Goal: Information Seeking & Learning: Learn about a topic

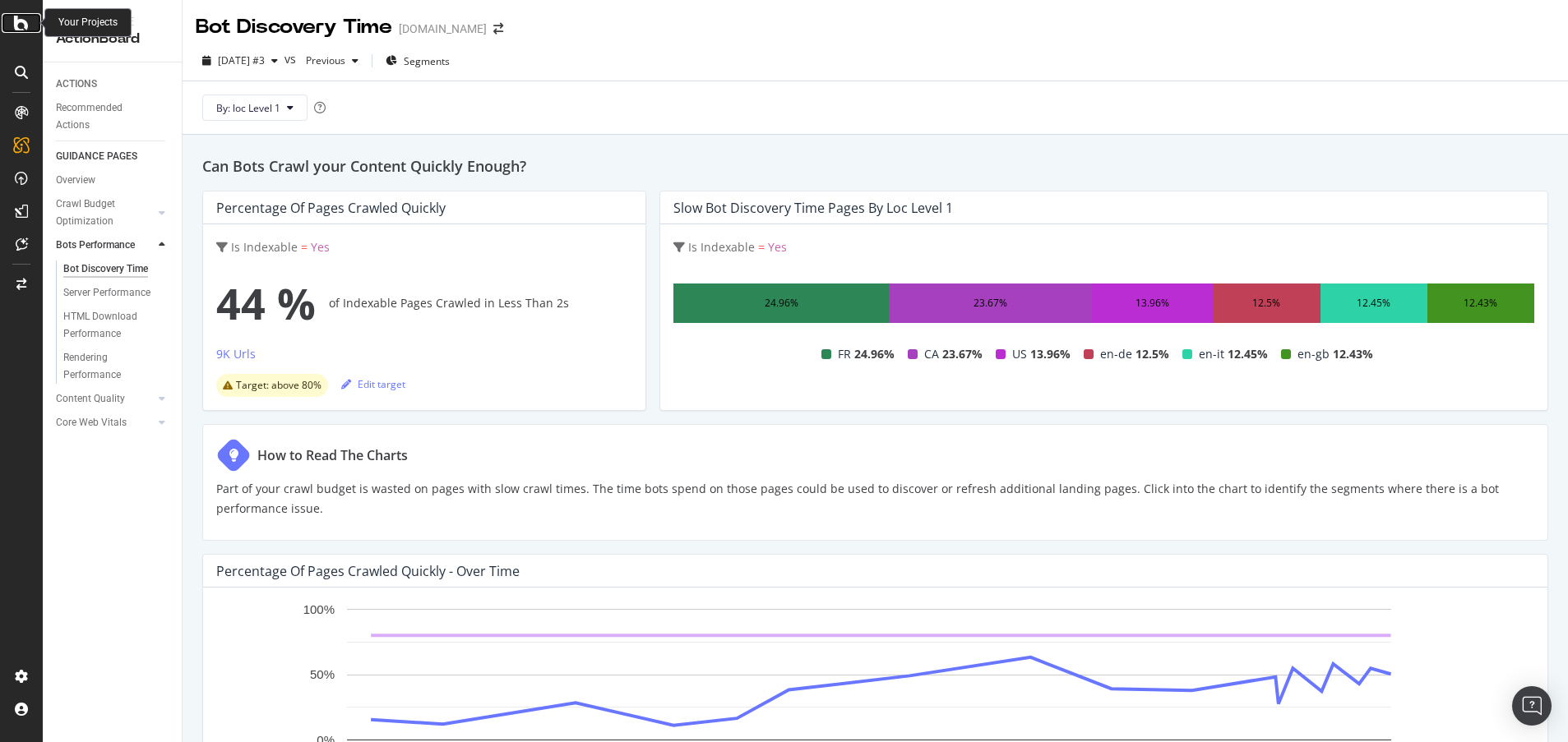
click at [19, 21] on icon at bounding box center [21, 22] width 15 height 20
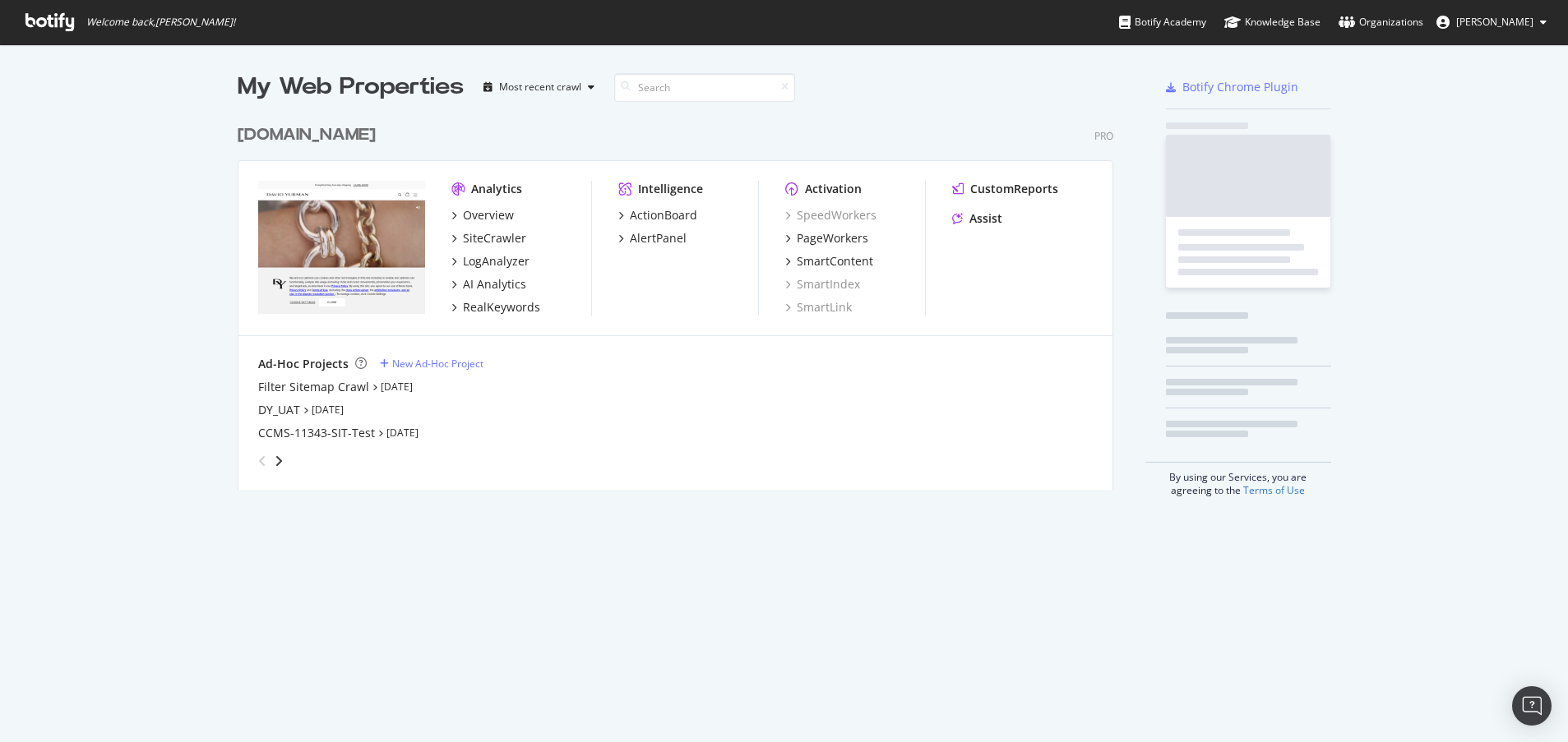
scroll to position [374, 877]
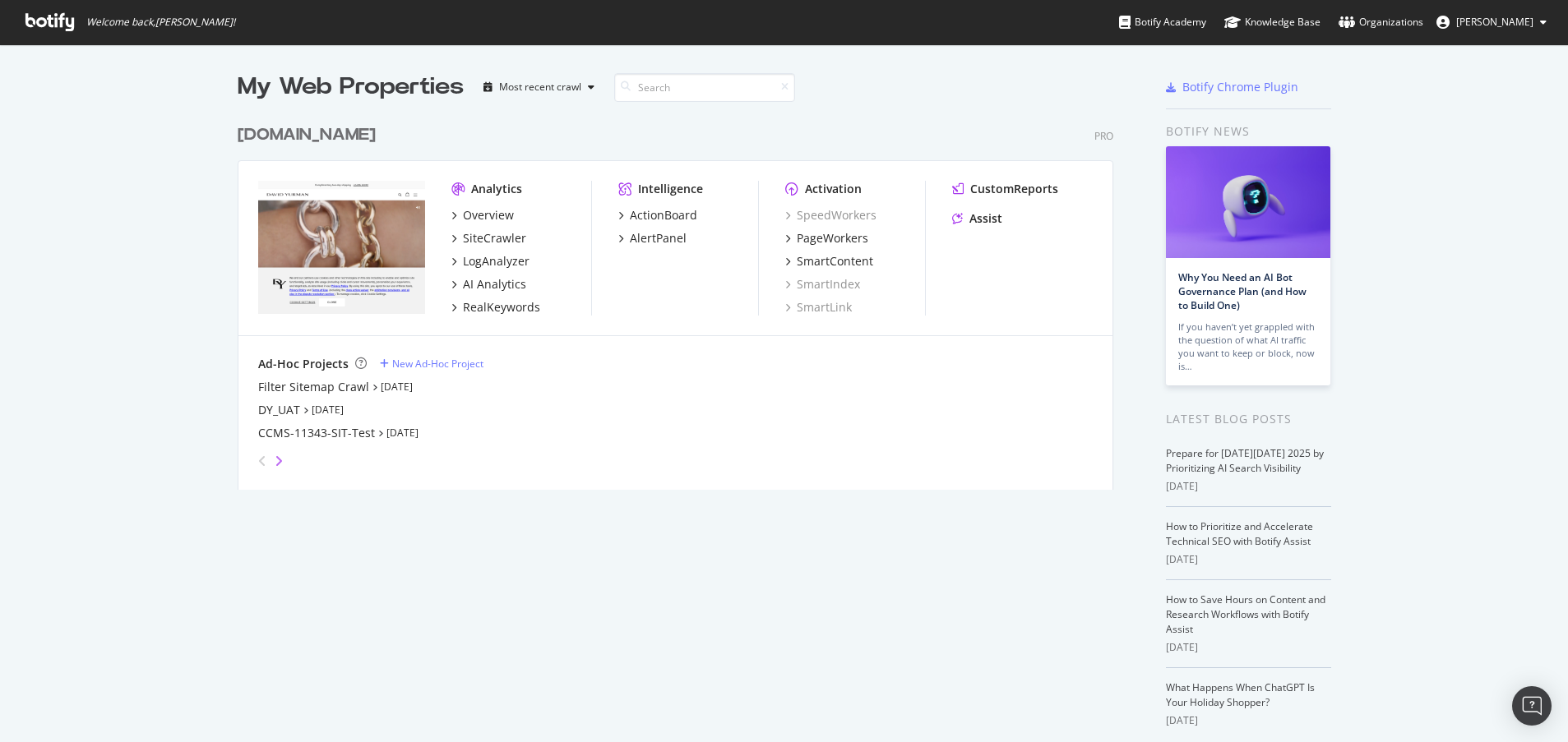
click at [274, 463] on icon "angle-right" at bounding box center [278, 461] width 9 height 13
click at [258, 463] on icon "angle-left" at bounding box center [262, 461] width 9 height 13
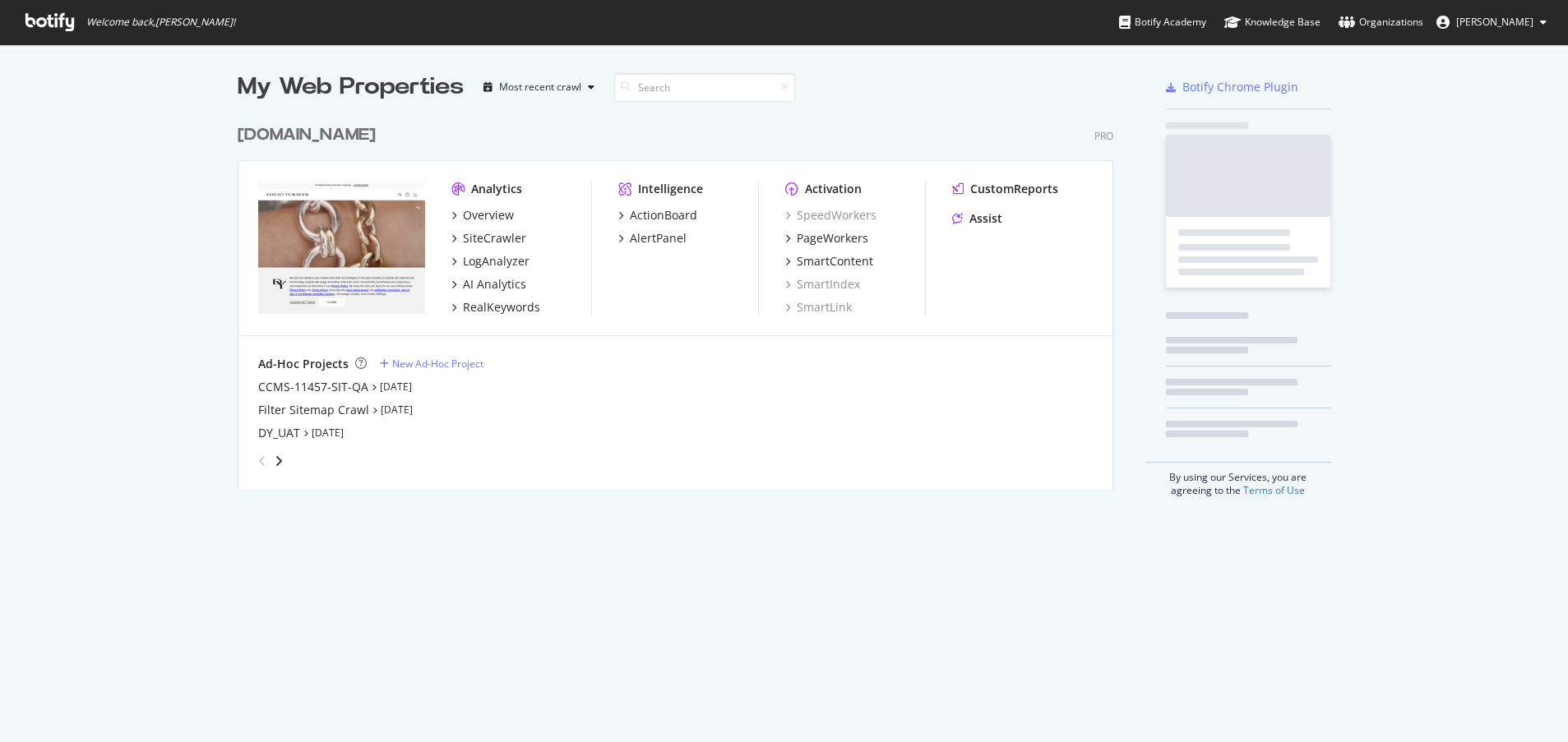
scroll to position [374, 877]
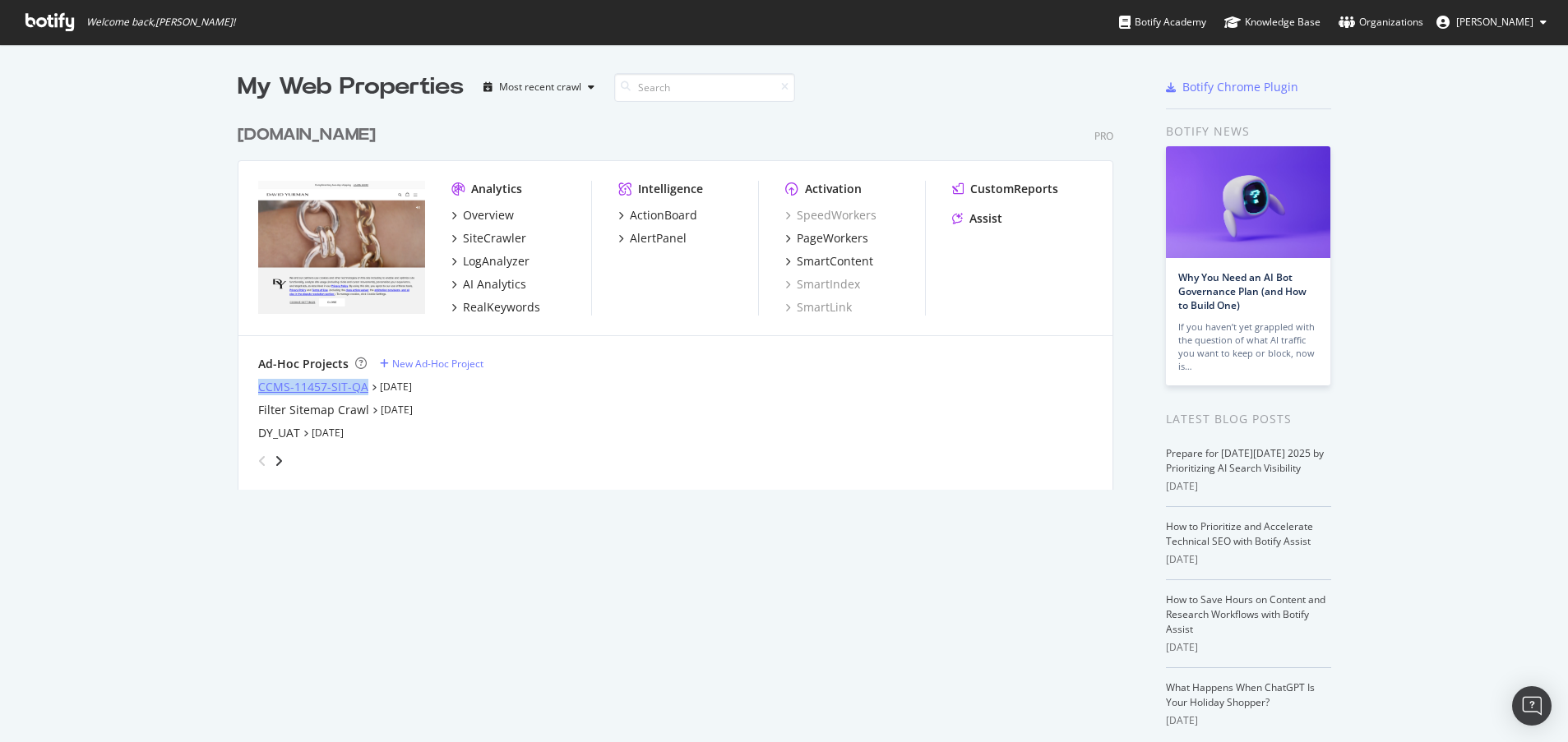
drag, startPoint x: 242, startPoint y: 386, endPoint x: 357, endPoint y: 390, distance: 115.1
click at [357, 390] on div "Ad-Hoc Projects New Ad-Hoc Project CCMS-11457-SIT-QA Oct 7th 25 Filter Sitemap …" at bounding box center [675, 415] width 874 height 158
copy div "CCMS-11457-SIT-QA"
click at [206, 314] on div "My Web Properties Most recent crawl davidyurman.com Pro Analytics Overview Site…" at bounding box center [784, 429] width 1568 height 770
click at [439, 360] on div "New Ad-Hoc Project" at bounding box center [438, 363] width 92 height 14
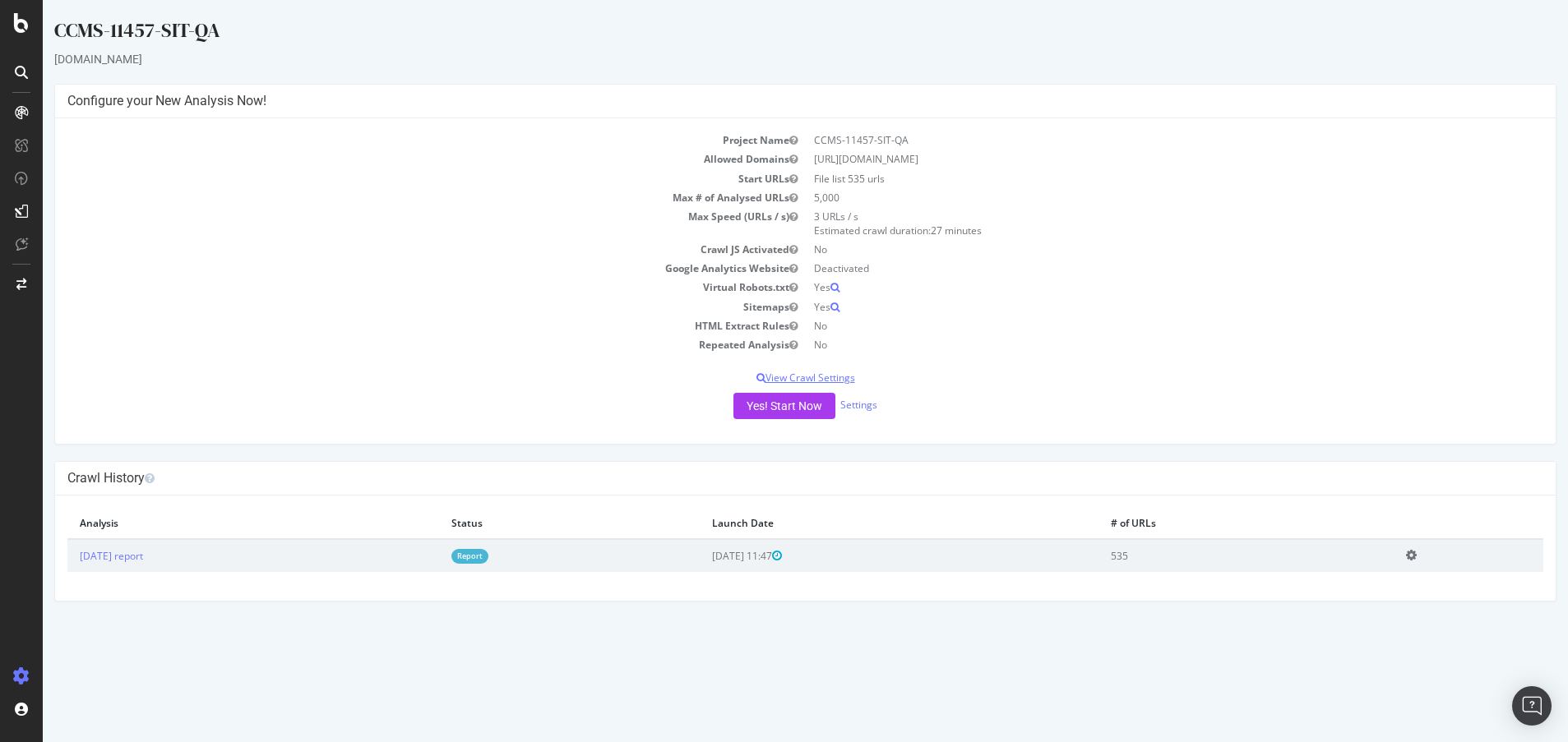
click at [834, 374] on p "View Crawl Settings" at bounding box center [805, 378] width 1475 height 14
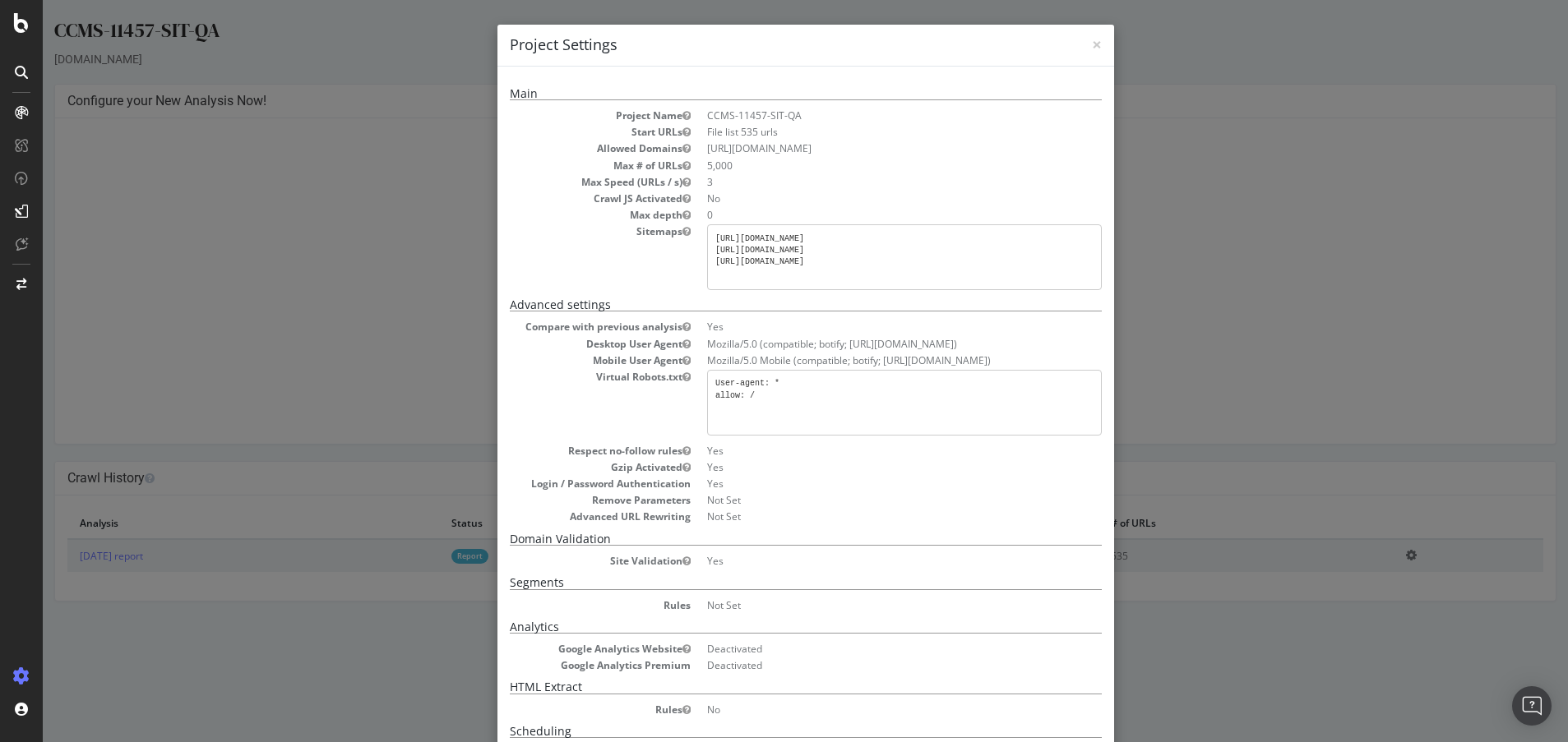
drag, startPoint x: 946, startPoint y: 249, endPoint x: 709, endPoint y: 247, distance: 237.0
click at [709, 247] on pre "https://sit.davidyurman.com/en-ca/sitemap_index.xml https://sit.davidyurman.com…" at bounding box center [904, 257] width 395 height 66
copy pre "https://sit.davidyurman.com/en-gb/sitemap_index.xml"
drag, startPoint x: 771, startPoint y: 399, endPoint x: 692, endPoint y: 379, distance: 81.5
click at [692, 379] on dl "Compare with previous analysis Yes Desktop User Agent Mozilla/5.0 (compatible; …" at bounding box center [805, 422] width 592 height 204
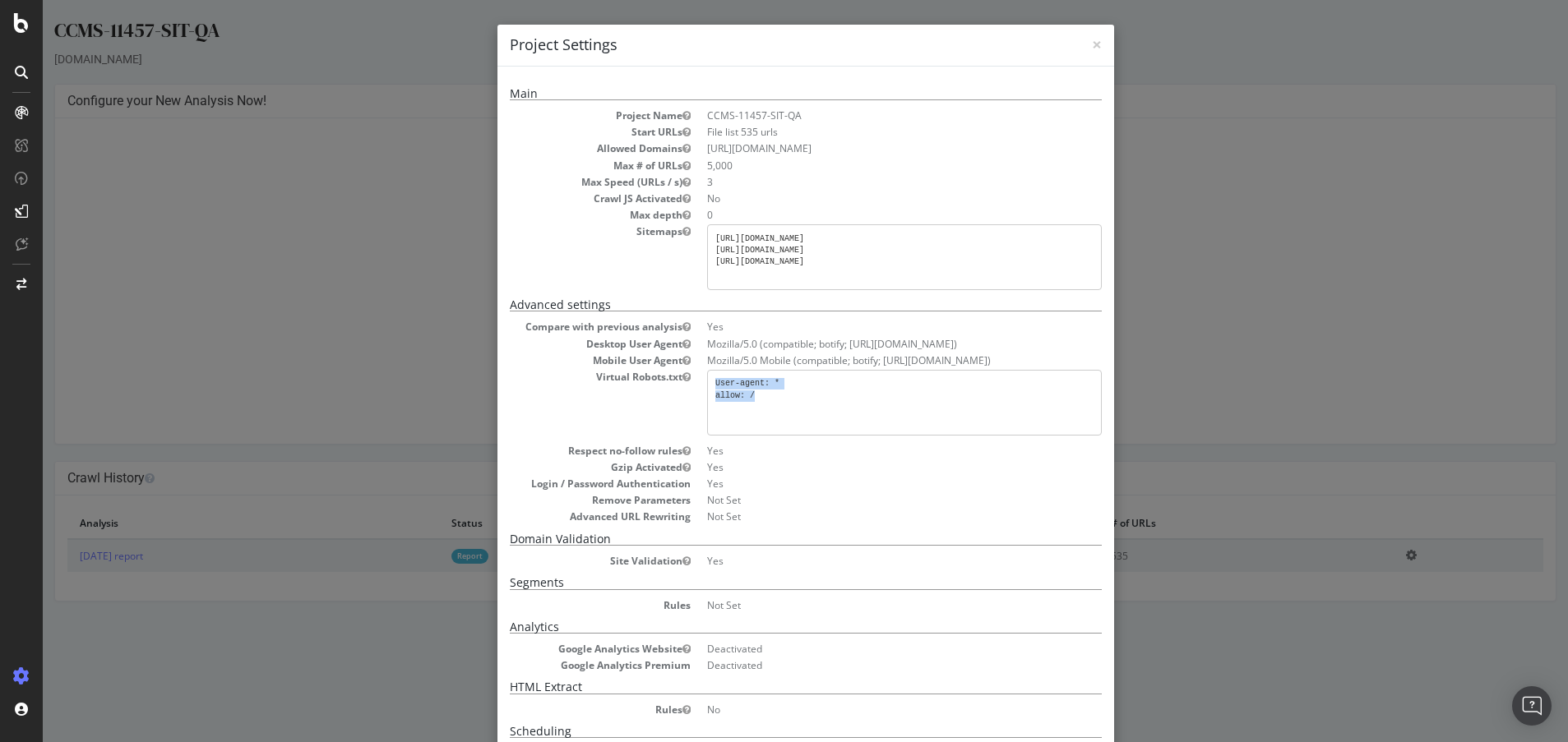
copy pre "User-agent: * allow: /"
click at [1092, 36] on span "×" at bounding box center [1097, 44] width 10 height 23
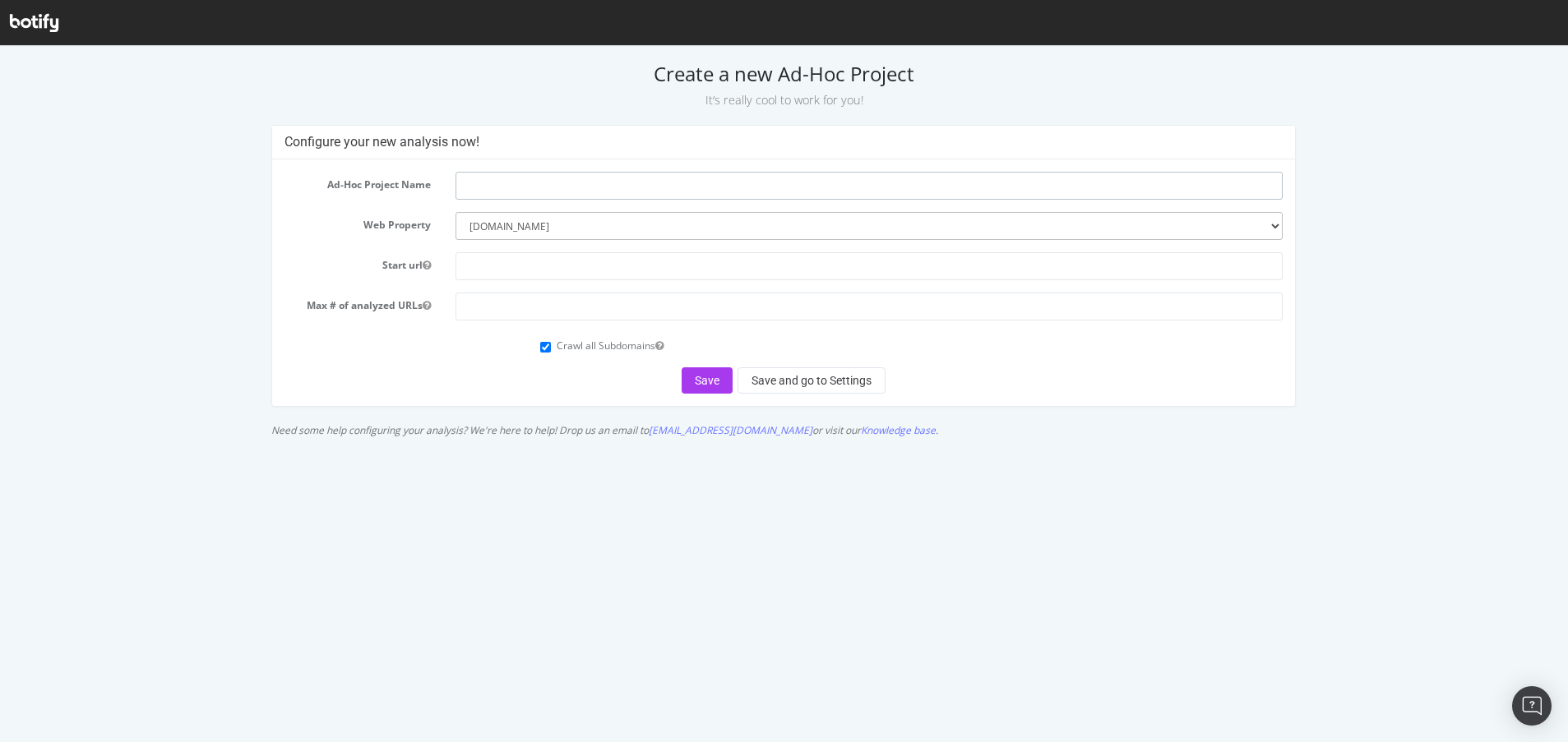
click at [630, 193] on input "text" at bounding box center [870, 186] width 828 height 28
paste input "CCMS-11457-SIT-QA"
type input "CCMS-11457-UAT-QA"
click at [578, 308] on input "number" at bounding box center [870, 307] width 828 height 28
type input "5000"
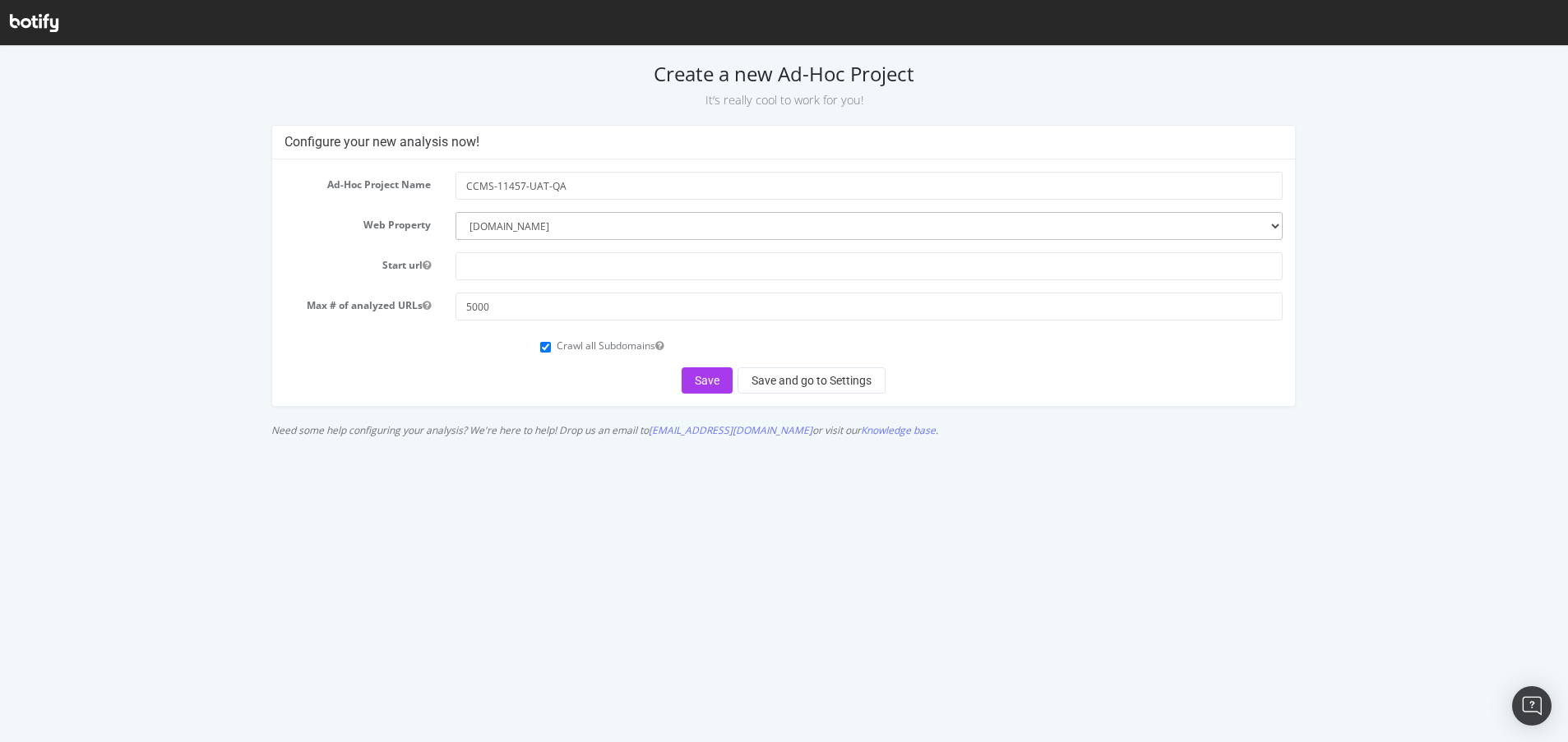
click at [552, 349] on div "Crawl all Subdomains" at bounding box center [911, 344] width 742 height 22
click at [543, 349] on input "Crawl all Subdomains" at bounding box center [545, 347] width 10 height 10
checkbox input "false"
click at [473, 305] on input "5000" at bounding box center [870, 307] width 828 height 28
type input "10000"
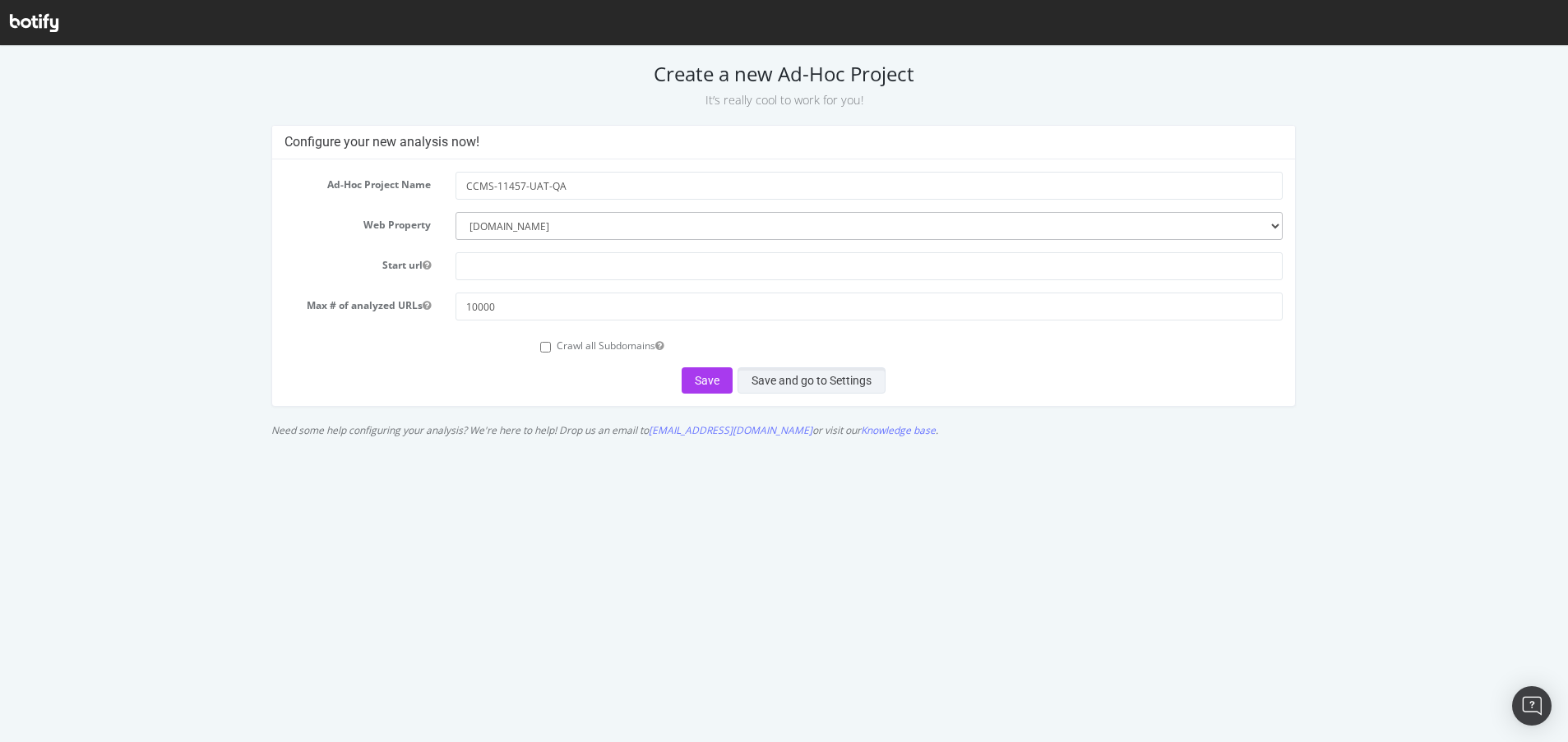
click at [880, 374] on button "Save and go to Settings" at bounding box center [811, 380] width 148 height 27
click at [556, 270] on input "text" at bounding box center [870, 266] width 828 height 28
paste input "https://www.davidyurman.com/"
click at [512, 268] on input "https://www.davidyurman.com/" at bounding box center [870, 266] width 828 height 28
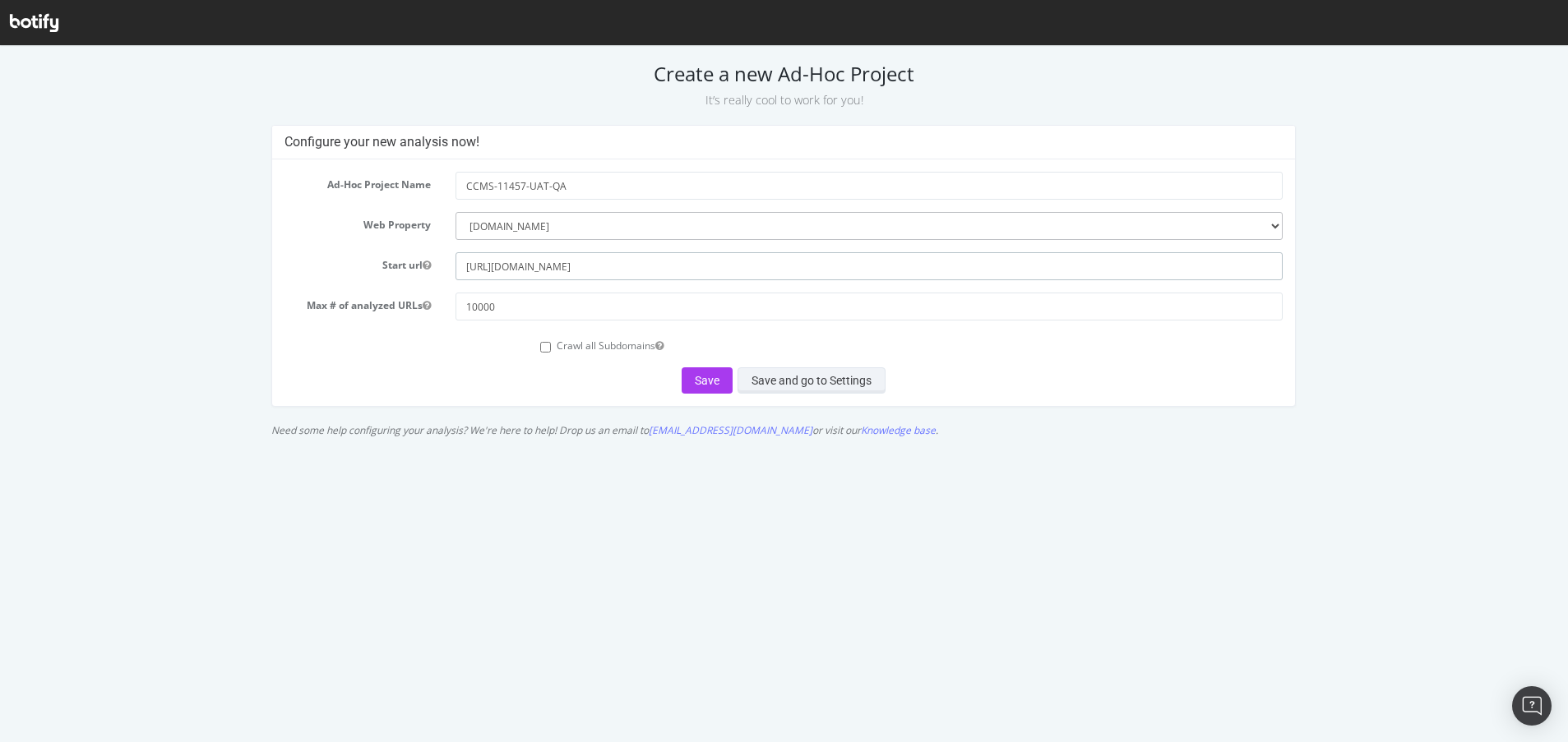
type input "[URL][DOMAIN_NAME]"
click at [763, 376] on button "Save and go to Settings" at bounding box center [811, 380] width 148 height 27
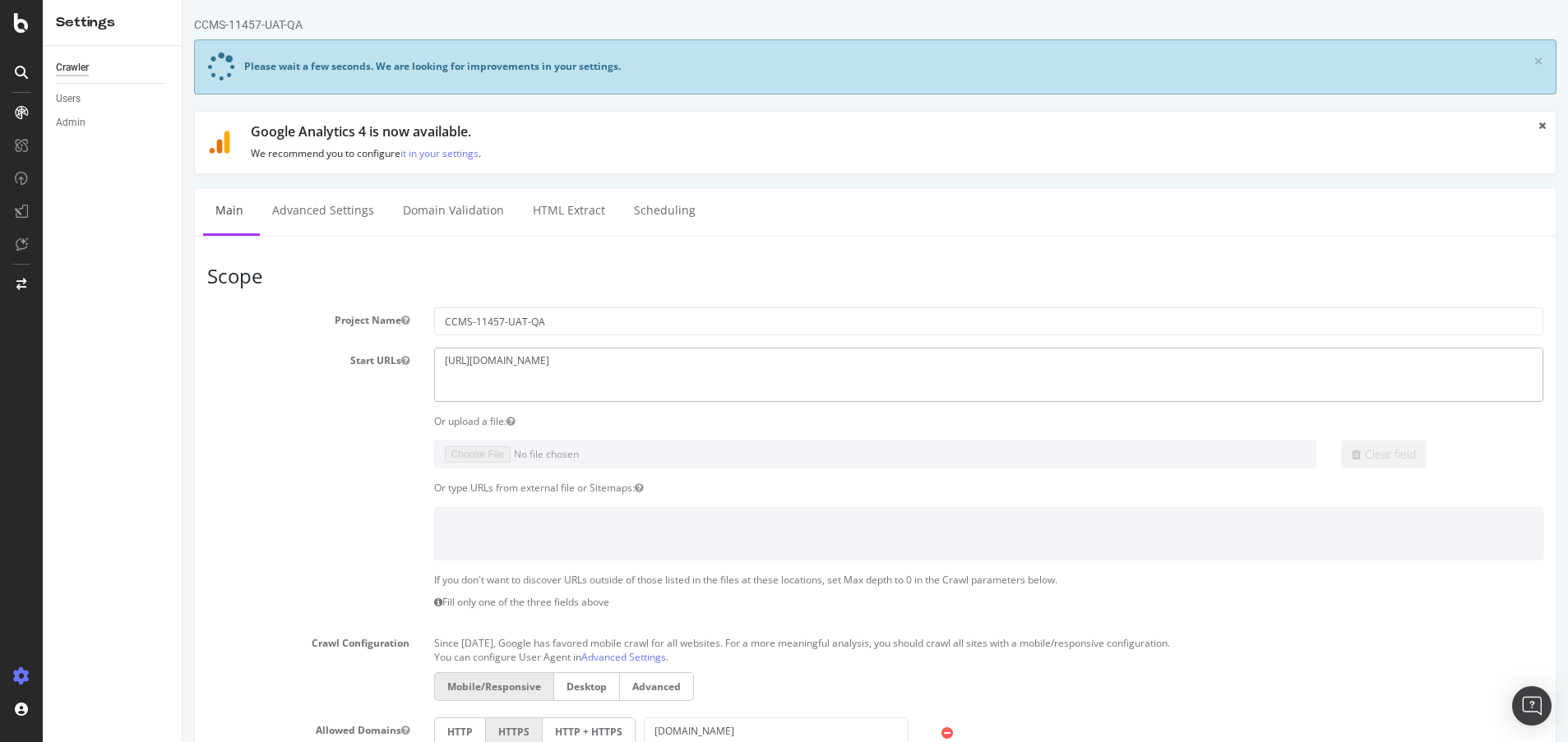
click at [607, 366] on textarea "[URL][DOMAIN_NAME]" at bounding box center [989, 374] width 1109 height 53
click at [607, 366] on textarea "https://uat.davidyurman.com/" at bounding box center [989, 374] width 1109 height 53
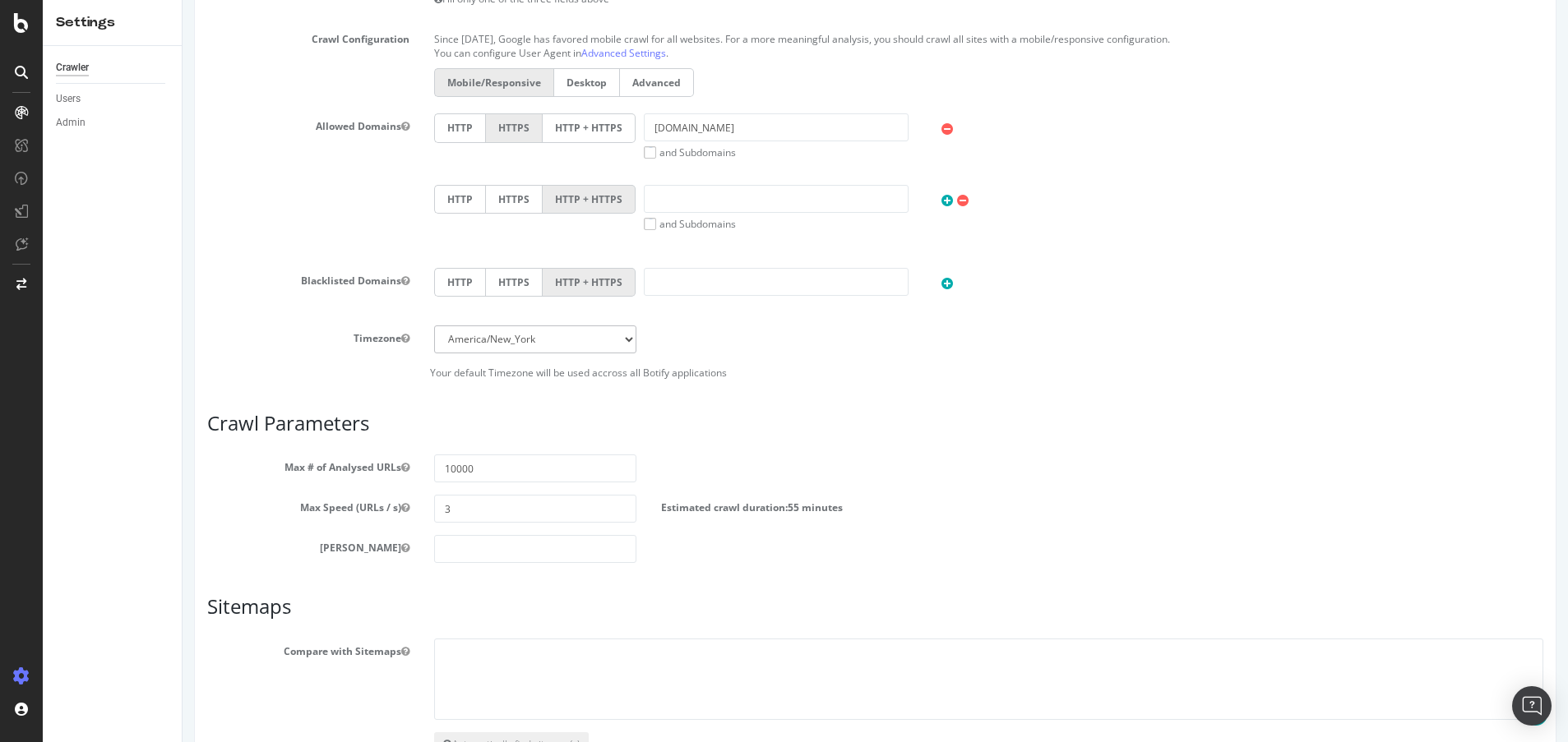
scroll to position [620, 0]
click at [521, 507] on input "3" at bounding box center [536, 506] width 202 height 28
type input "4"
click at [498, 550] on input "number" at bounding box center [536, 546] width 202 height 28
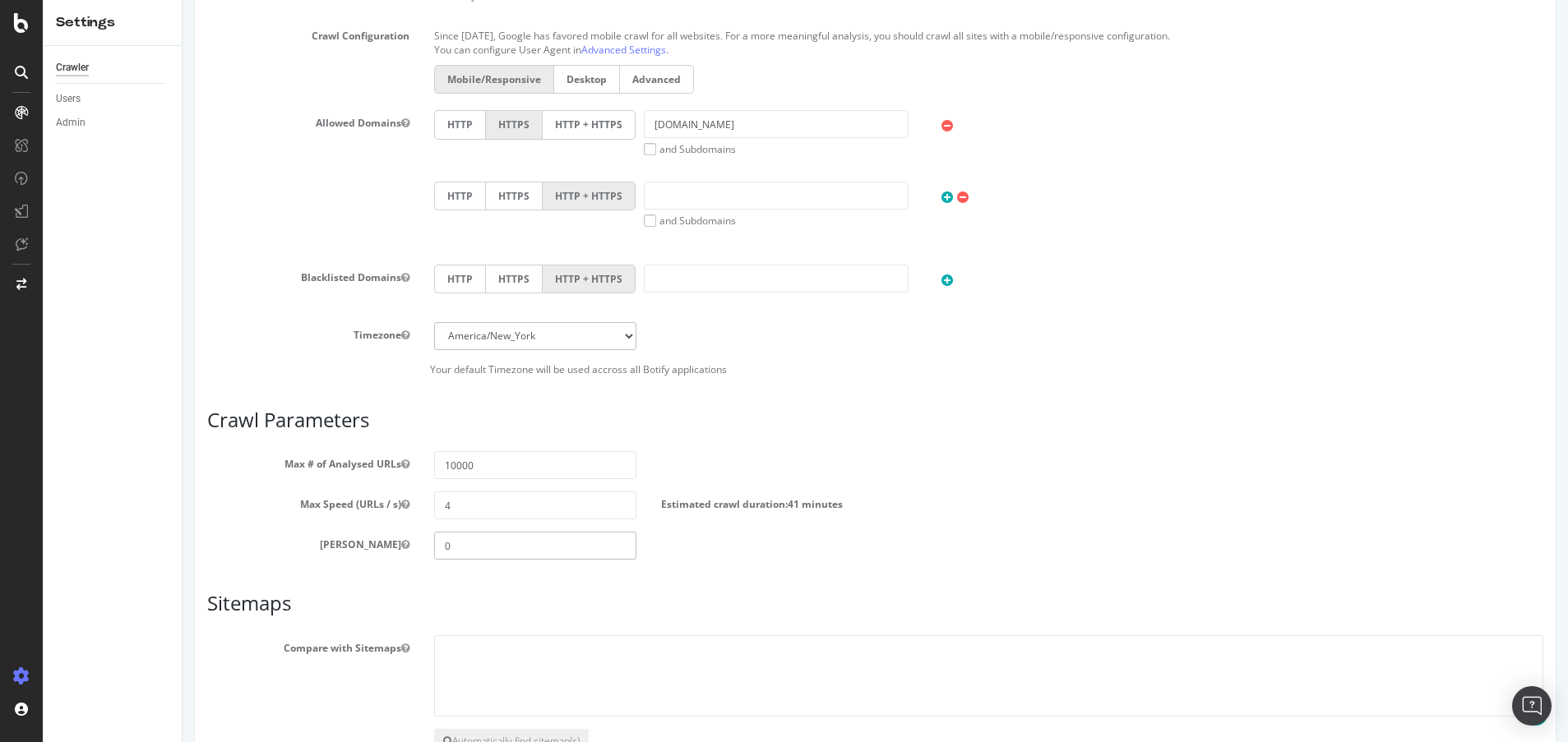
type input "0"
click at [1150, 377] on div "Scope Project Name CCMS-11457-UAT-QA Start URLs https://uat.davidyurman.com/ Or…" at bounding box center [875, 235] width 1336 height 1153
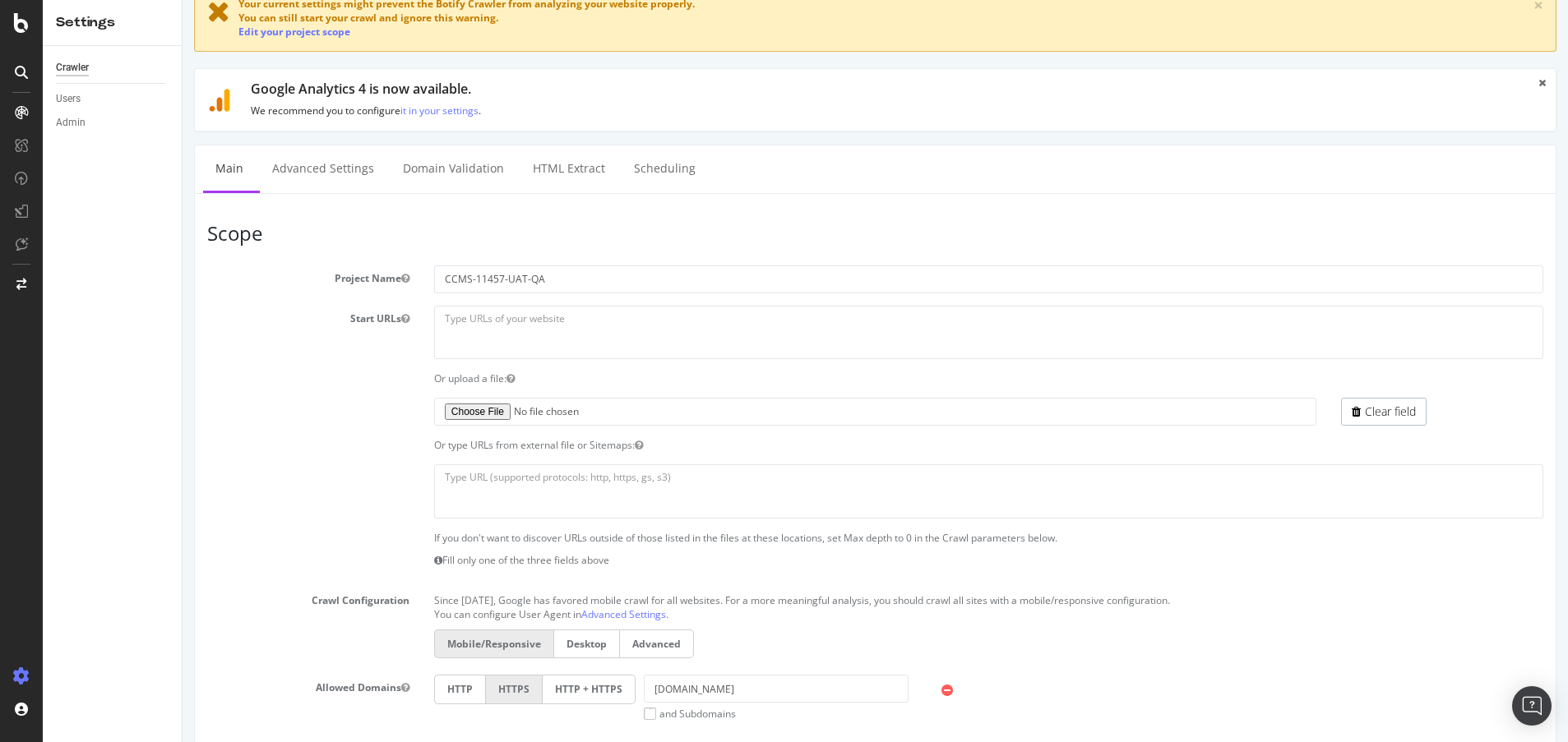
scroll to position [0, 0]
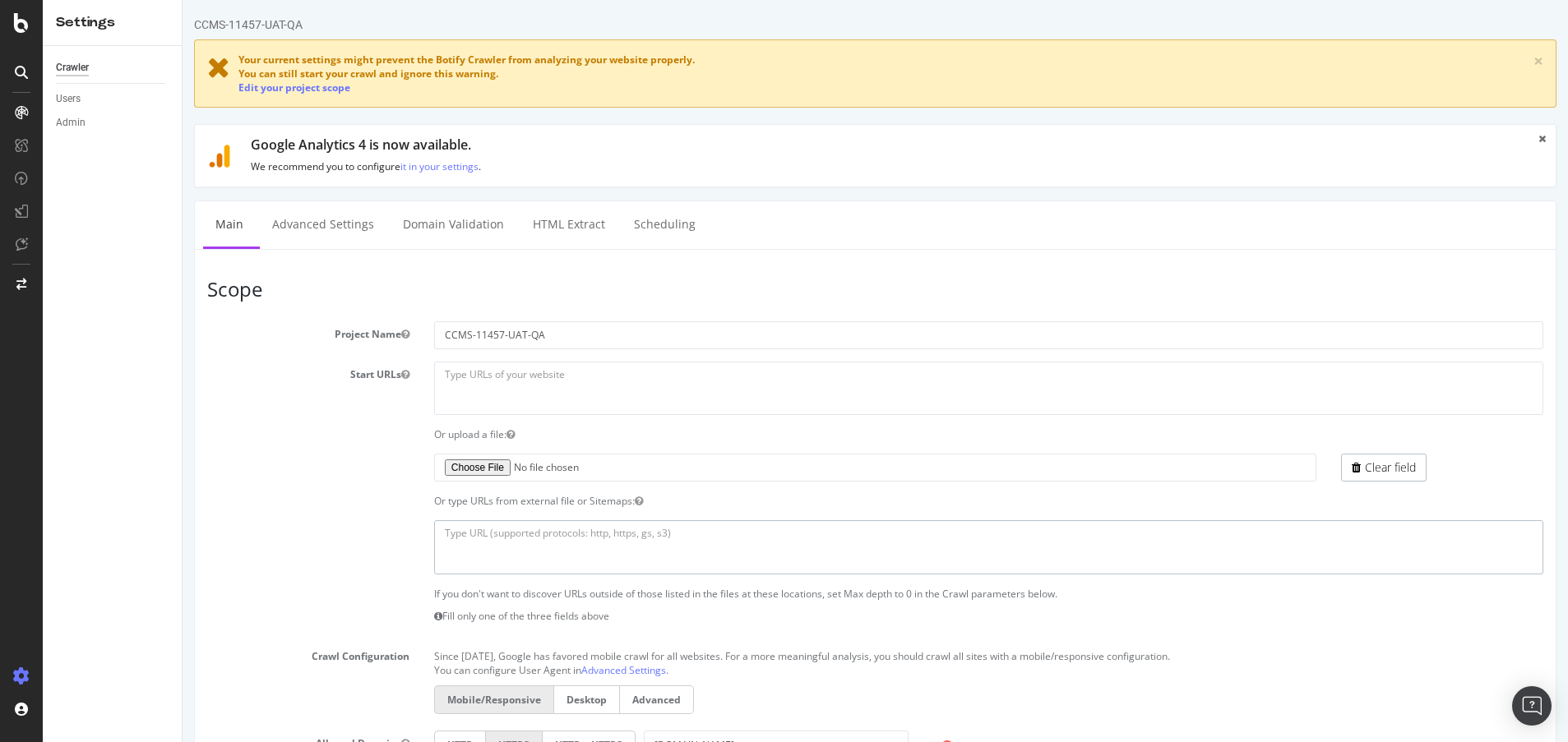
click at [510, 530] on textarea at bounding box center [989, 547] width 1109 height 53
paste textarea "Sitemap: https://www.davidyurman.com/sitemap_index.xml Sitemap: https://www.dav…"
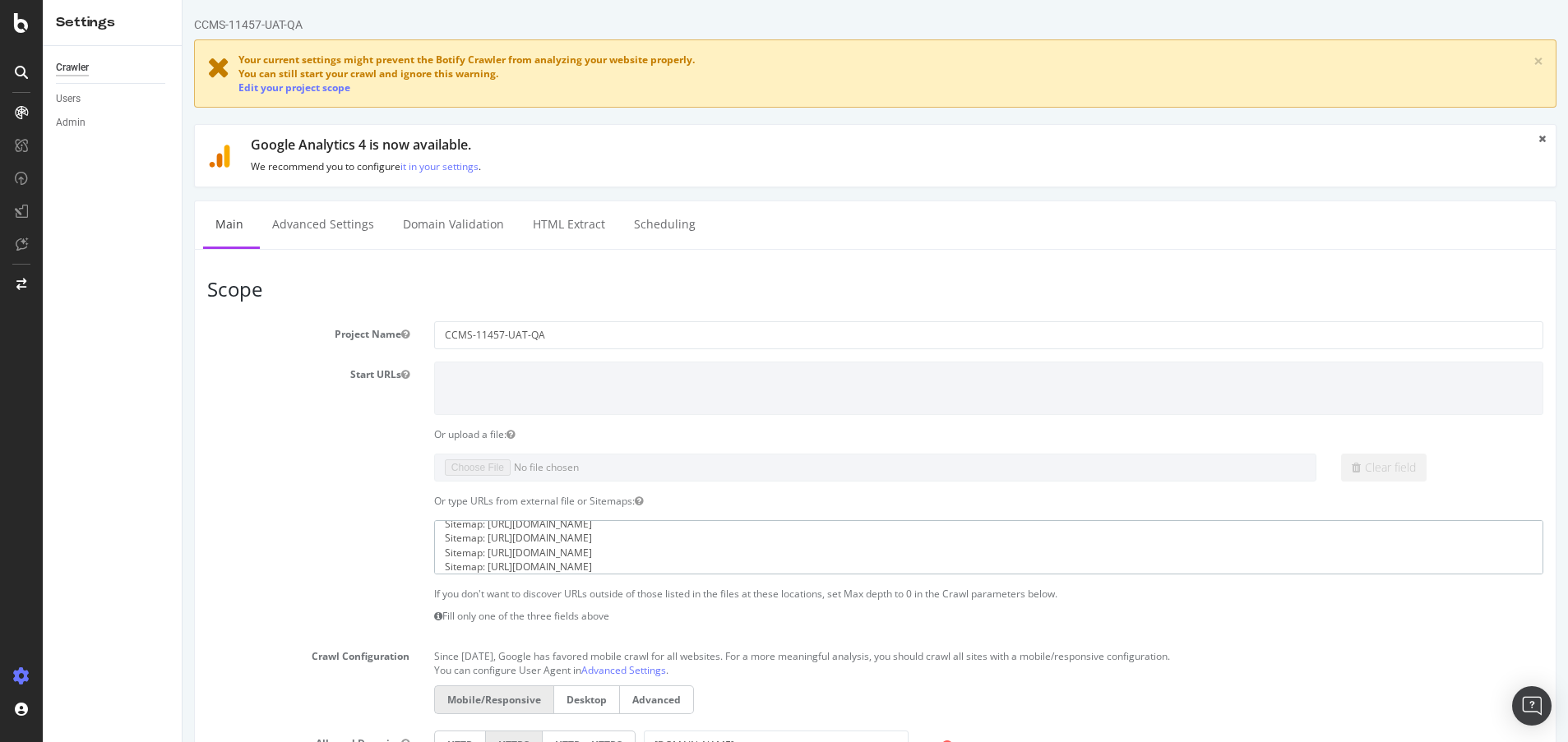
click at [720, 566] on textarea "Sitemap: https://www.davidyurman.com/sitemap_index.xml Sitemap: https://www.dav…" at bounding box center [989, 547] width 1109 height 53
click at [486, 531] on textarea "Sitemap: https://www.davidyurman.com/sitemap_index.xml Sitemap: https://www.dav…" at bounding box center [989, 547] width 1109 height 53
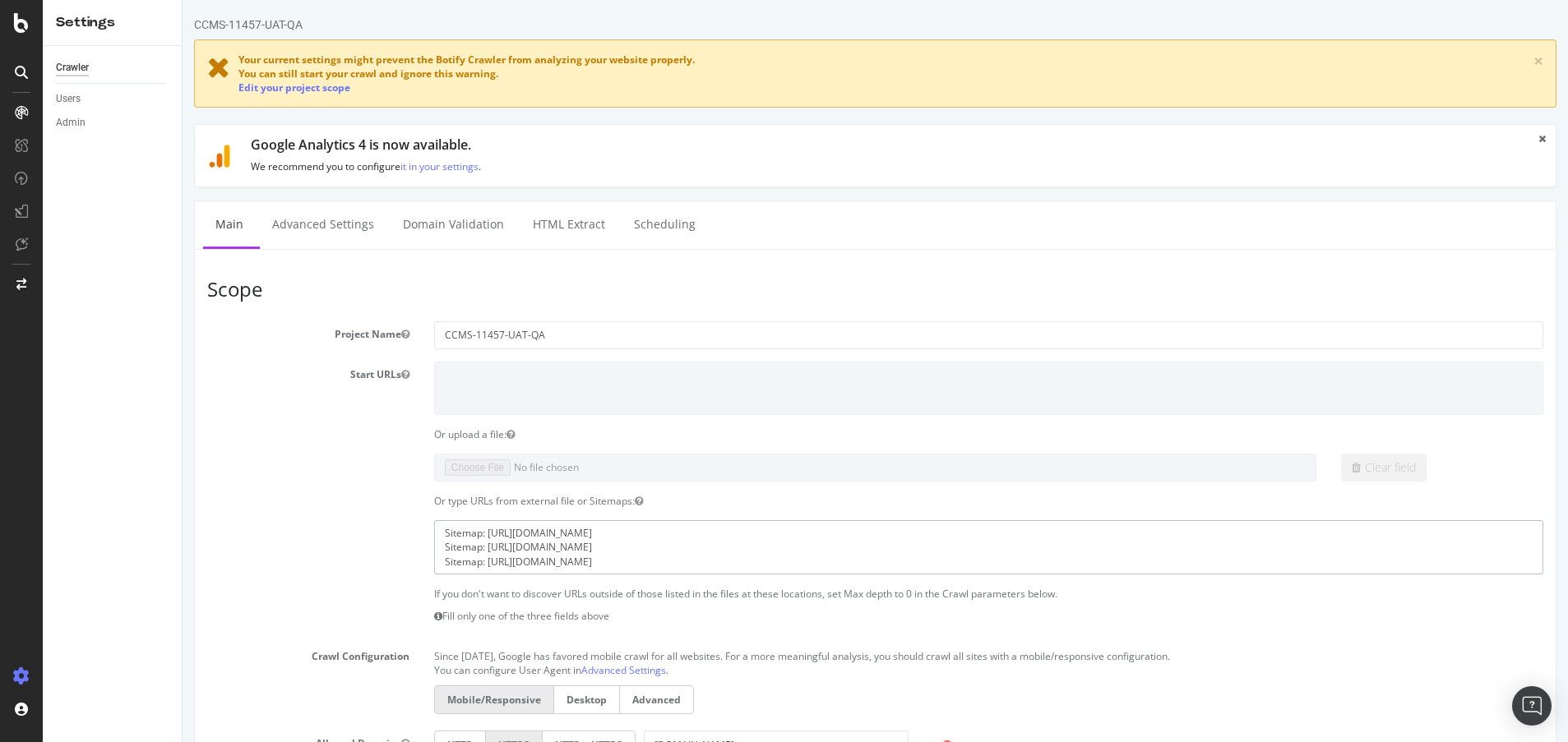
click at [482, 529] on textarea "Sitemap: https://www.davidyurman.com/sitemap_index.xml Sitemap: https://www.dav…" at bounding box center [989, 547] width 1109 height 53
click at [484, 534] on textarea "https://www.davidyurman.com/sitemap_index.xml Sitemap: https://www.davidyurman.…" at bounding box center [989, 547] width 1109 height 53
click at [488, 548] on textarea "https://uat.davidyurman.com/sitemap_index.xml https://www.davidyurman.com/en-gb…" at bounding box center [989, 547] width 1109 height 53
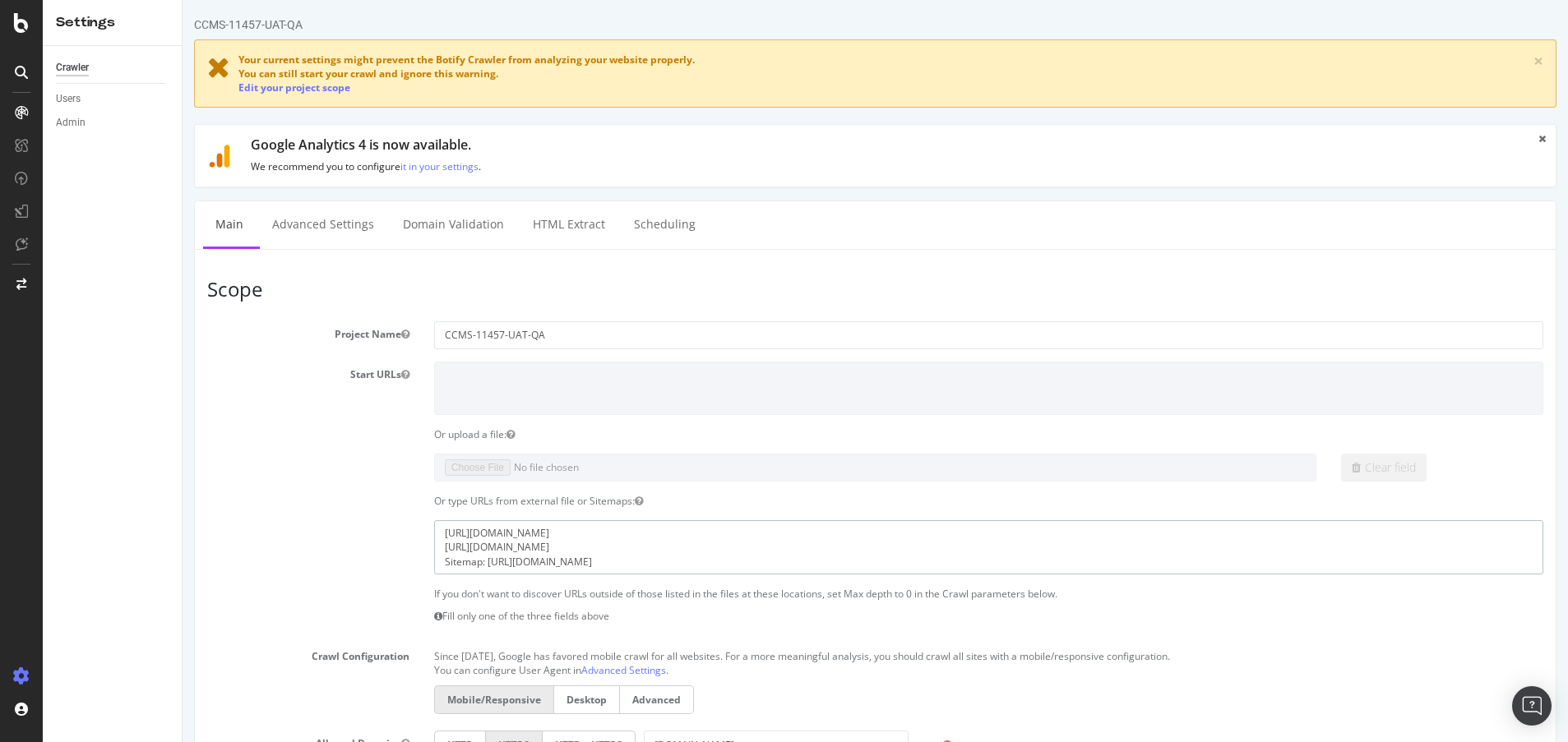
click at [482, 559] on textarea "https://uat.davidyurman.com/sitemap_index.xml https://uat.davidyurman.com/en-gb…" at bounding box center [989, 547] width 1109 height 53
click at [482, 565] on textarea "https://uat.davidyurman.com/sitemap_index.xml https://uat.davidyurman.com/en-gb…" at bounding box center [989, 547] width 1109 height 53
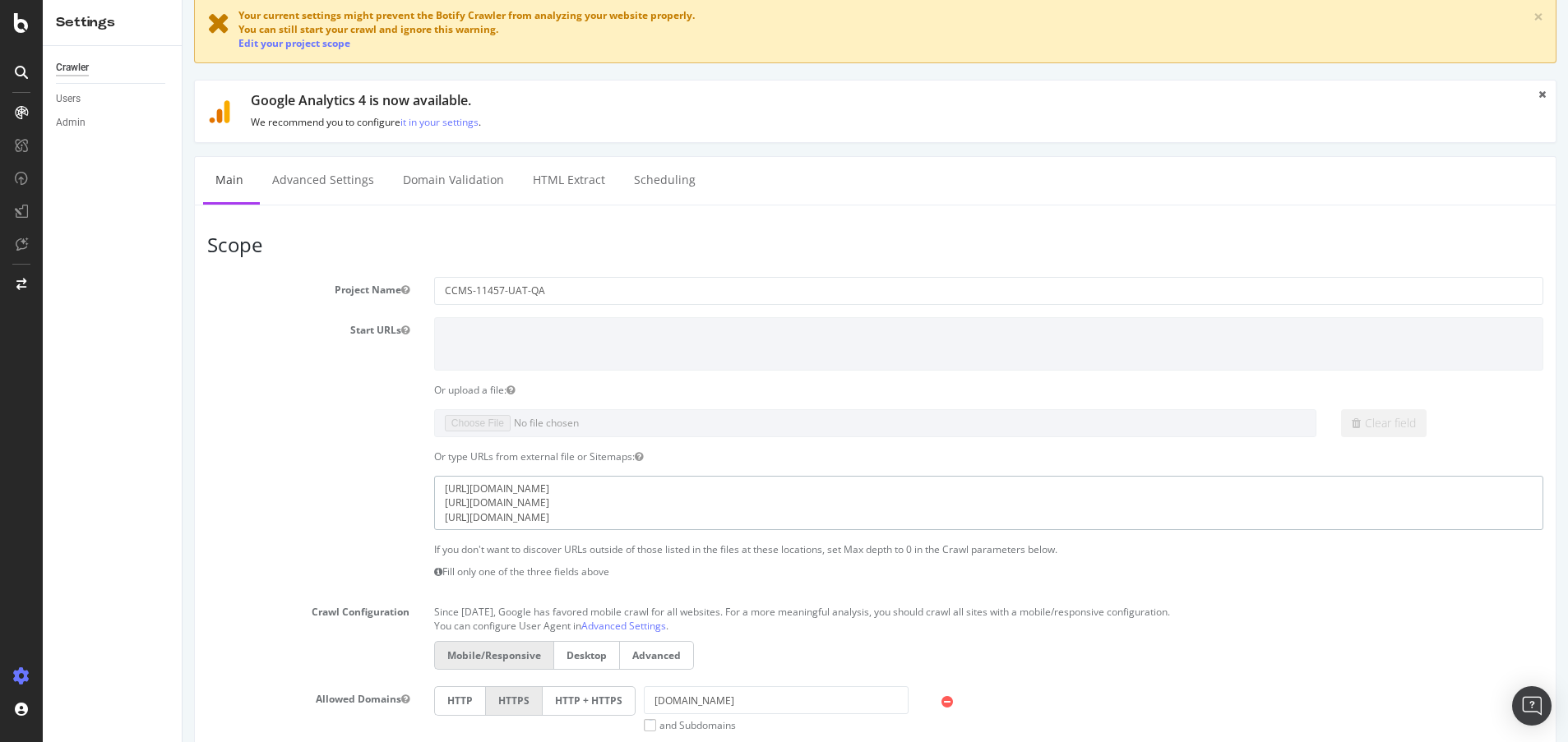
scroll to position [71, 0]
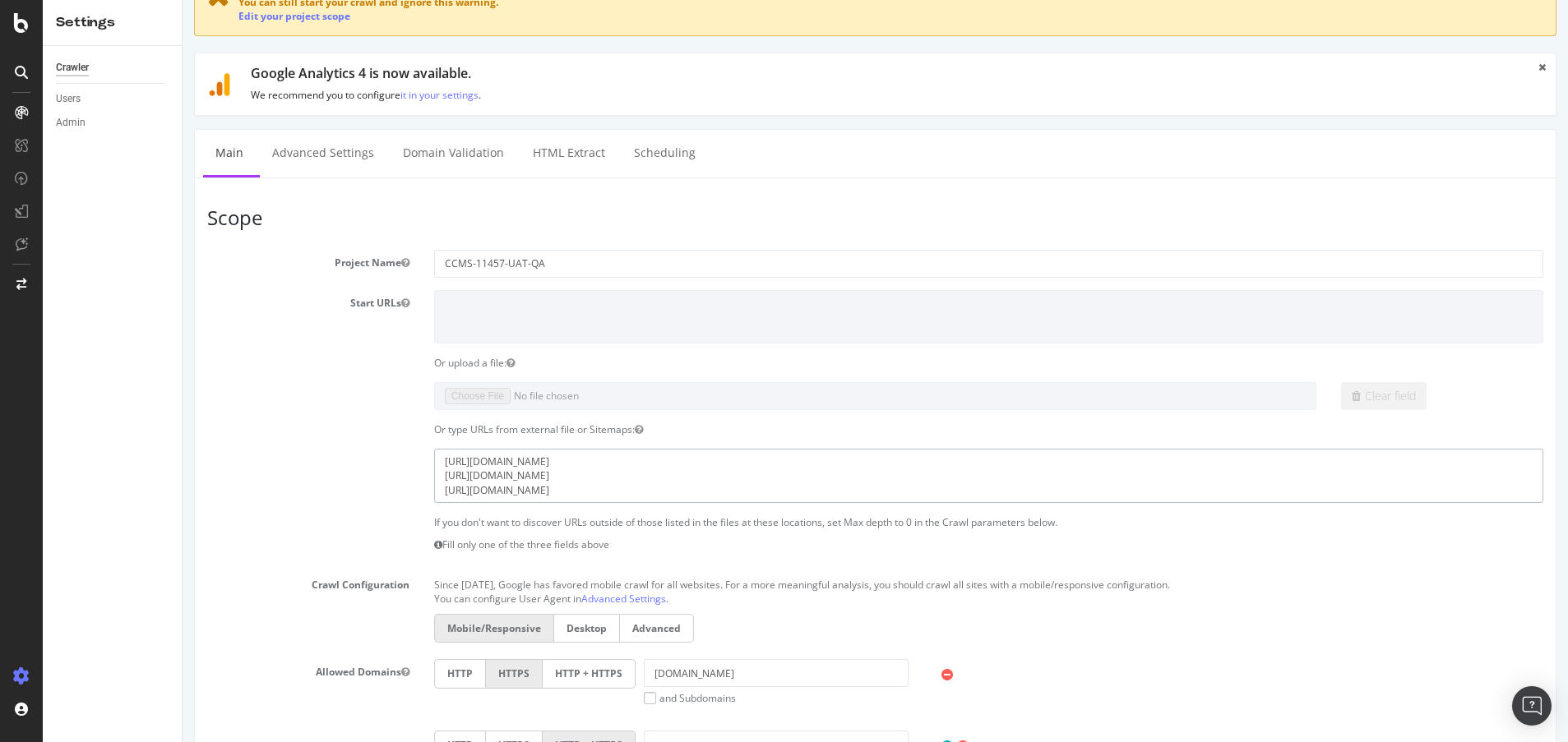
click at [710, 488] on textarea "https://uat.davidyurman.com/sitemap_index.xml https://uat.davidyurman.com/en-gb…" at bounding box center [989, 476] width 1109 height 53
paste textarea "https://sit.davidyurman.com/en-gb/sitemap_index.xml"
click at [501, 489] on textarea "https://uat.davidyurman.com/sitemap_index.xml https://uat.davidyurman.com/en-gb…" at bounding box center [989, 476] width 1109 height 53
type textarea "https://uat.davidyurman.com/sitemap_index.xml https://uat.davidyurman.com/en-gb…"
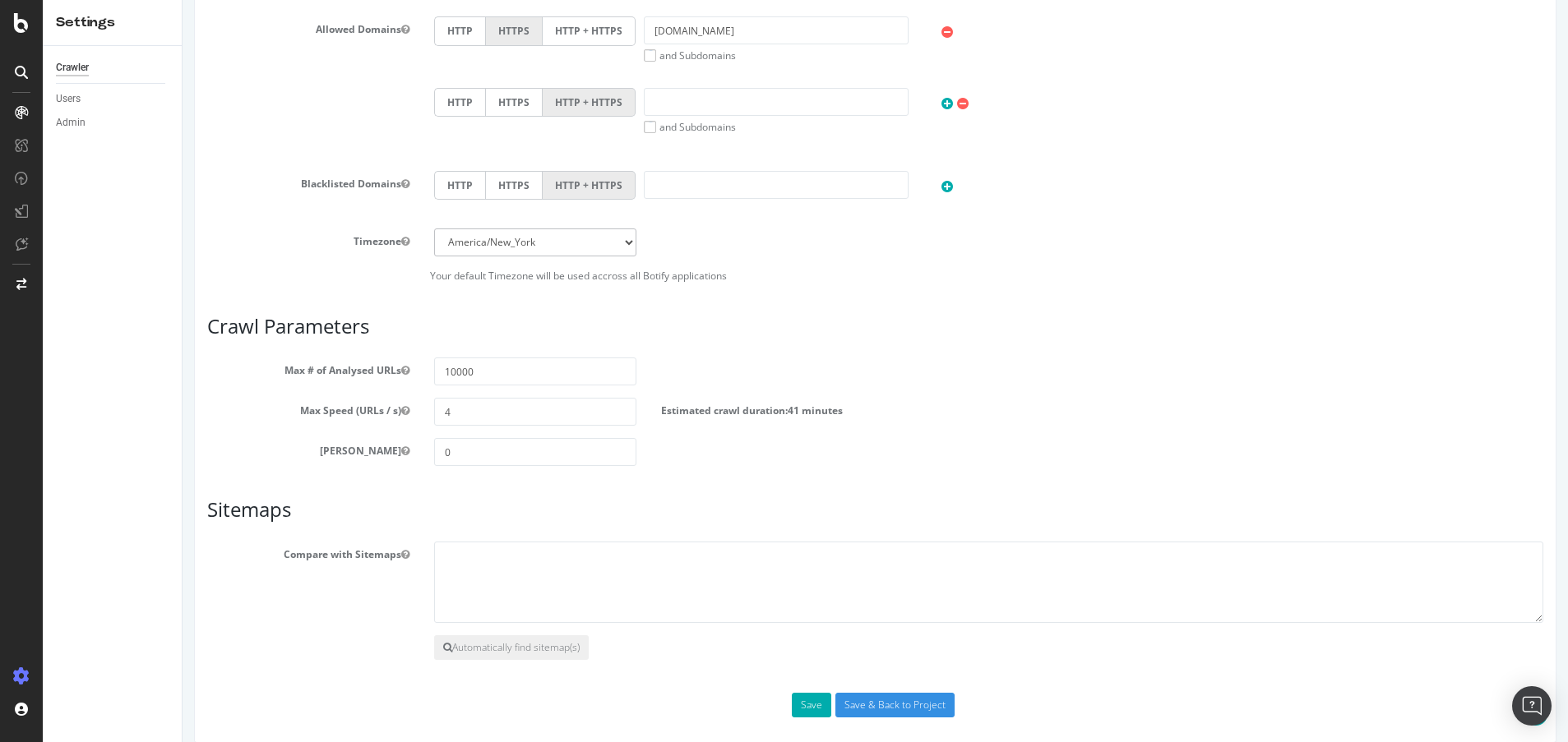
scroll to position [711, 0]
click at [817, 703] on button "Save" at bounding box center [811, 709] width 39 height 25
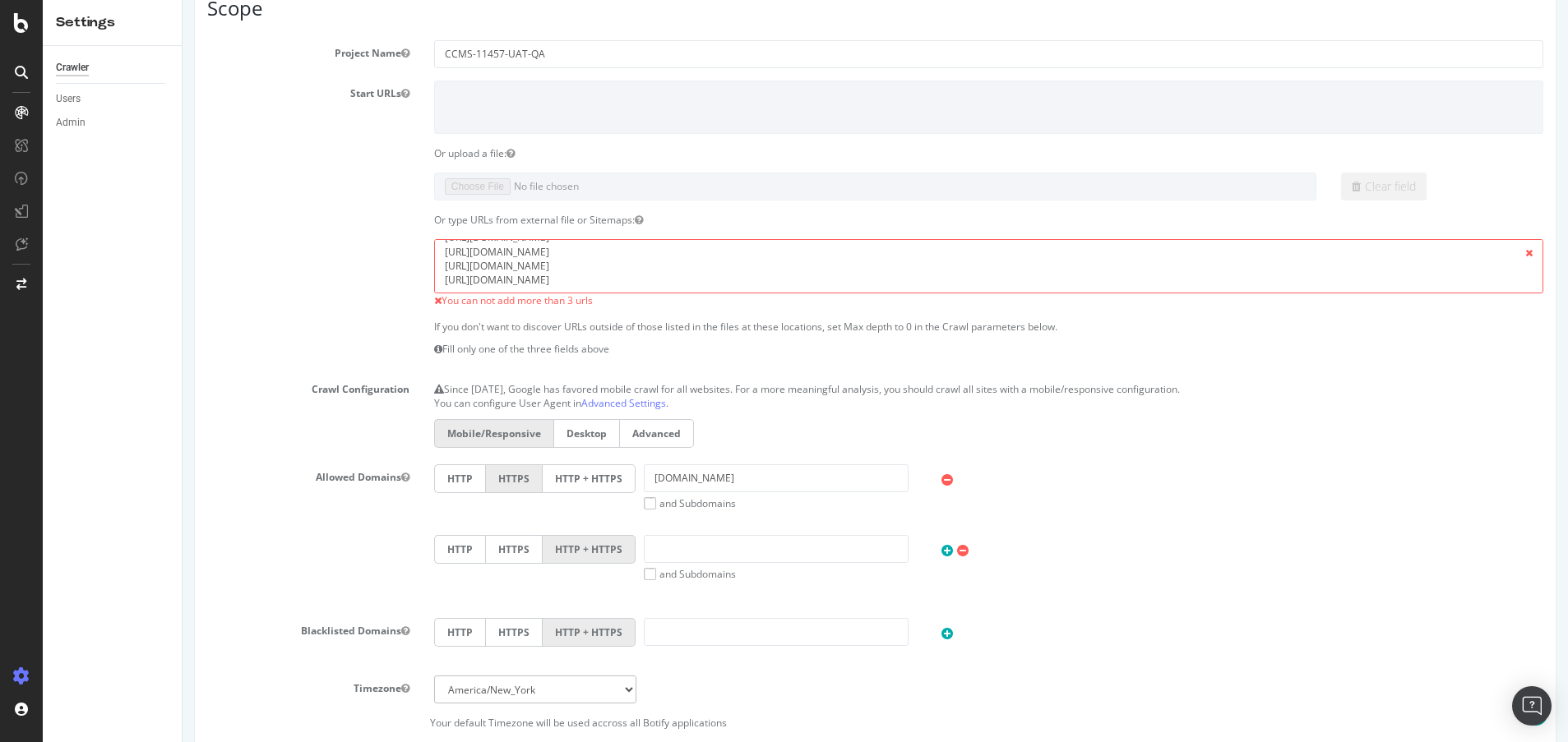
scroll to position [0, 0]
drag, startPoint x: 1526, startPoint y: 261, endPoint x: 1523, endPoint y: 239, distance: 22.2
click at [1523, 239] on span at bounding box center [1529, 253] width 28 height 28
click at [855, 268] on textarea "https://uat.davidyurman.com/sitemap_index.xml https://uat.davidyurman.com/en-gb…" at bounding box center [989, 266] width 1109 height 53
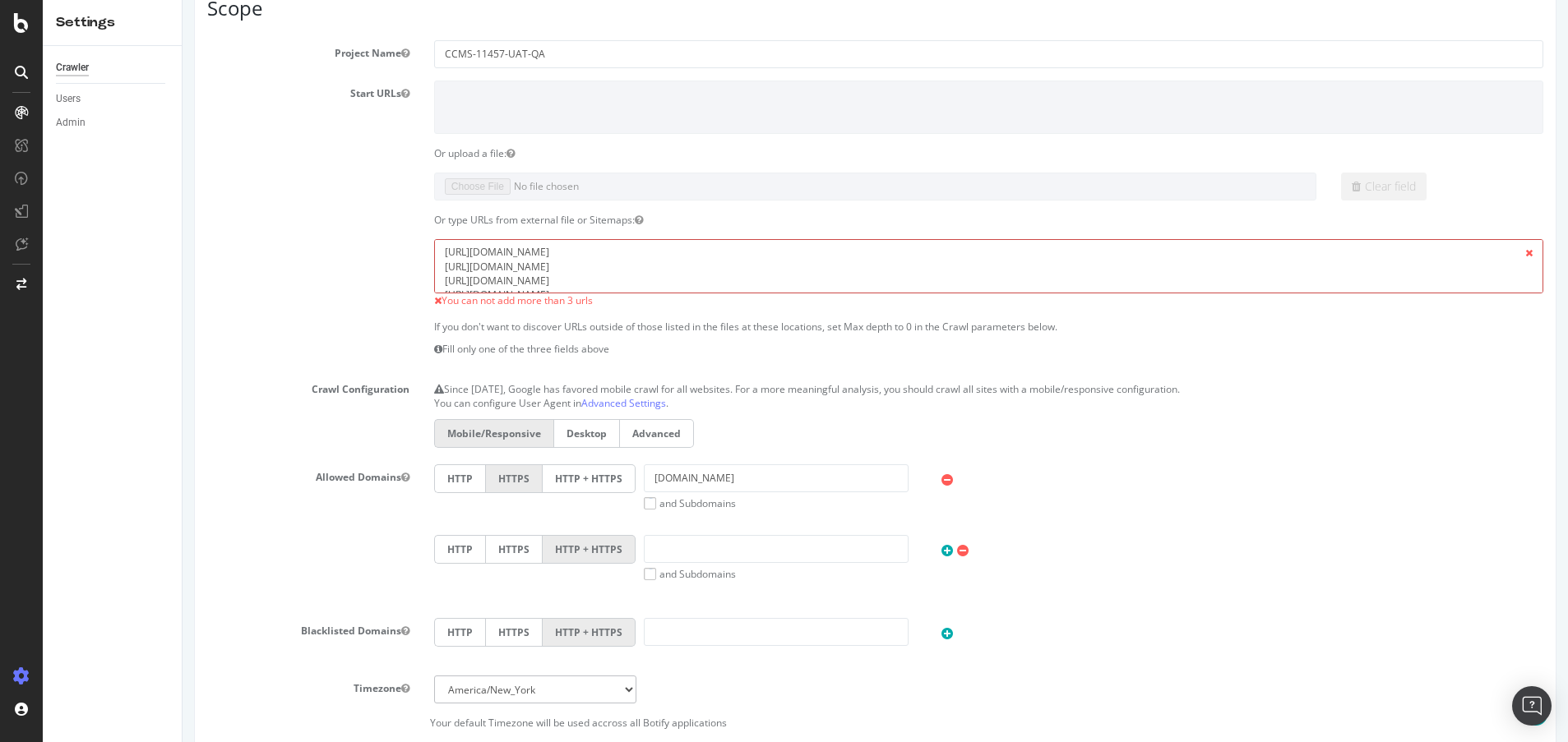
click at [855, 268] on textarea "https://uat.davidyurman.com/sitemap_index.xml https://uat.davidyurman.com/en-gb…" at bounding box center [989, 266] width 1109 height 53
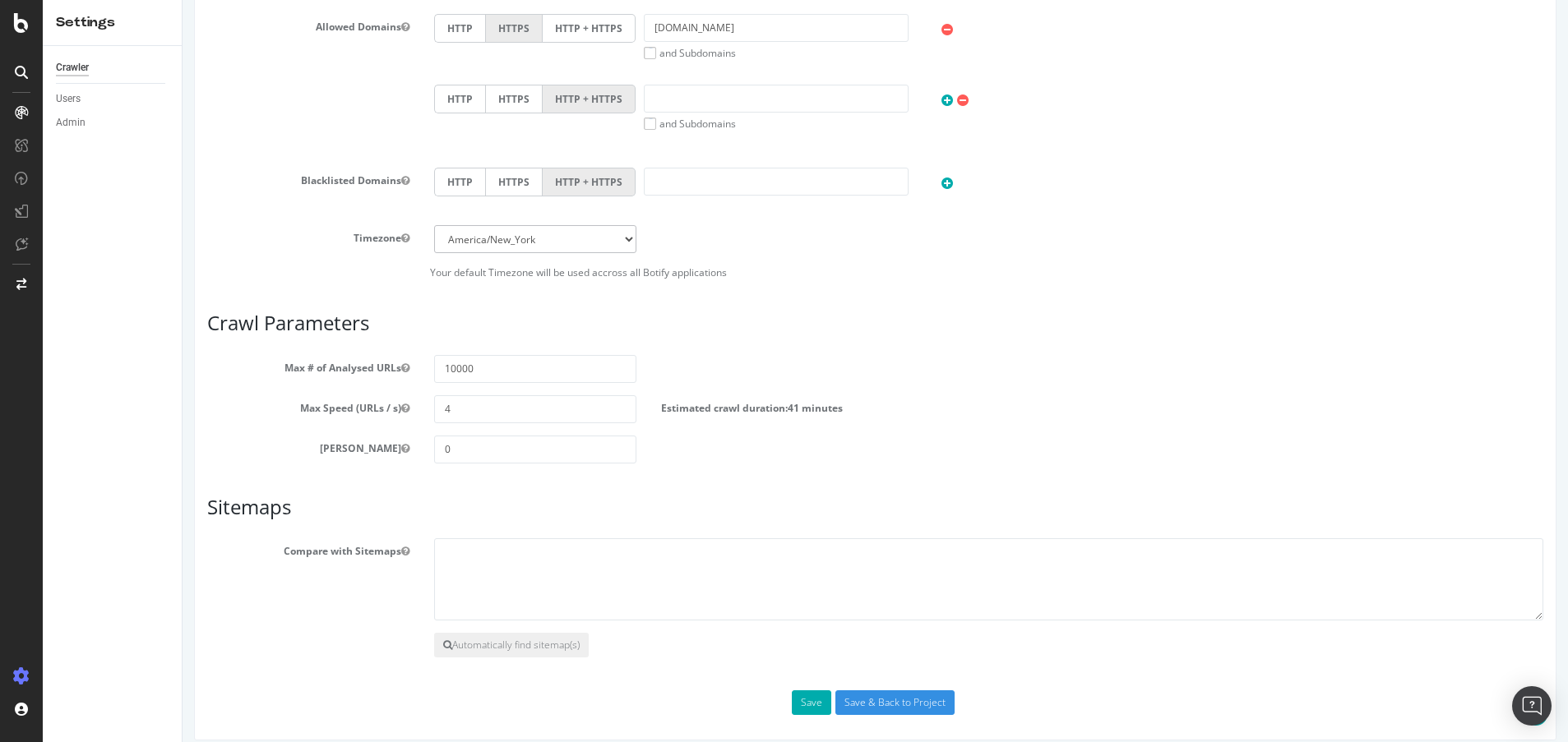
scroll to position [885, 0]
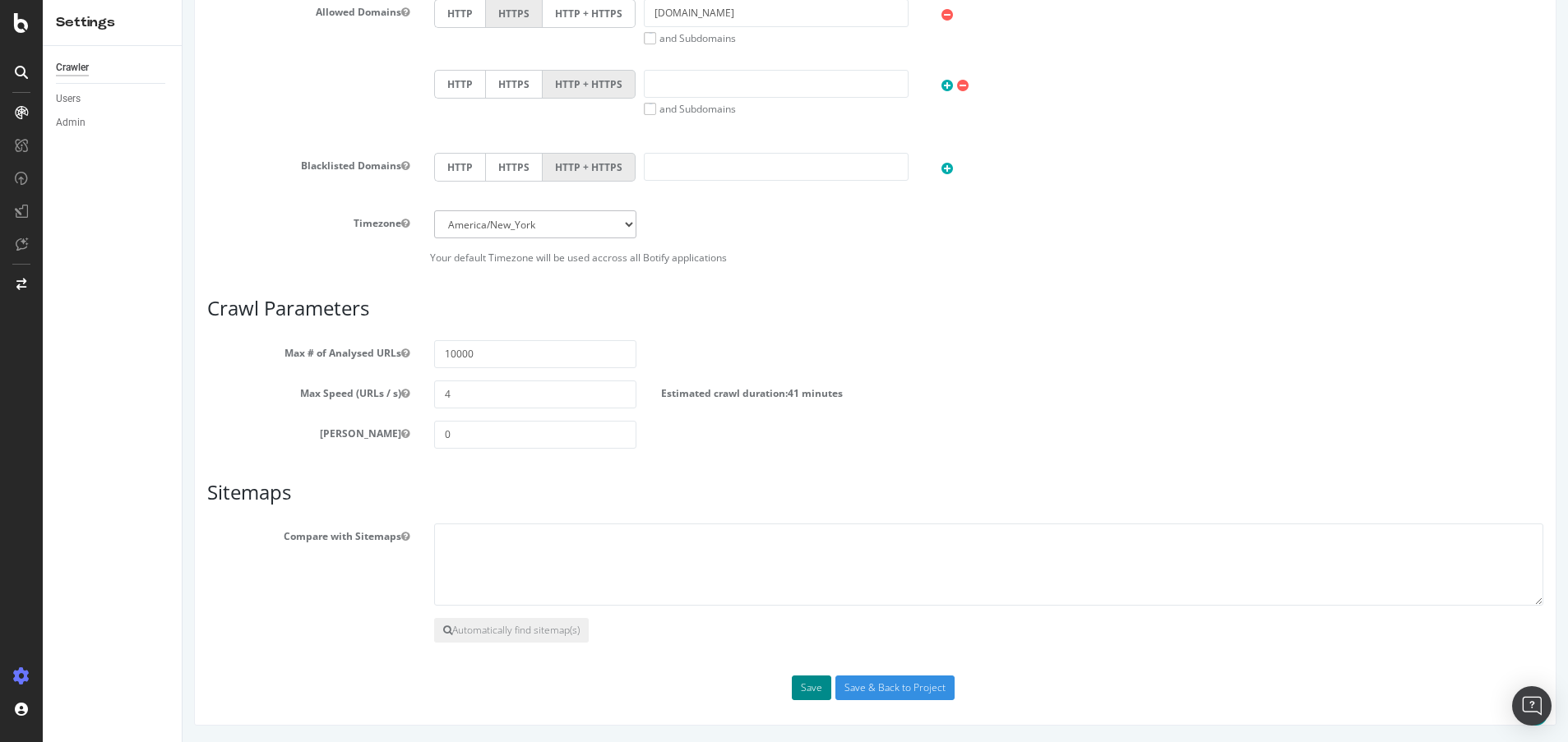
type textarea "https://uat.davidyurman.com/sitemap_index.xml https://uat.davidyurman.com/en-ca…"
click at [817, 690] on button "Save" at bounding box center [811, 688] width 39 height 25
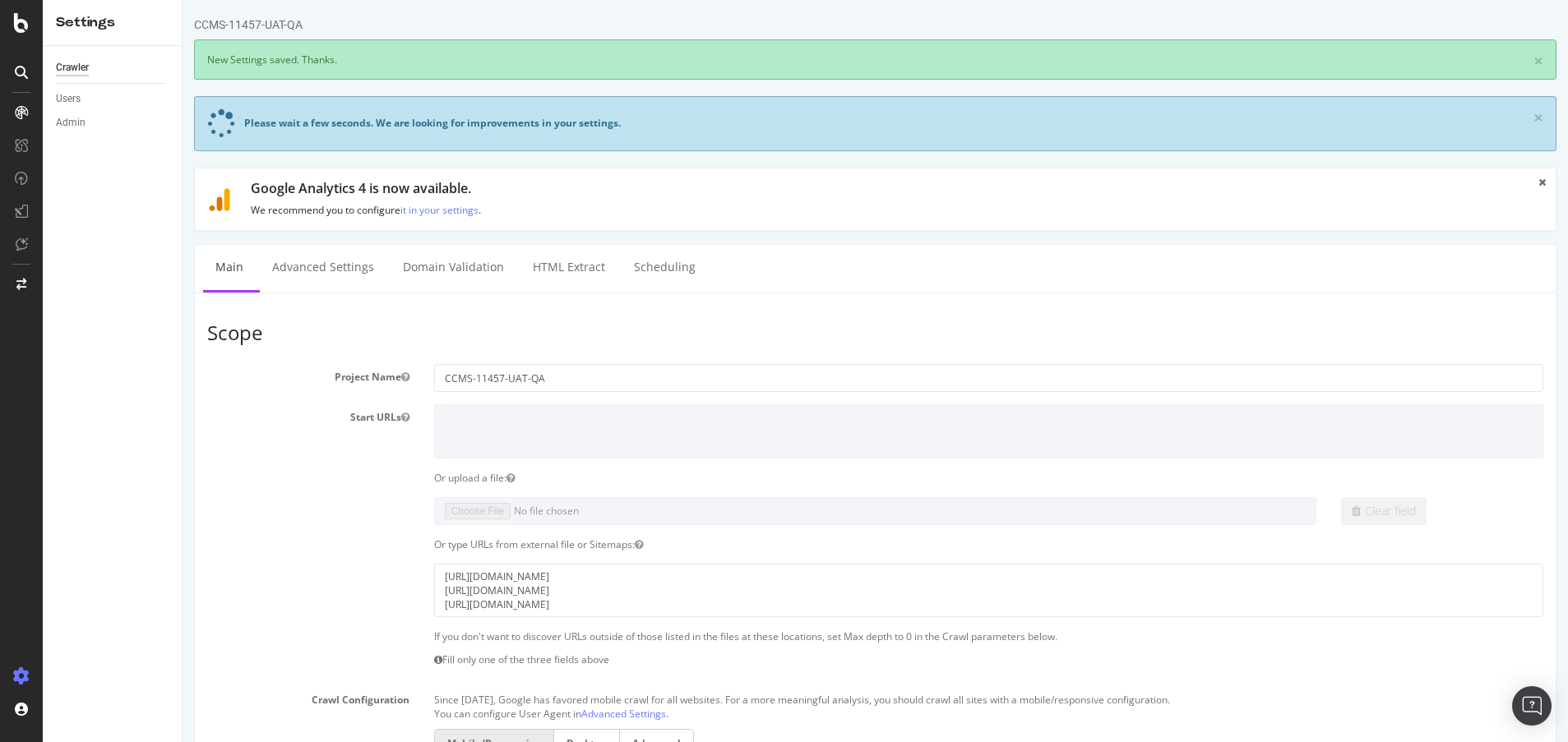
scroll to position [0, 0]
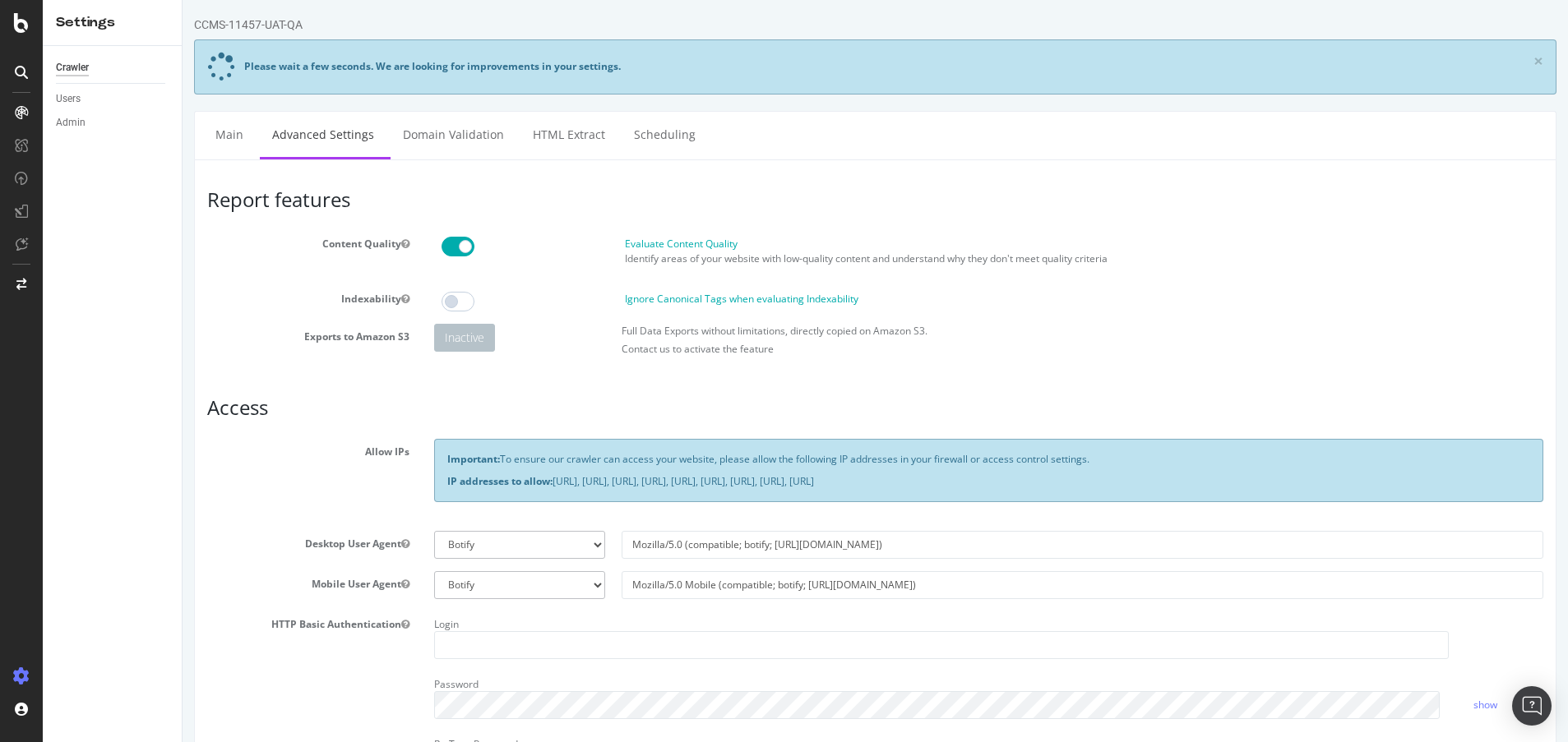
click at [454, 249] on span at bounding box center [458, 246] width 33 height 20
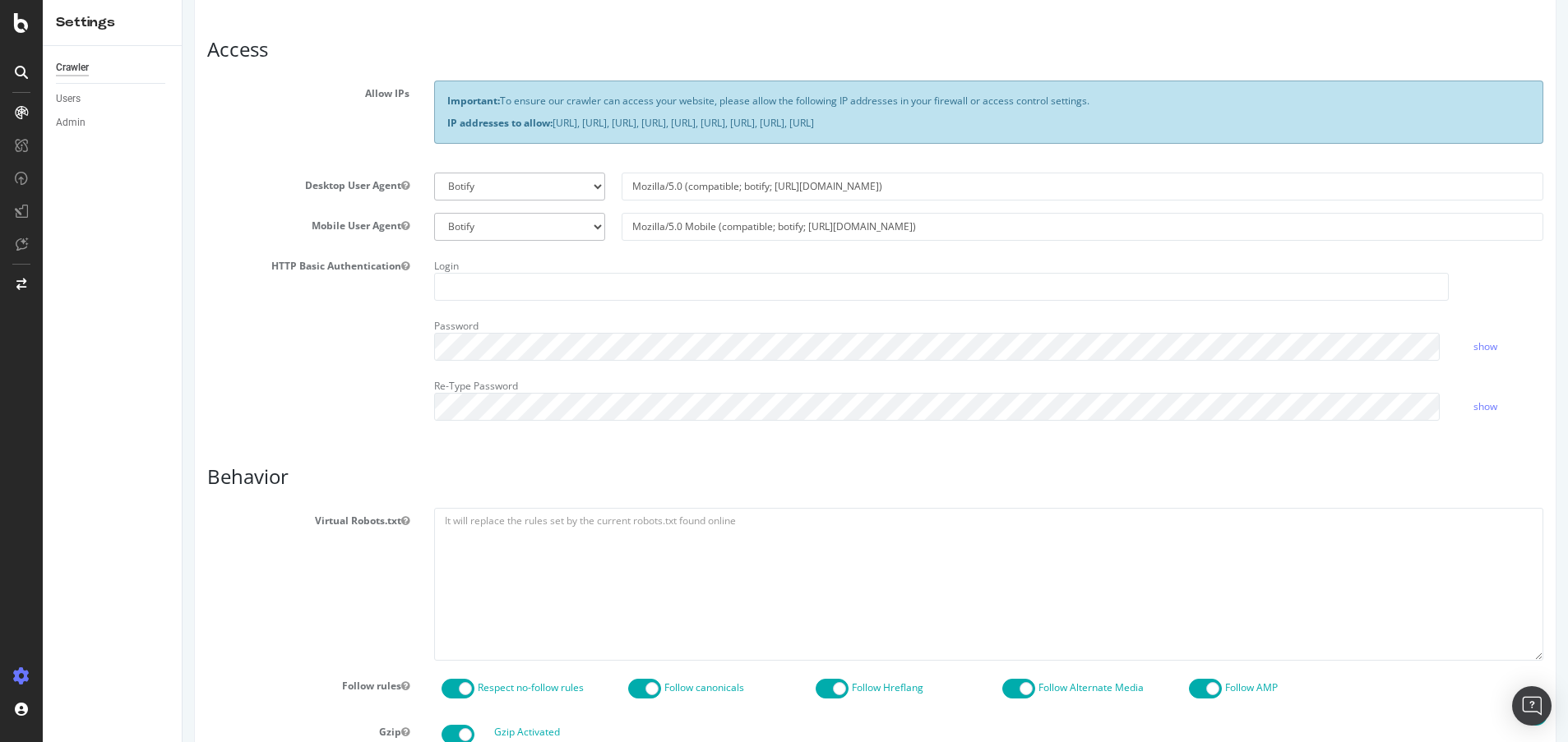
scroll to position [377, 0]
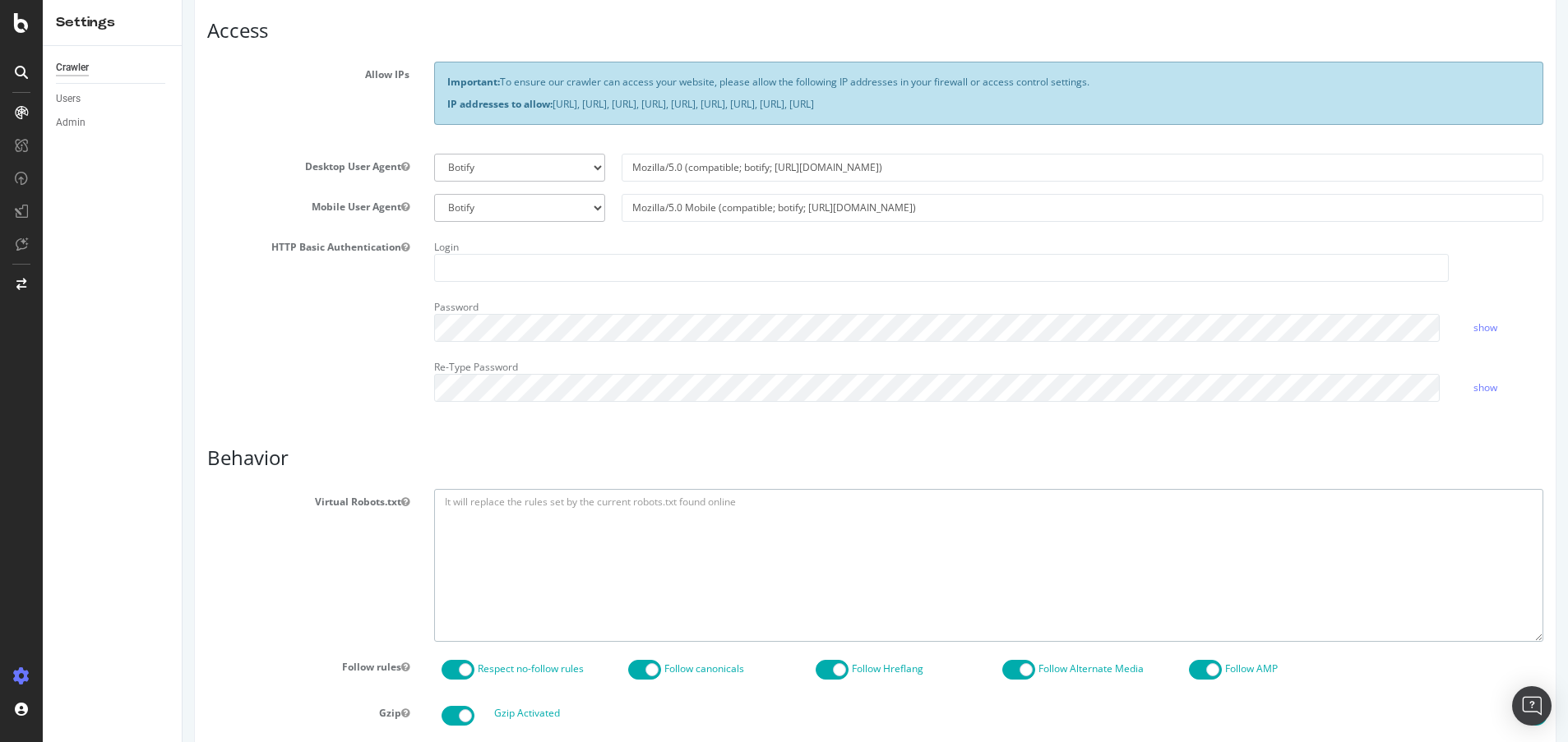
click at [566, 510] on textarea at bounding box center [989, 565] width 1109 height 153
paste textarea "User-agent: * allow: /"
type textarea "User-agent: * allow: /"
click at [535, 266] on input "text" at bounding box center [942, 267] width 1014 height 28
type input "dytest"
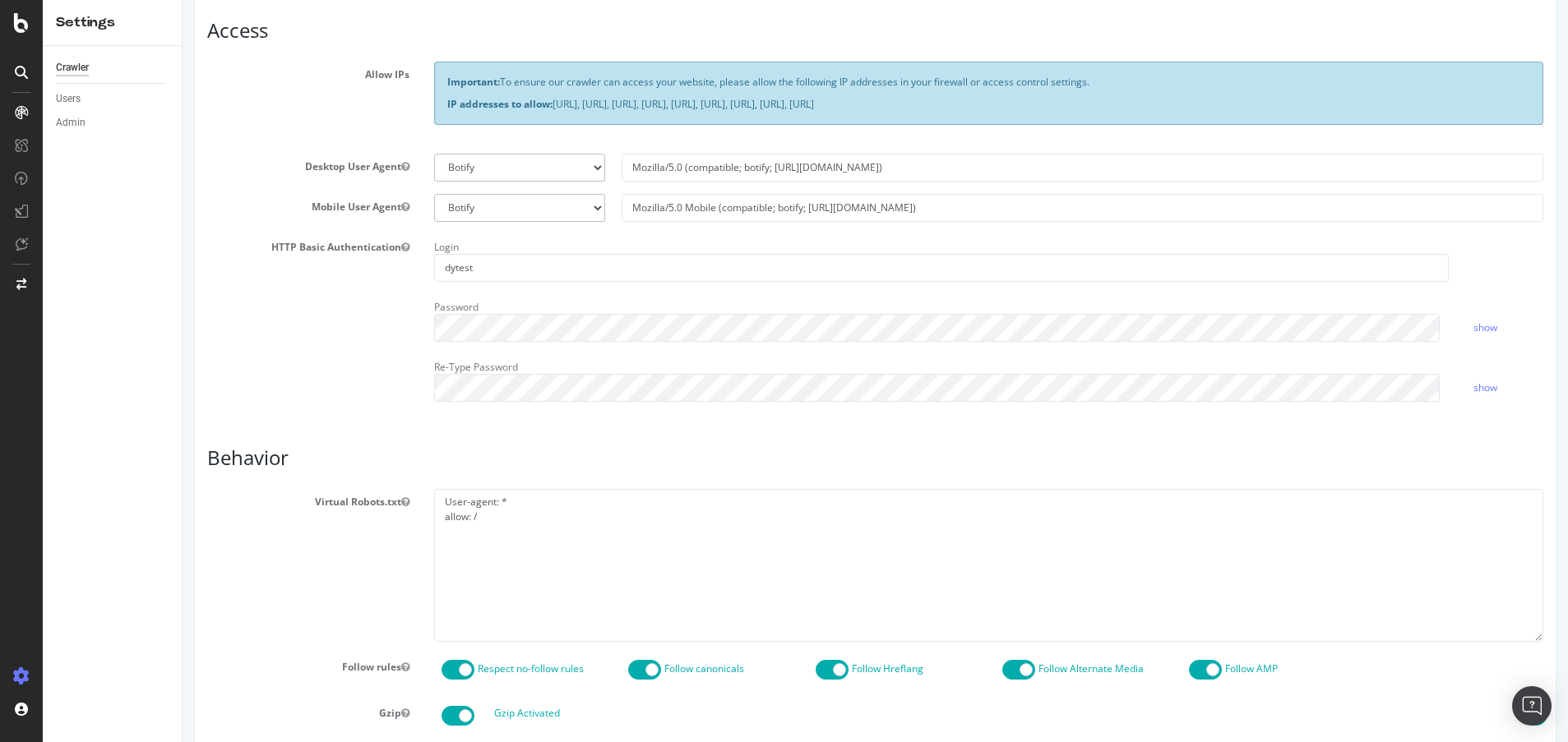
click at [300, 289] on div "HTTP Basic Authentication Login dytest Password show Re-Type Password show" at bounding box center [875, 324] width 1361 height 180
click at [256, 362] on div "HTTP Basic Authentication Login dytest Password show Re-Type Password show" at bounding box center [875, 324] width 1361 height 180
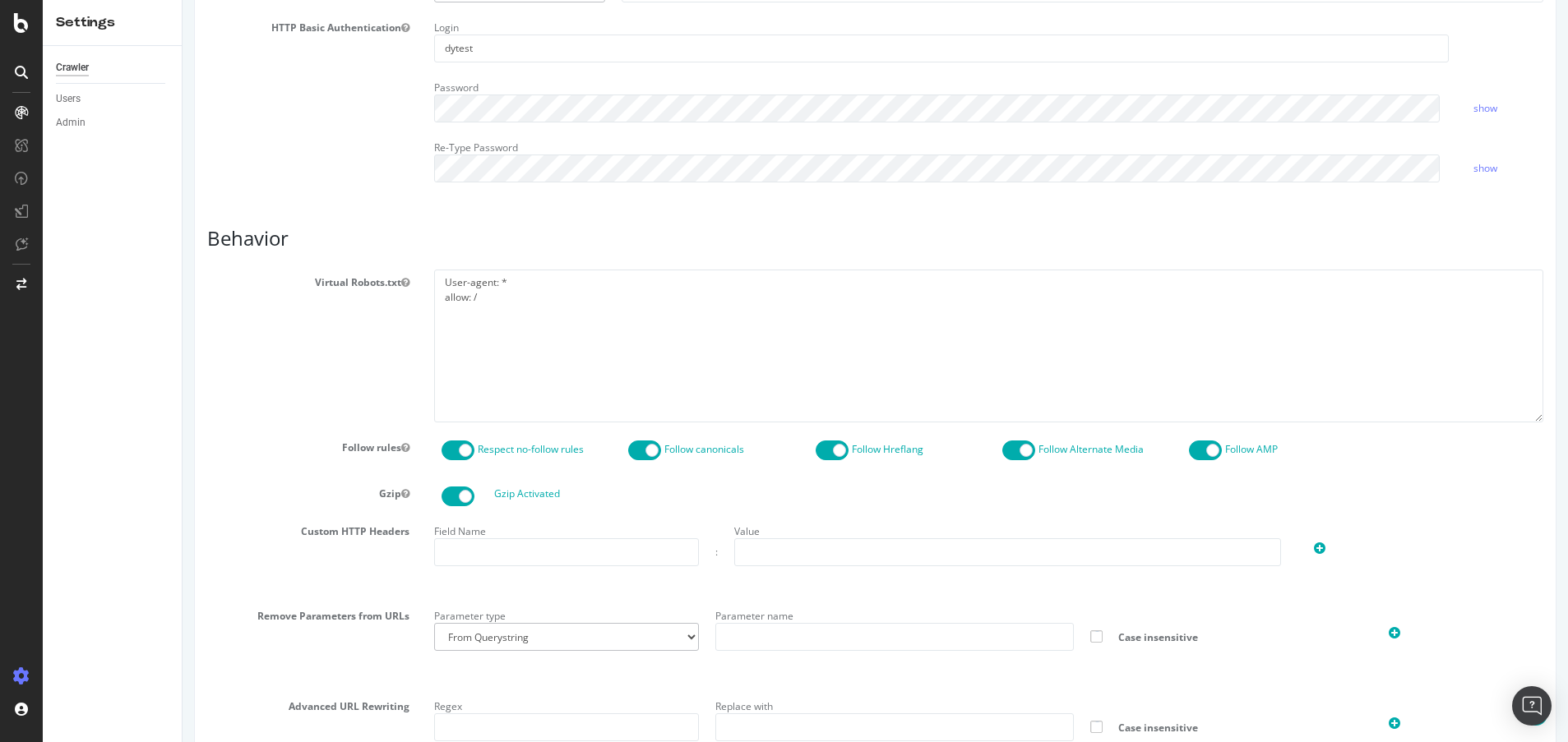
scroll to position [767, 0]
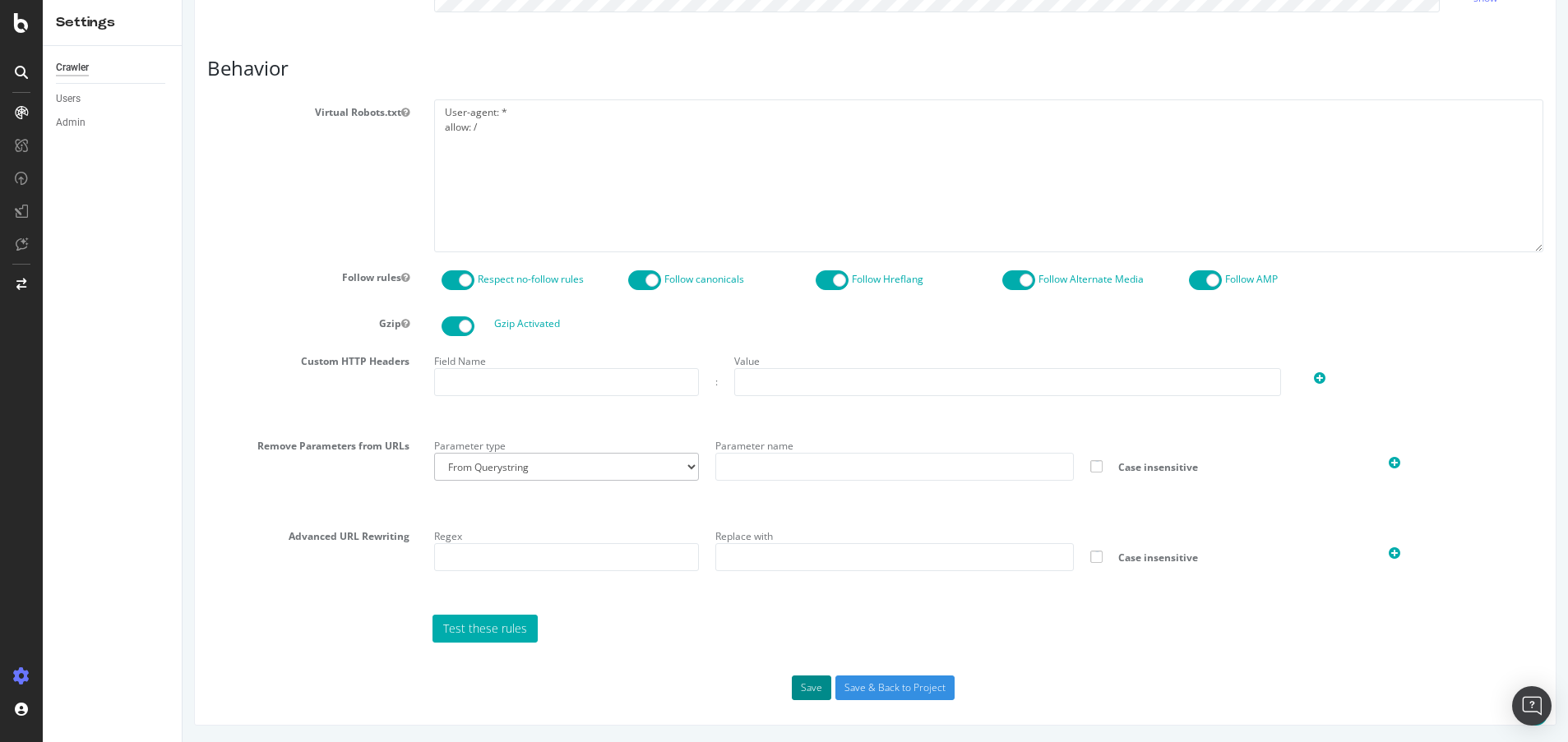
click at [793, 690] on button "Save" at bounding box center [811, 688] width 39 height 25
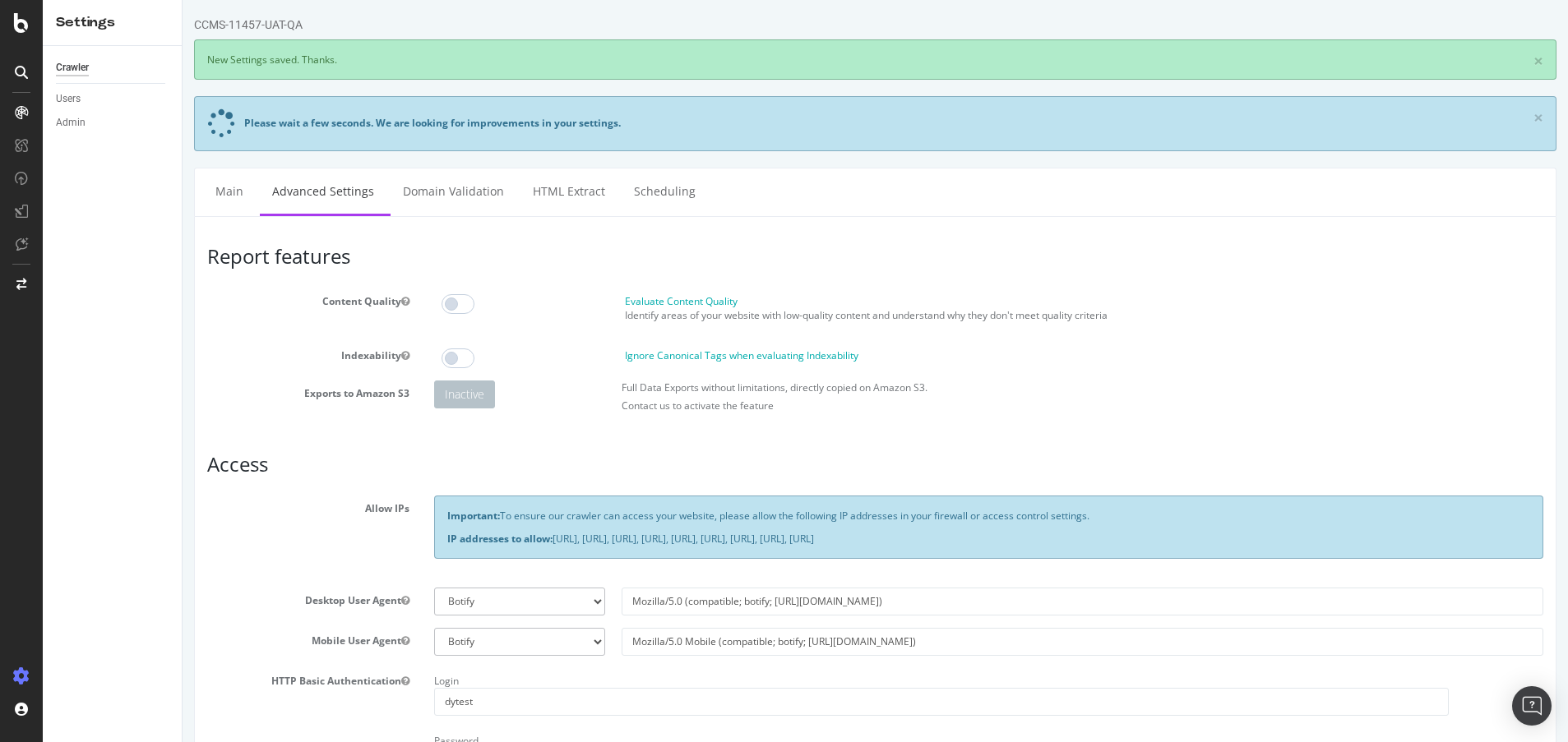
scroll to position [0, 0]
click at [240, 194] on link "Main" at bounding box center [229, 191] width 52 height 45
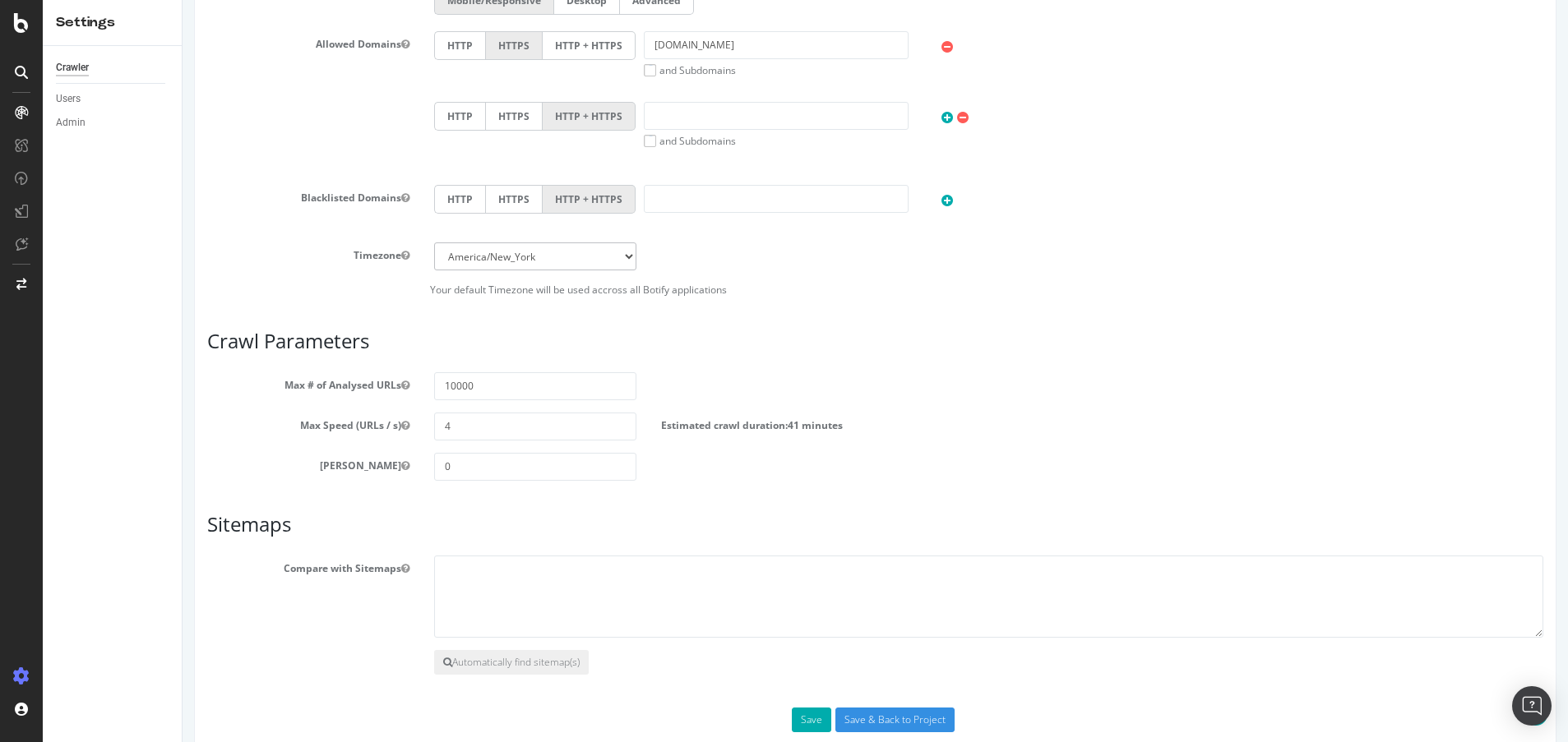
scroll to position [790, 0]
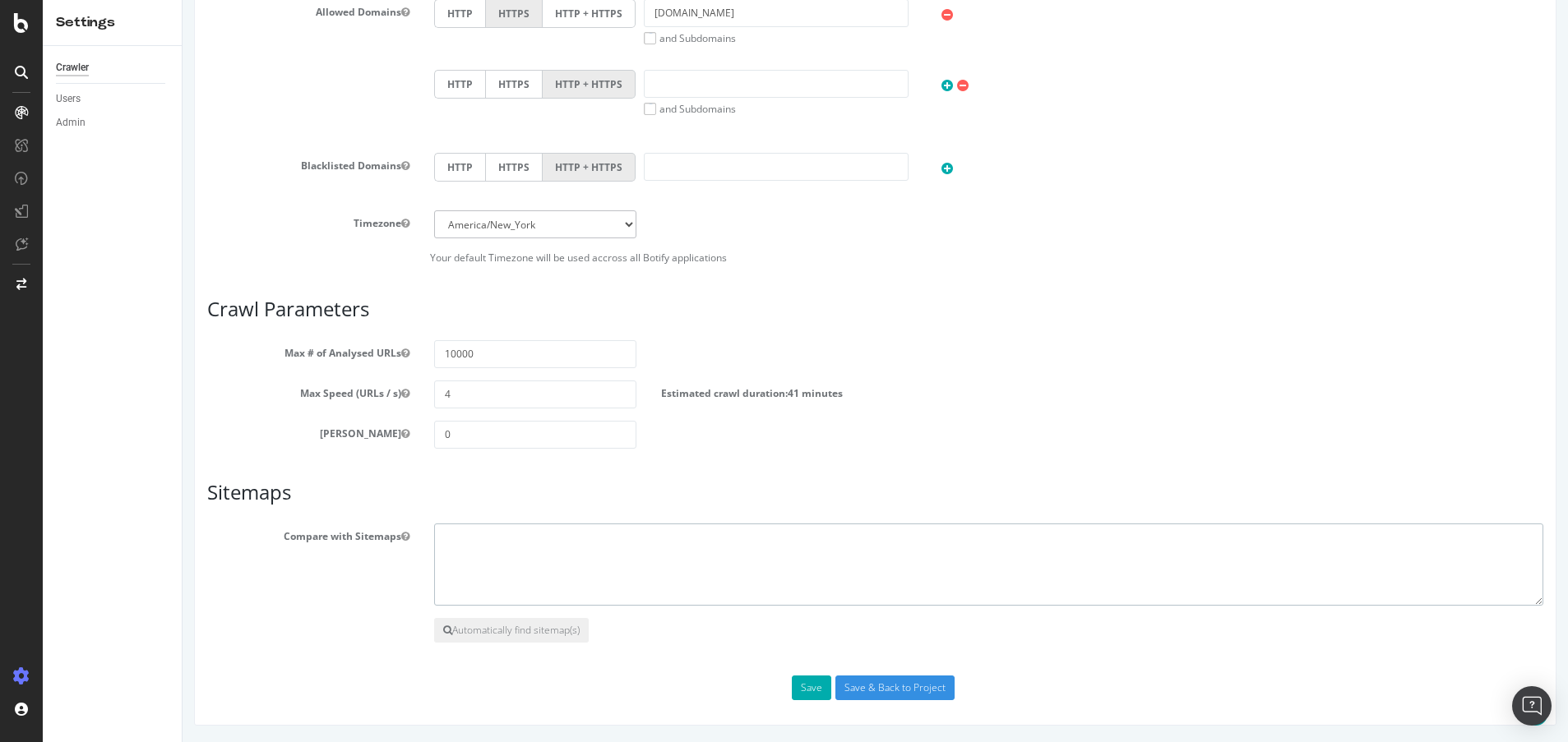
click at [500, 543] on textarea at bounding box center [989, 565] width 1109 height 82
paste textarea "https://www.davidyurman.com/en-gb/sitemap_index.xml https://www.davidyurman.com…"
click at [484, 532] on textarea "https://www.davidyurman.com/en-gb/sitemap_index.xml https://www.davidyurman.com…" at bounding box center [989, 565] width 1109 height 82
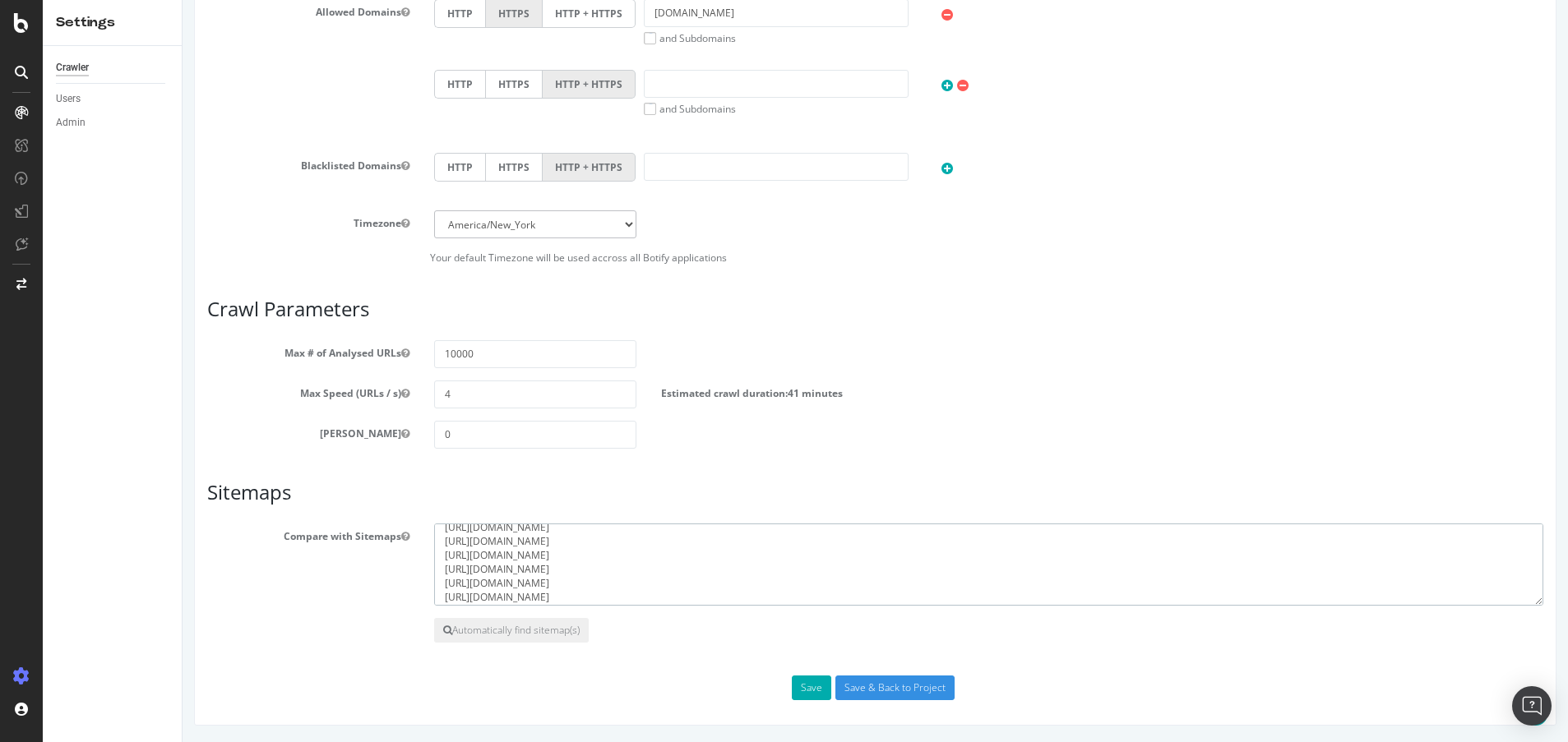
scroll to position [33, 0]
click at [482, 547] on textarea "https://www.davidyurman.com/en-gb/sitemap_index.xml https://www.davidyurman.com…" at bounding box center [989, 565] width 1109 height 82
click at [482, 563] on textarea "https://www.davidyurman.com/en-gb/sitemap_index.xml https://www.davidyurman.com…" at bounding box center [989, 565] width 1109 height 82
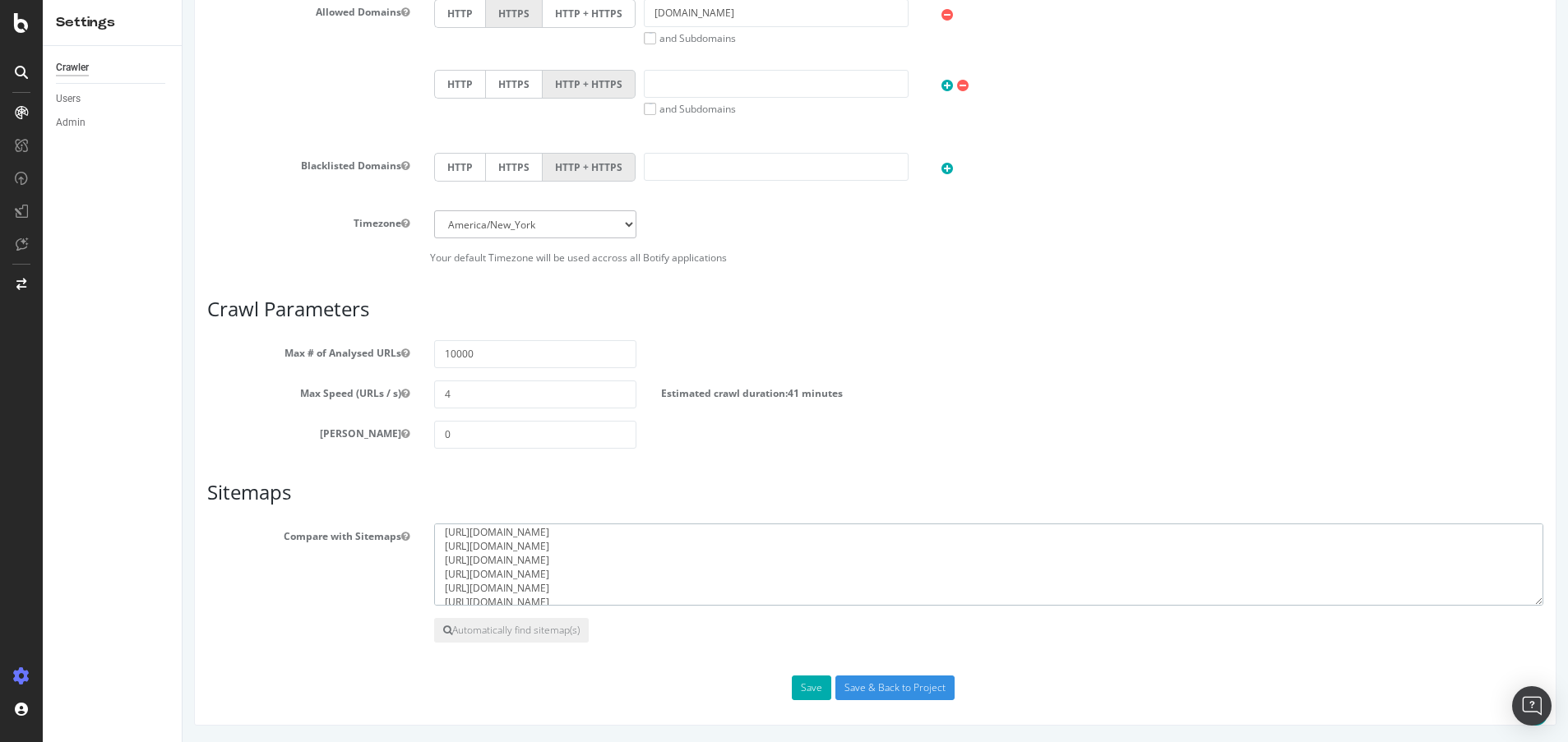
click at [483, 575] on textarea "https://www.davidyurman.com/en-gb/sitemap_index.xml https://www.davidyurman.com…" at bounding box center [989, 565] width 1109 height 82
click at [488, 587] on textarea "https://www.davidyurman.com/en-gb/sitemap_index.xml https://www.davidyurman.com…" at bounding box center [989, 565] width 1109 height 82
click at [486, 603] on textarea "https://www.davidyurman.com/en-gb/sitemap_index.xml https://www.davidyurman.com…" at bounding box center [989, 565] width 1109 height 82
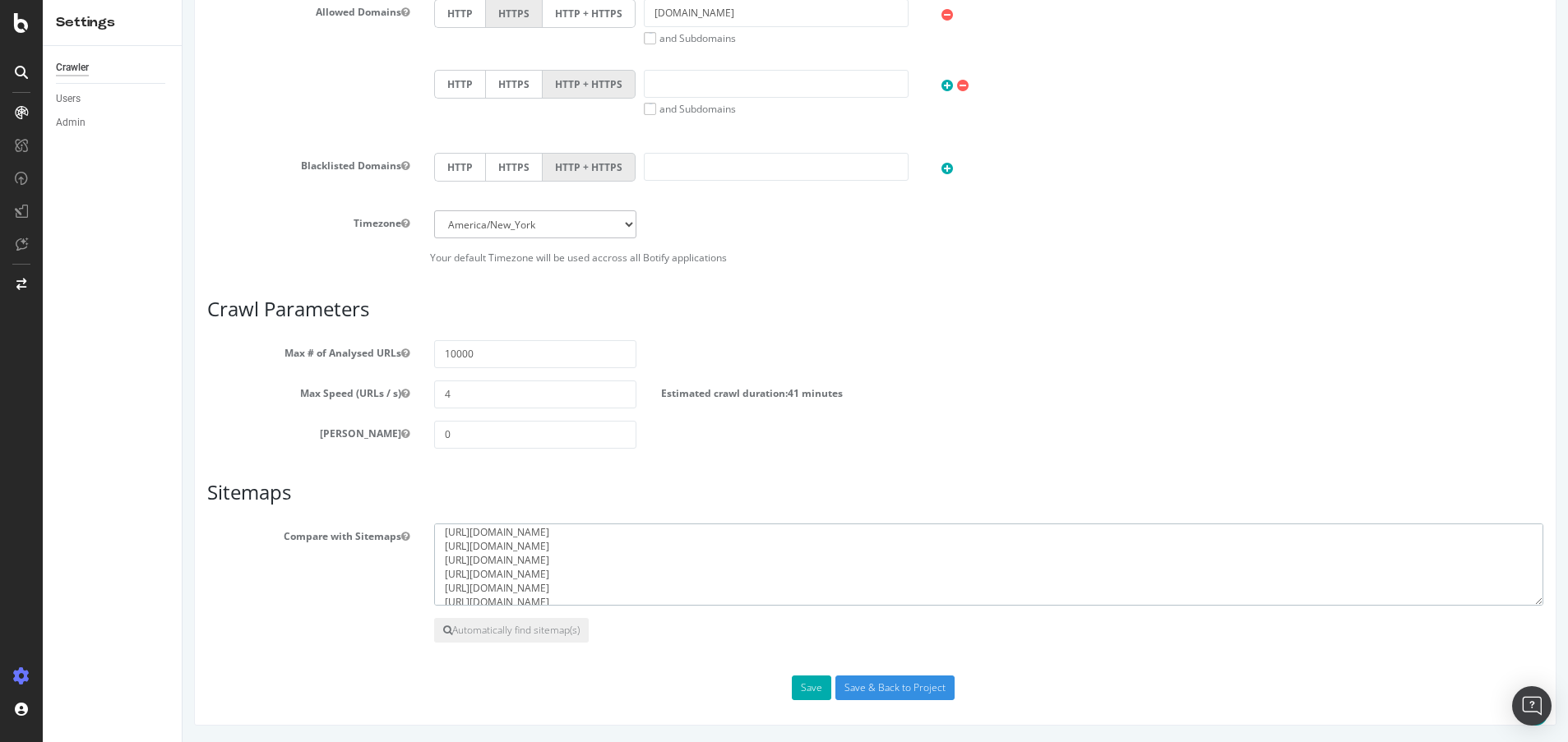
click at [486, 603] on textarea "https://www.davidyurman.com/en-gb/sitemap_index.xml https://www.davidyurman.com…" at bounding box center [989, 565] width 1109 height 82
click at [483, 538] on textarea "https://www.davidyurman.com/en-gb/sitemap_index.xml https://www.davidyurman.com…" at bounding box center [989, 565] width 1109 height 82
click at [484, 555] on textarea "https://uat.davidyurman.com/en-gb/sitemap_index.xml https://www.davidyurman.com…" at bounding box center [989, 565] width 1109 height 82
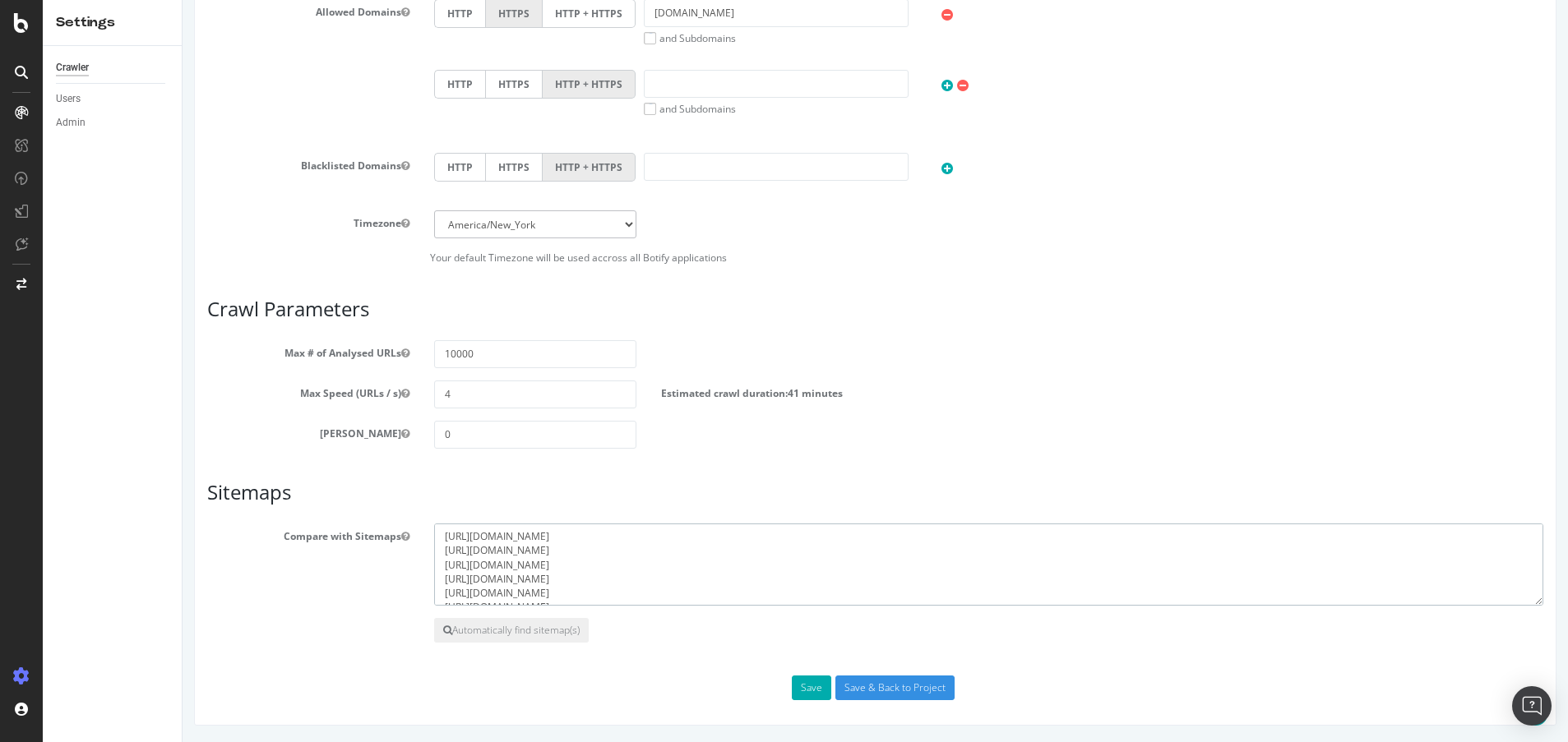
click at [484, 555] on textarea "https://uat.davidyurman.com/en-gb/sitemap_index.xml https://www.davidyurman.com…" at bounding box center [989, 565] width 1109 height 82
click at [709, 564] on textarea "https://uat.davidyurman.com/en-gb/sitemap_index.xml https://uat.davidyurman.com…" at bounding box center [989, 565] width 1109 height 82
click at [736, 577] on textarea "https://uat.davidyurman.com/en-gb/sitemap_index.xml https://uat.davidyurman.com…" at bounding box center [989, 565] width 1109 height 82
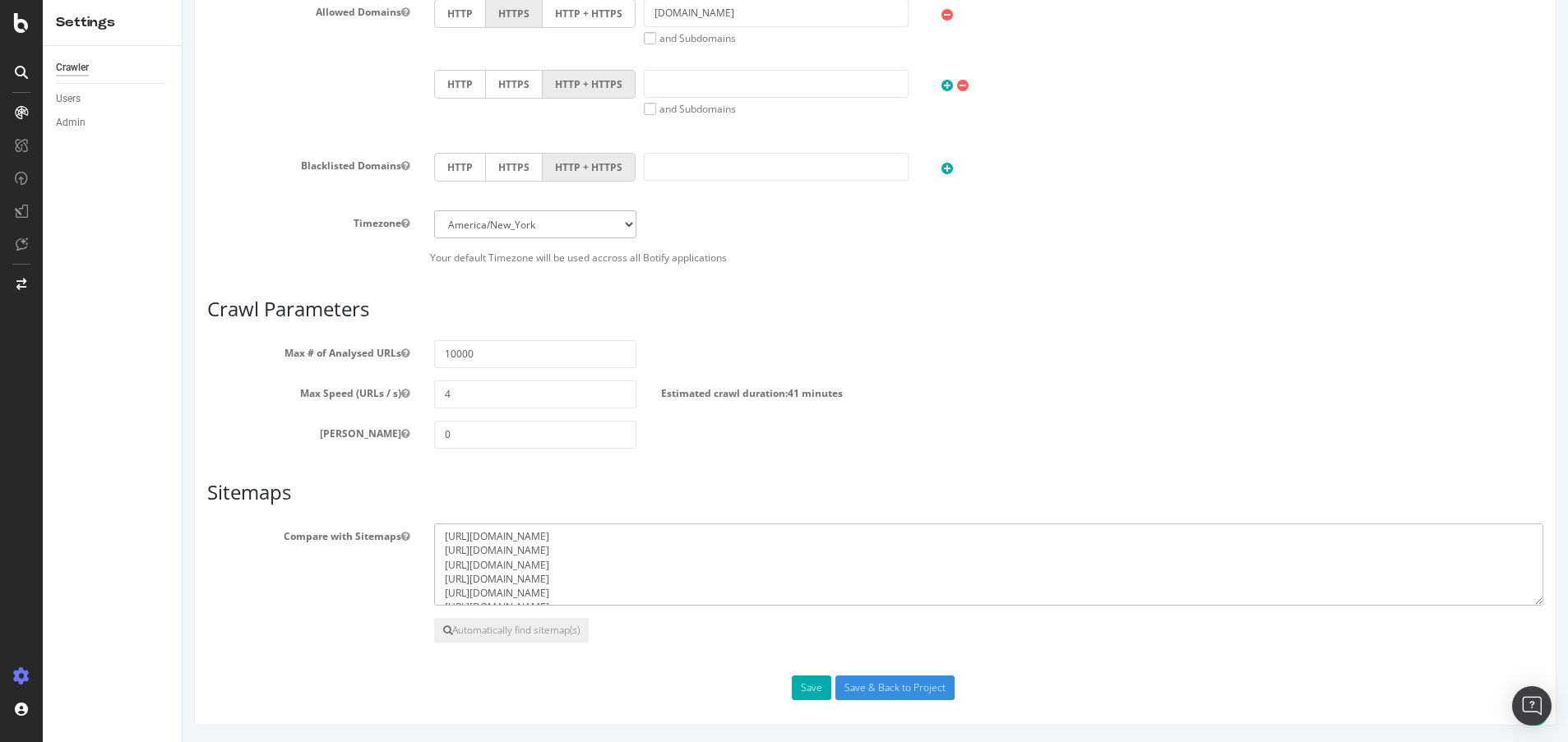
click at [736, 577] on textarea "https://uat.davidyurman.com/en-gb/sitemap_index.xml https://uat.davidyurman.com…" at bounding box center [989, 565] width 1109 height 82
click at [691, 550] on textarea "https://uat.davidyurman.com/en-gb/sitemap_index.xml https://uat.davidyurman.com…" at bounding box center [989, 565] width 1109 height 82
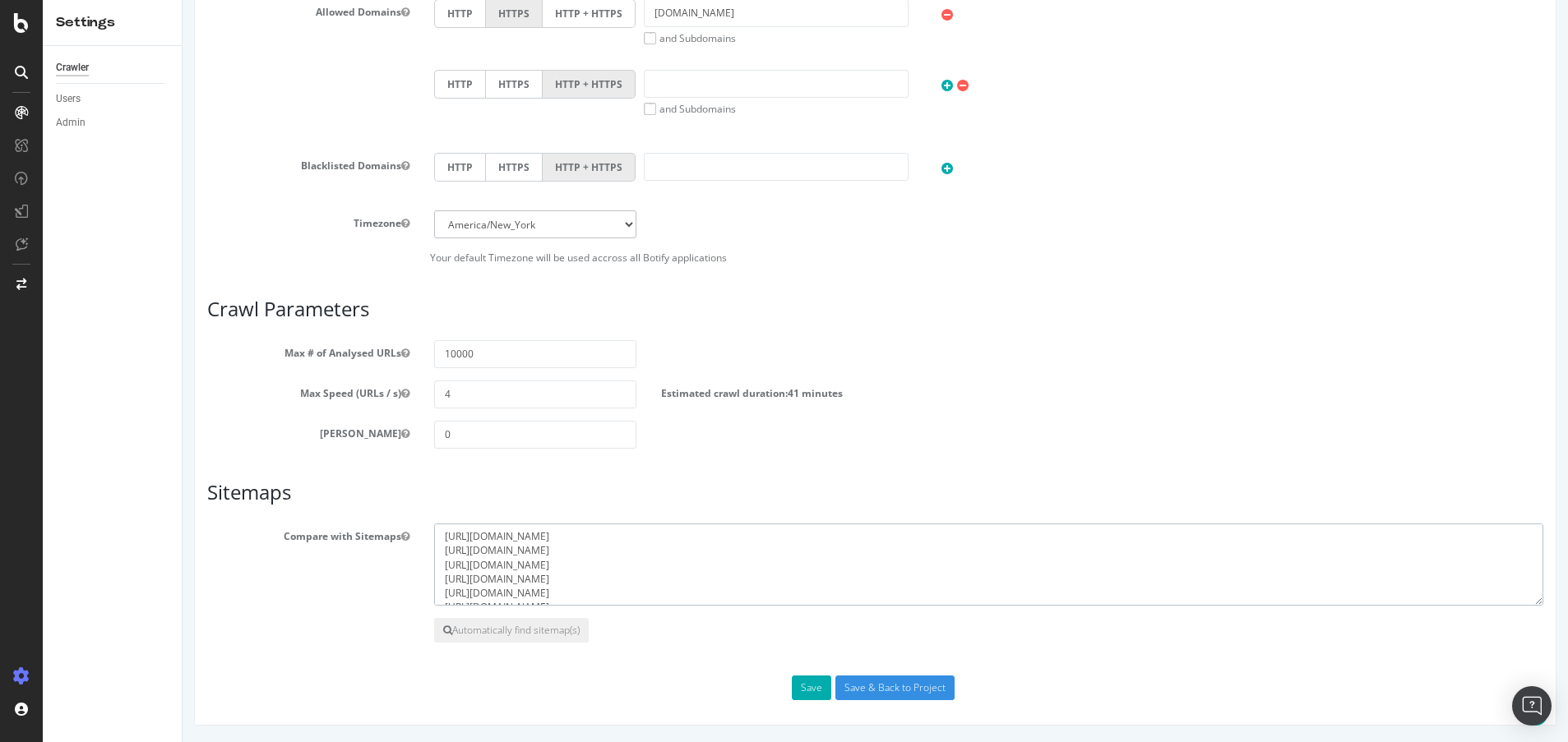
click at [698, 582] on textarea "https://uat.davidyurman.com/en-gb/sitemap_index.xml https://uat.davidyurman.com…" at bounding box center [989, 565] width 1109 height 82
click at [735, 574] on textarea "https://uat.davidyurman.com/en-gb/sitemap_index.xml https://uat.davidyurman.com…" at bounding box center [989, 565] width 1109 height 82
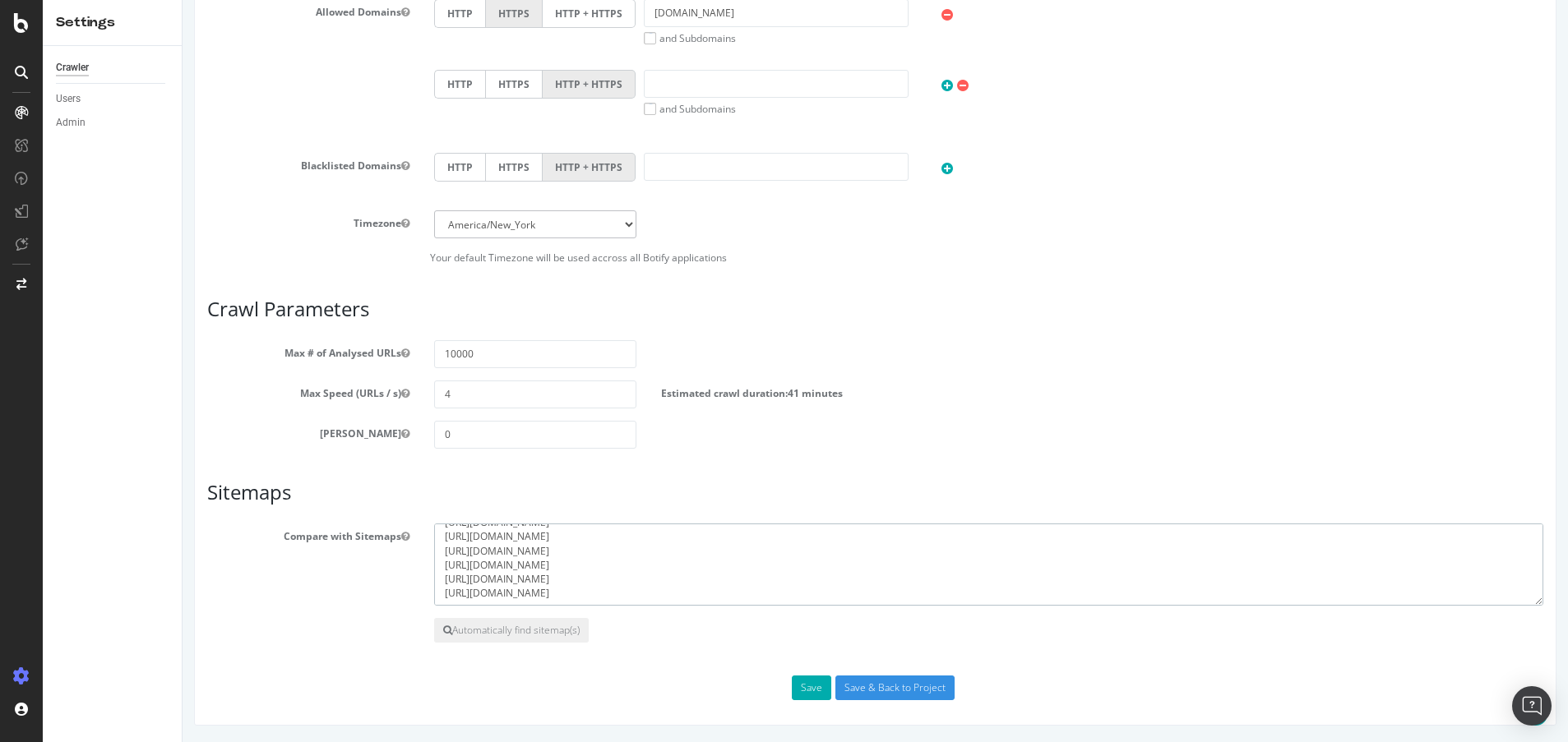
click at [735, 574] on textarea "https://uat.davidyurman.com/en-gb/sitemap_index.xml https://uat.davidyurman.com…" at bounding box center [989, 565] width 1109 height 82
type textarea "https://uat.davidyurman.com/en-gb/sitemap_index.xml https://uat.davidyurman.com…"
click at [845, 687] on input "Save & Back to Project" at bounding box center [895, 688] width 119 height 25
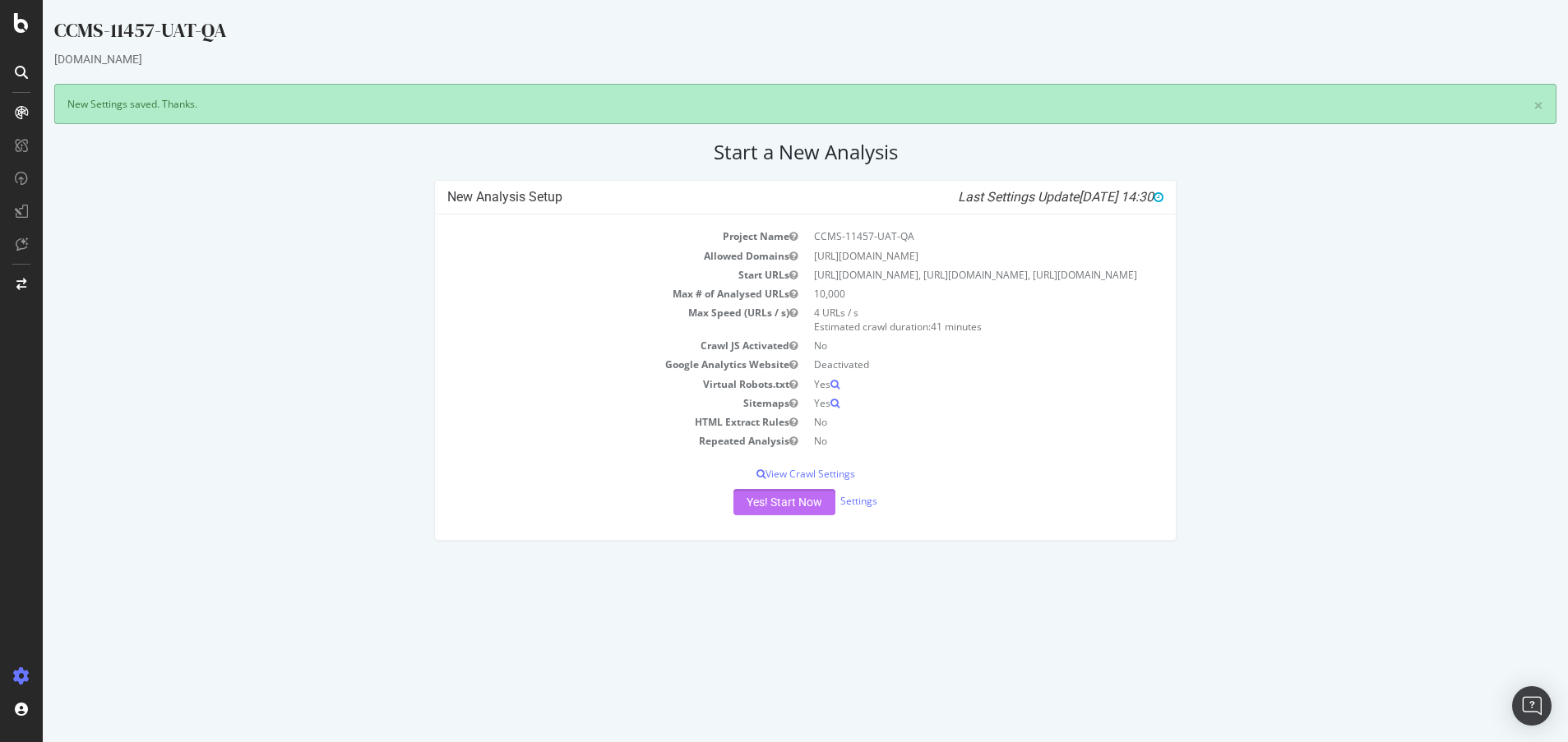
click at [766, 516] on button "Yes! Start Now" at bounding box center [784, 502] width 102 height 27
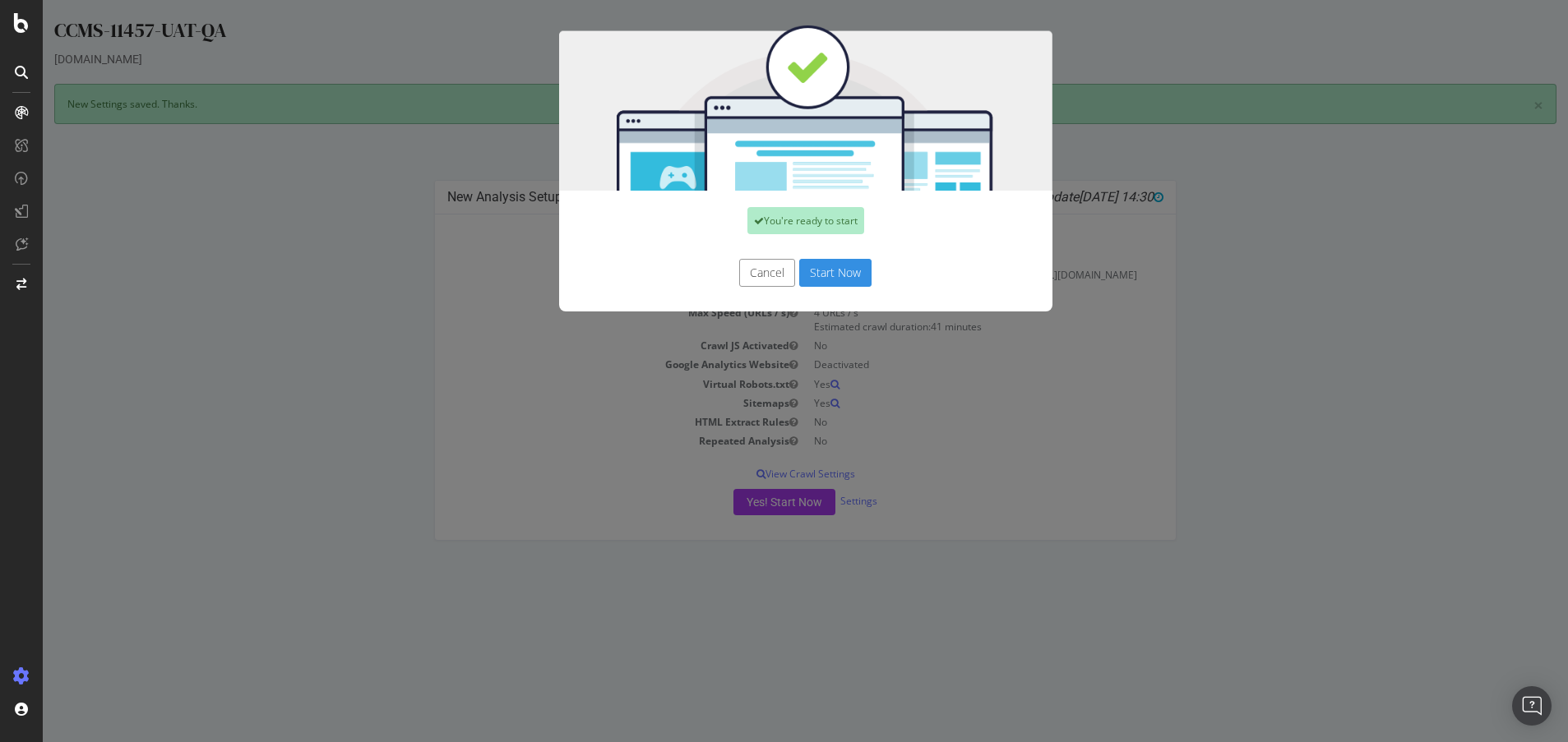
click at [848, 274] on button "Start Now" at bounding box center [835, 272] width 72 height 28
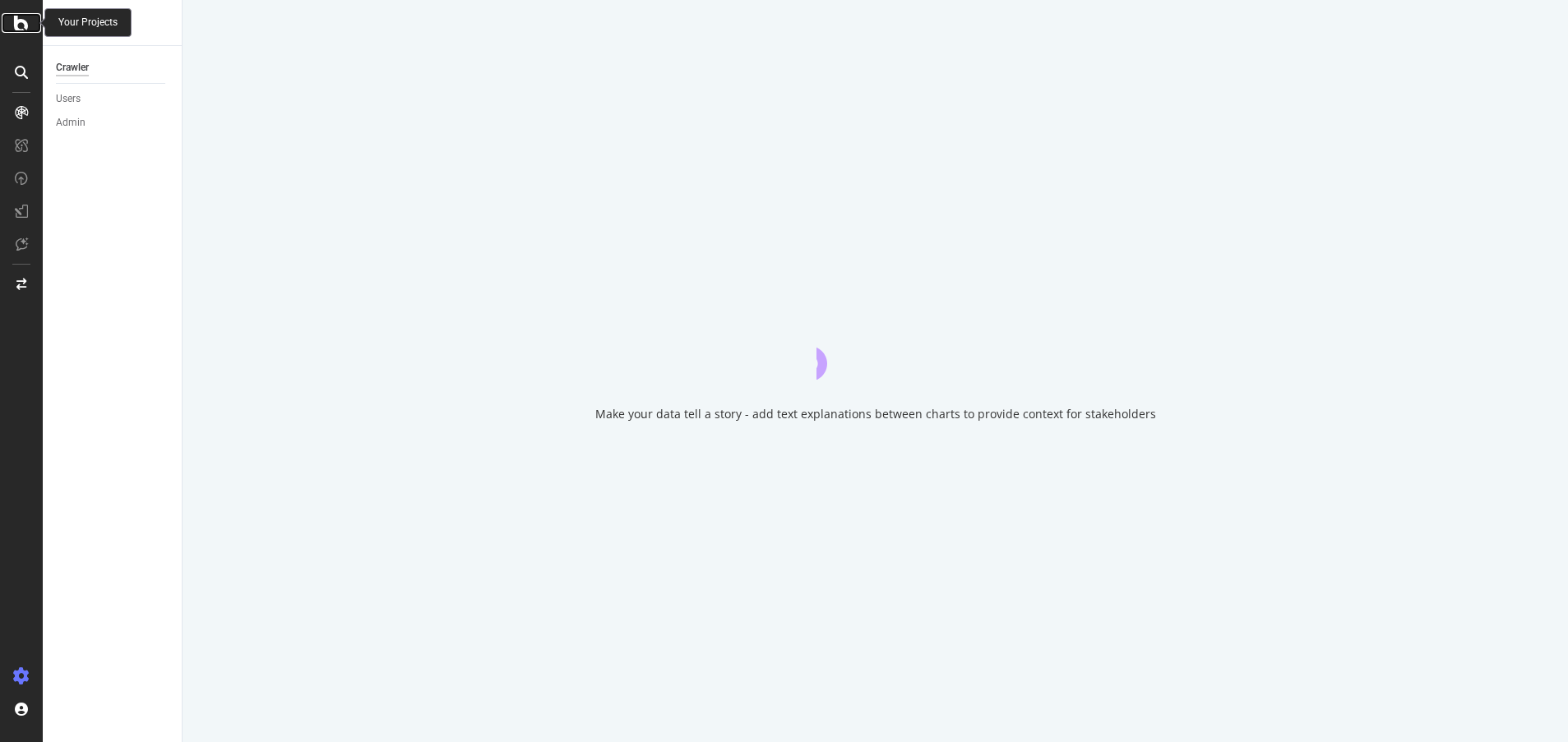
drag, startPoint x: 0, startPoint y: 0, endPoint x: 27, endPoint y: 15, distance: 30.9
click at [27, 15] on icon at bounding box center [21, 22] width 15 height 20
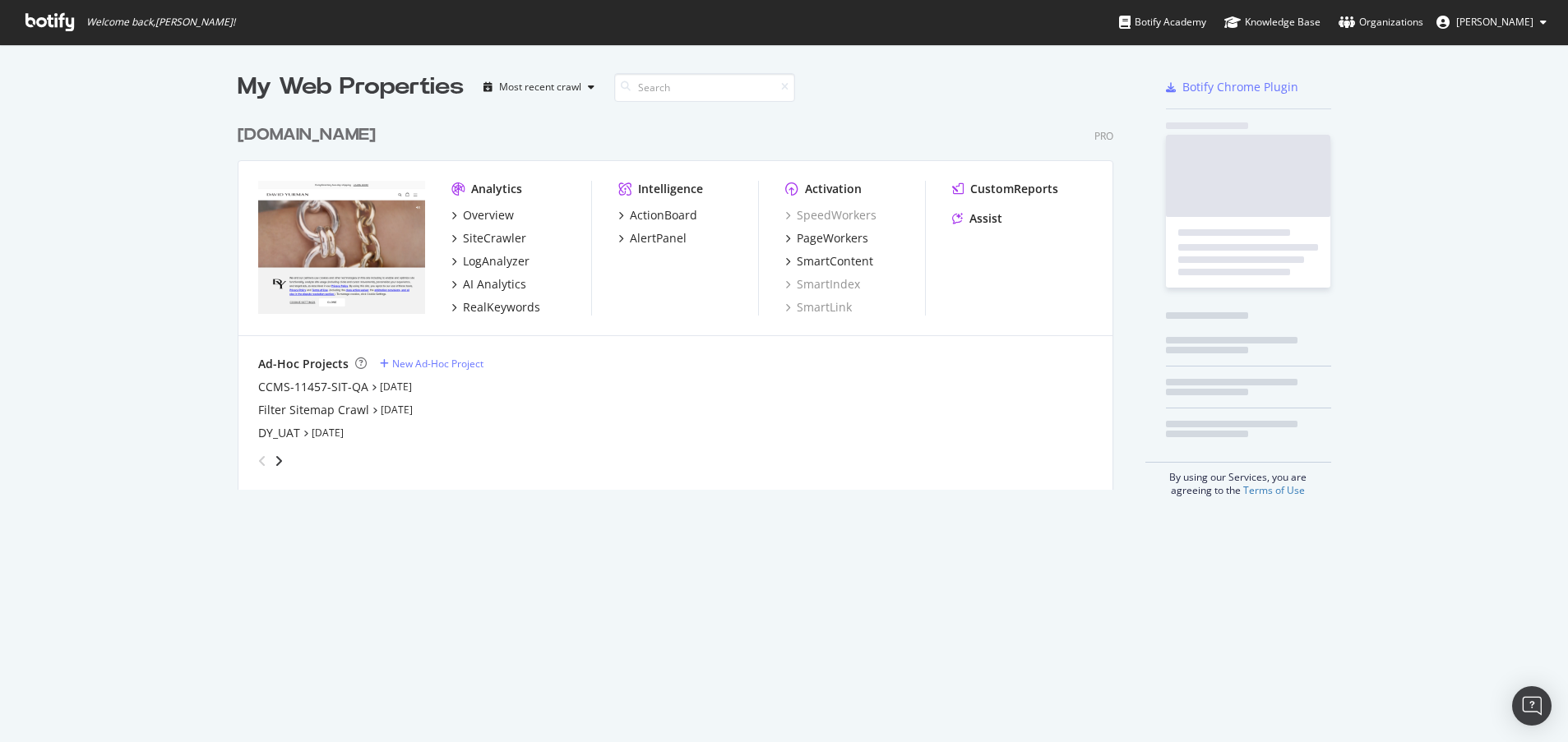
scroll to position [730, 1543]
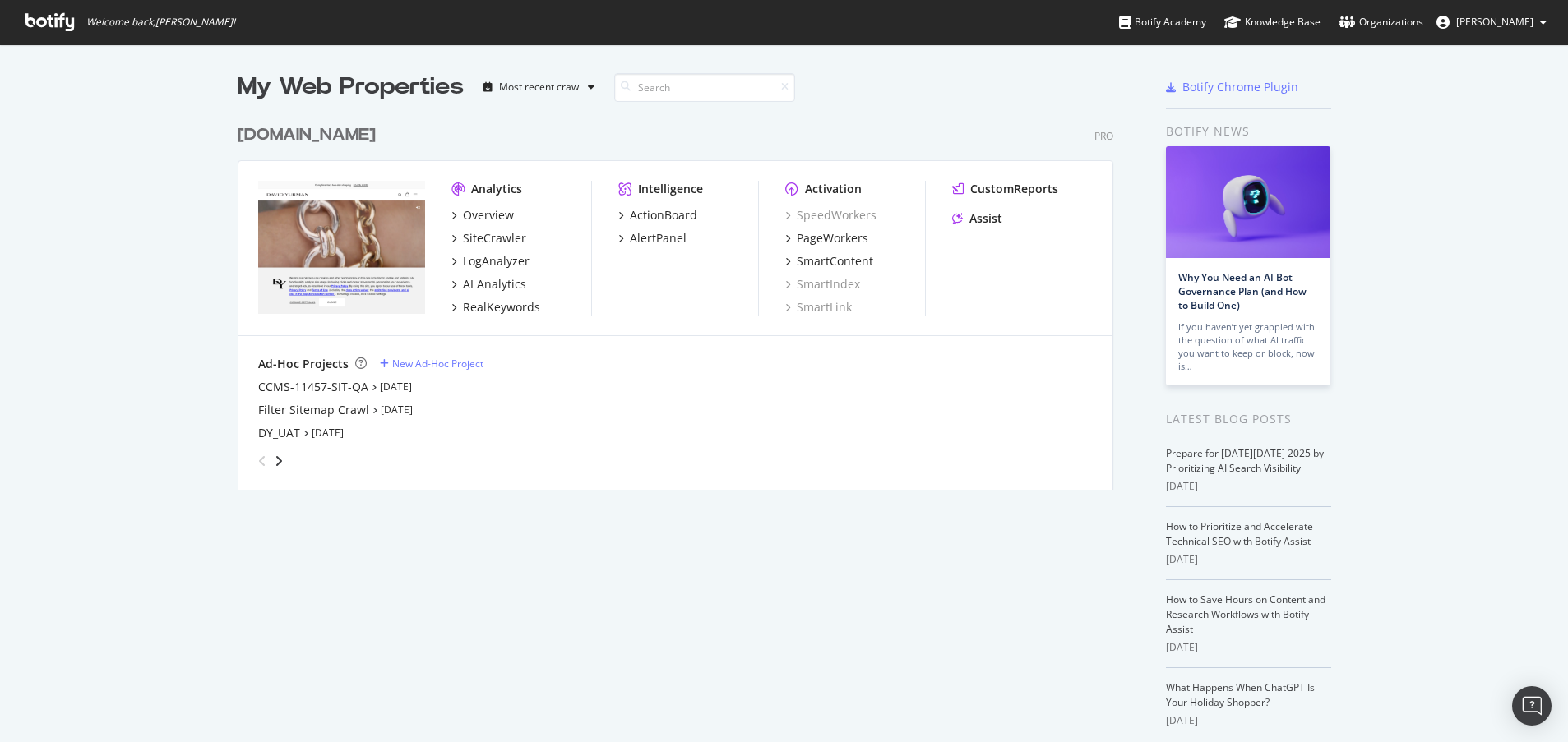
click at [329, 132] on div "[DOMAIN_NAME]" at bounding box center [306, 135] width 138 height 24
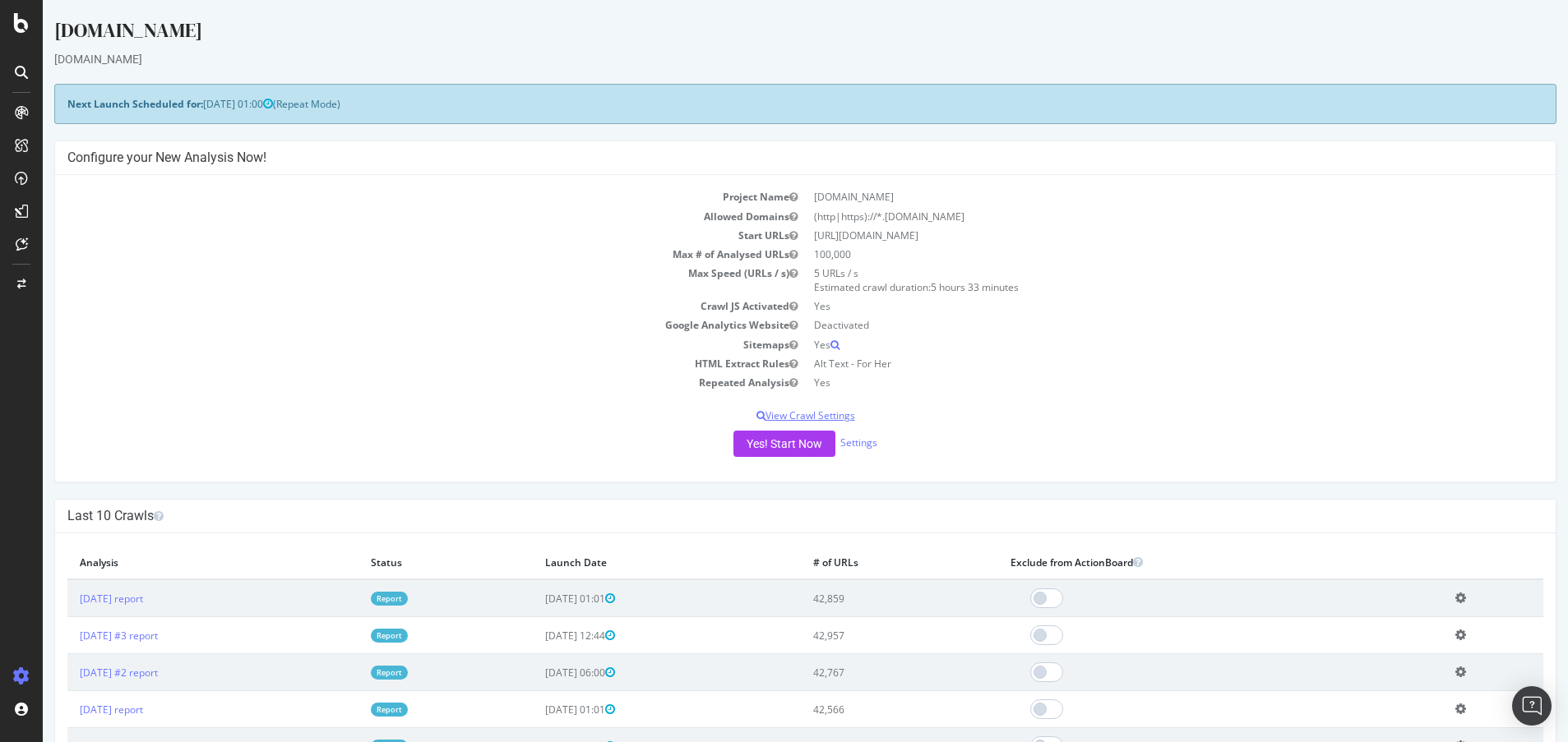
click at [835, 421] on p "View Crawl Settings" at bounding box center [805, 416] width 1475 height 14
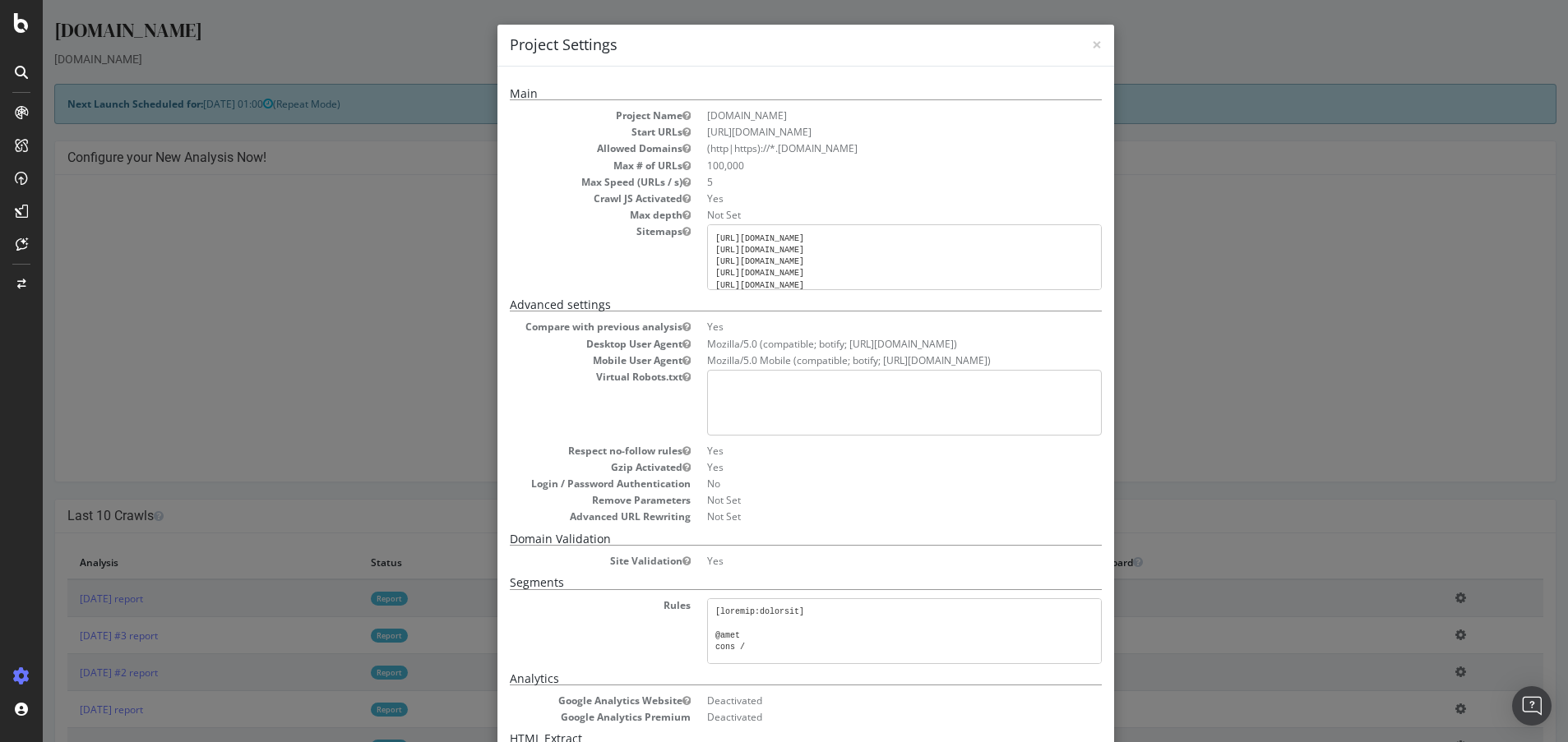
scroll to position [57, 1]
drag, startPoint x: 709, startPoint y: 236, endPoint x: 1102, endPoint y: 269, distance: 394.4
click at [1102, 269] on div "Main Project Name davidyurman.com Start URLs https://www.davidyurman.com Allowe…" at bounding box center [806, 456] width 617 height 778
copy pre "https://www.davidyurman.com/en-gb/sitemap_index.xml https://www.davidyurman.com…"
click at [1092, 43] on span "×" at bounding box center [1097, 44] width 10 height 23
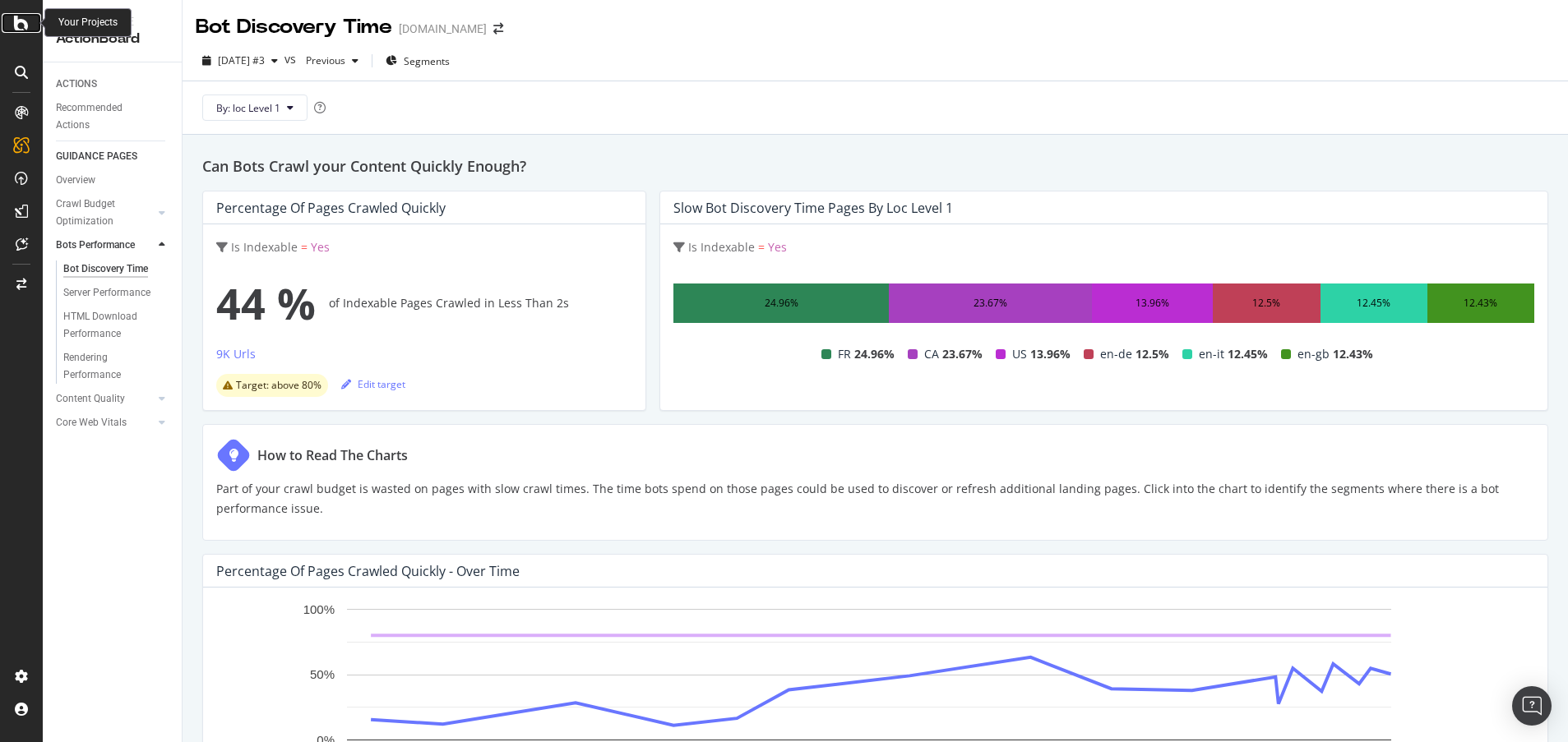
click at [23, 22] on icon at bounding box center [21, 22] width 15 height 20
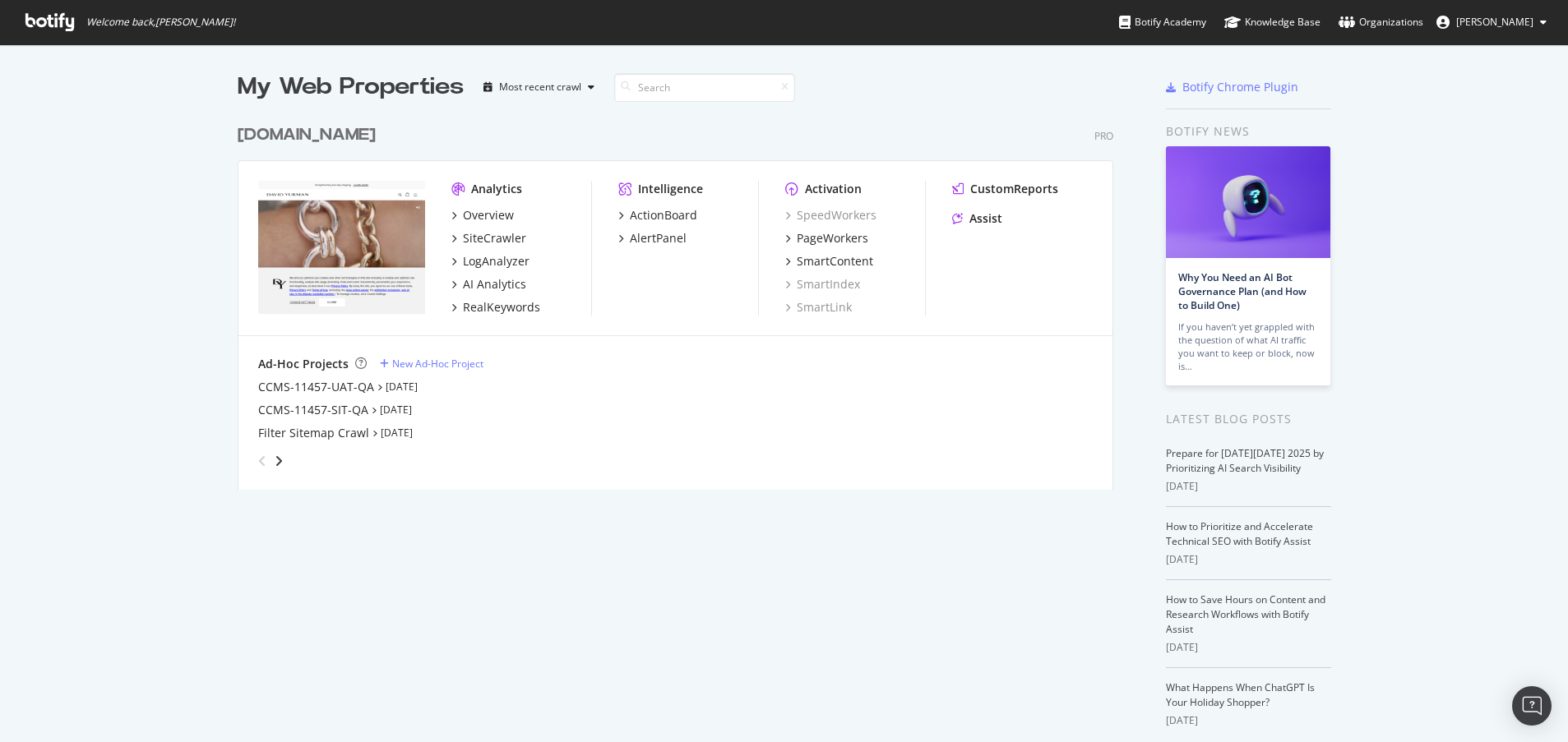
scroll to position [730, 1543]
click at [486, 286] on div "AI Analytics" at bounding box center [494, 284] width 63 height 16
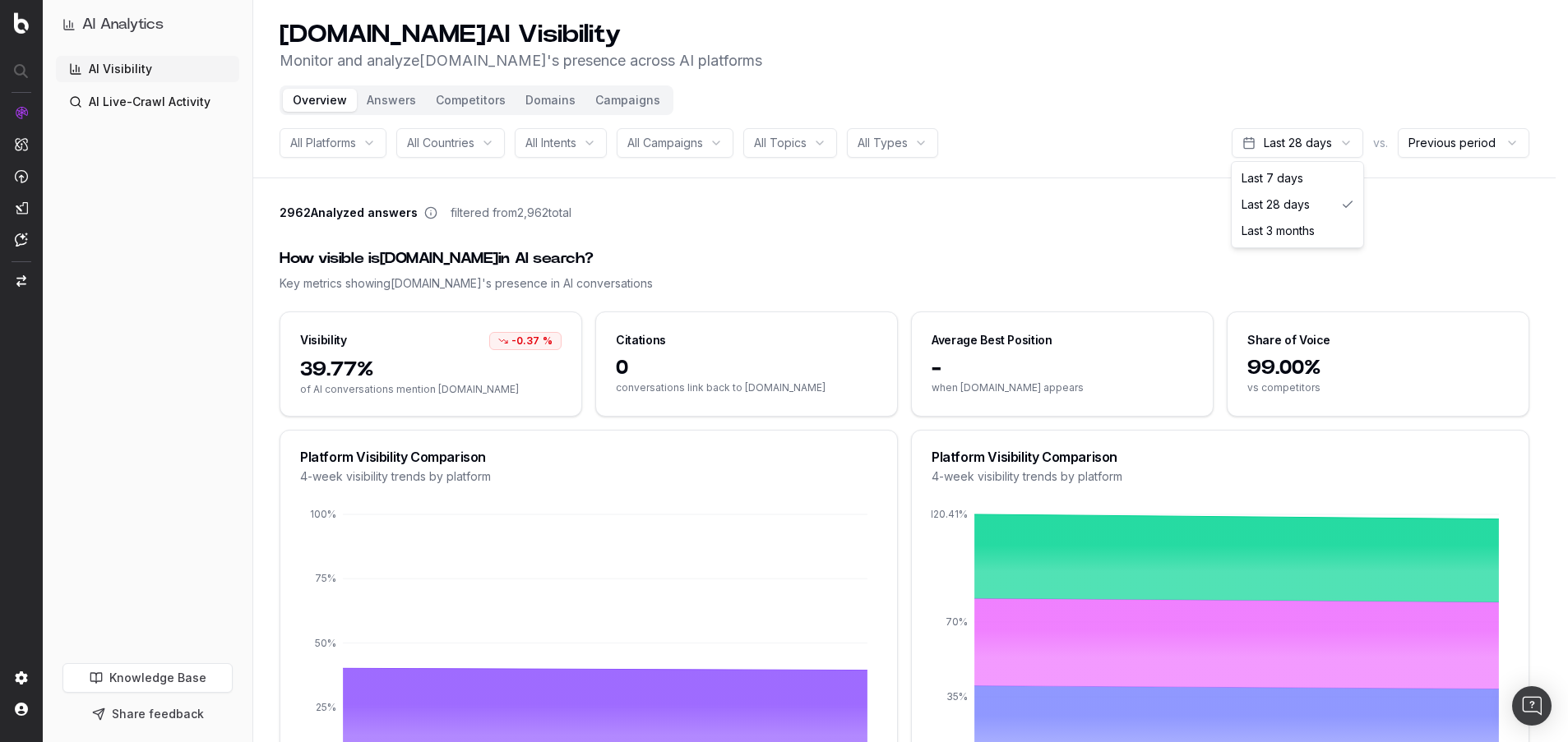
click at [1345, 142] on html "AI Analytics AI Visibility AI Live-Crawl Activity Knowledge Base Share feedback…" at bounding box center [784, 371] width 1568 height 742
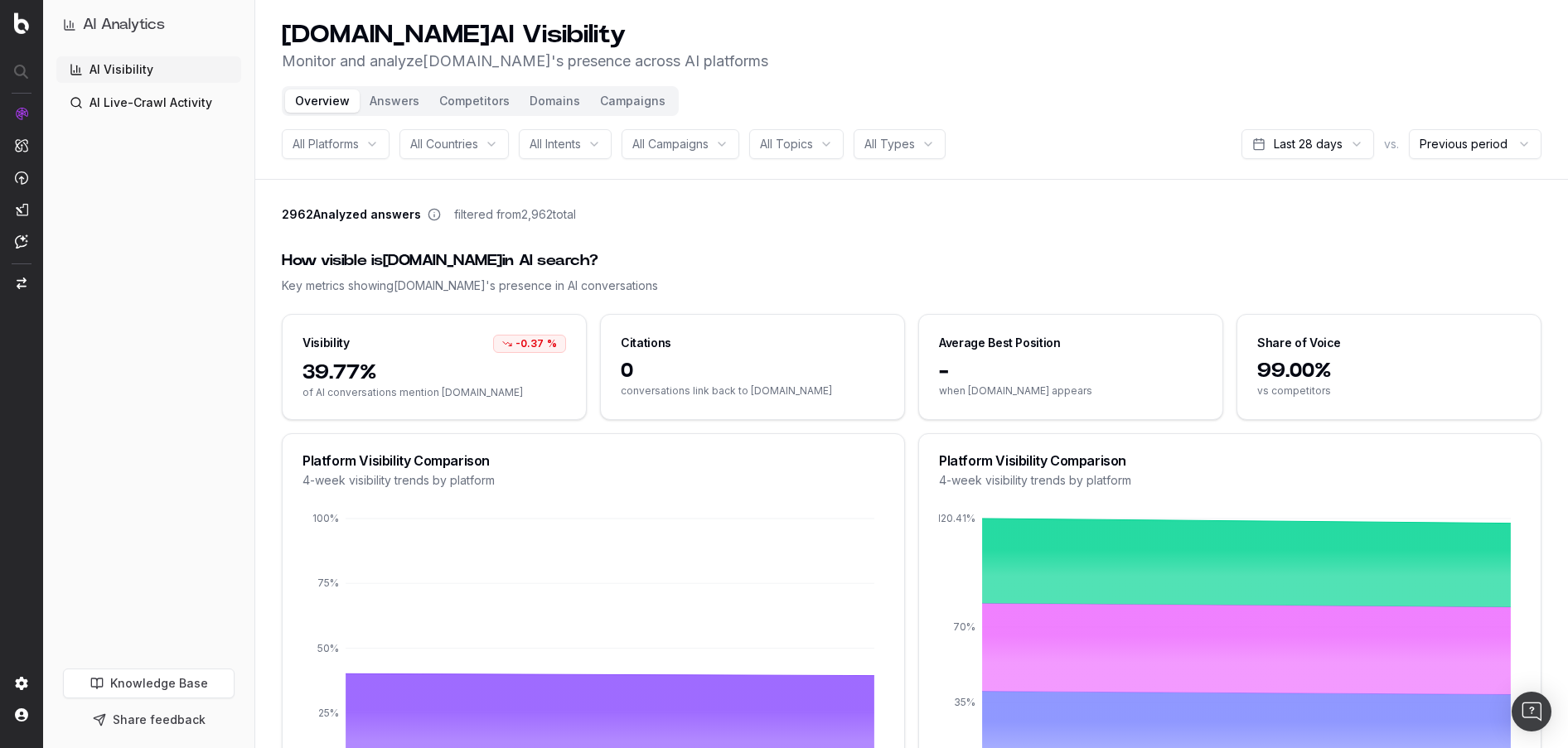
click at [1346, 90] on html "AI Analytics AI Visibility AI Live-Crawl Activity Knowledge Base Share feedback…" at bounding box center [784, 374] width 1568 height 748
click at [378, 153] on div "All Platforms" at bounding box center [335, 144] width 108 height 30
click at [498, 146] on div "All Countries" at bounding box center [454, 144] width 110 height 30
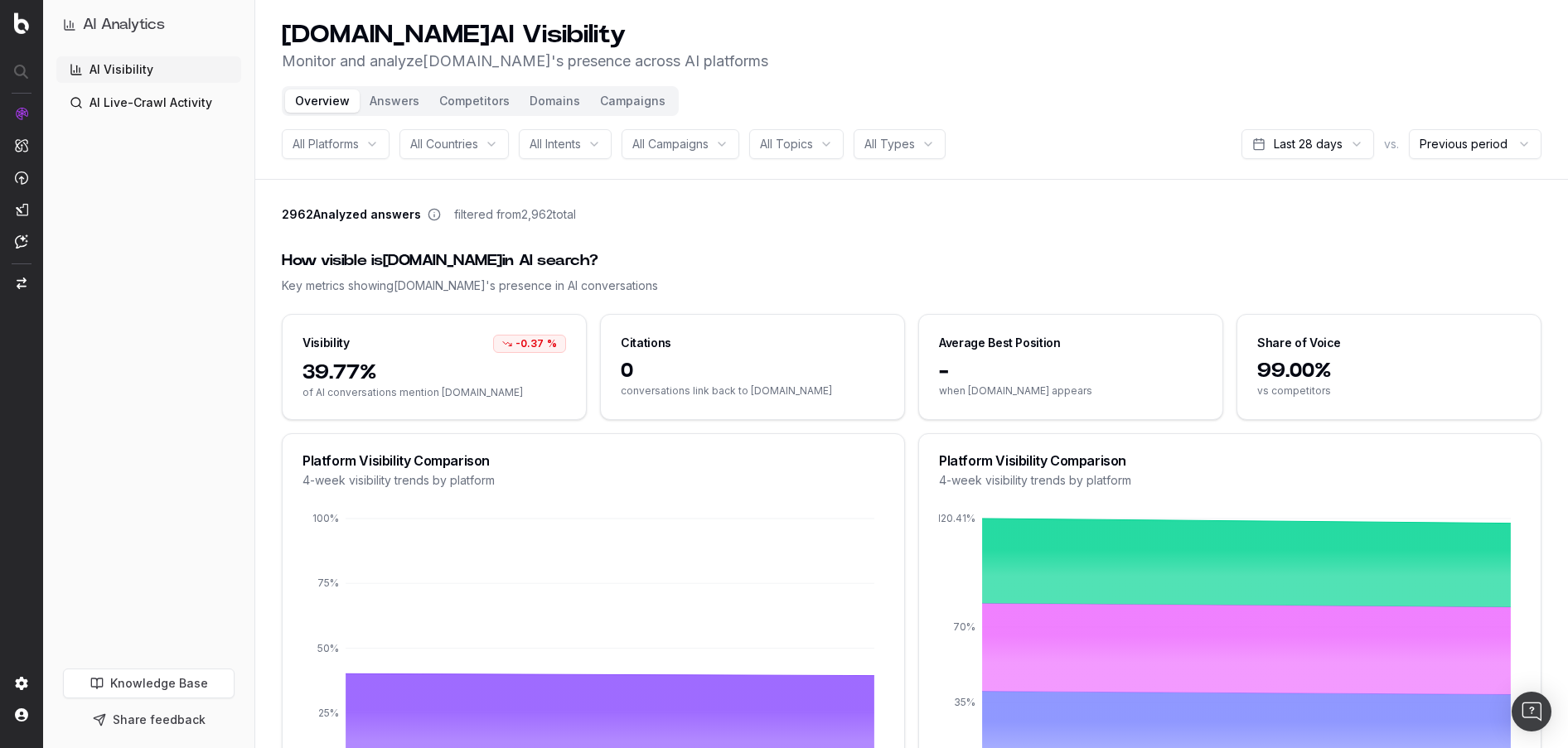
click at [603, 148] on div "All Intents" at bounding box center [565, 144] width 92 height 30
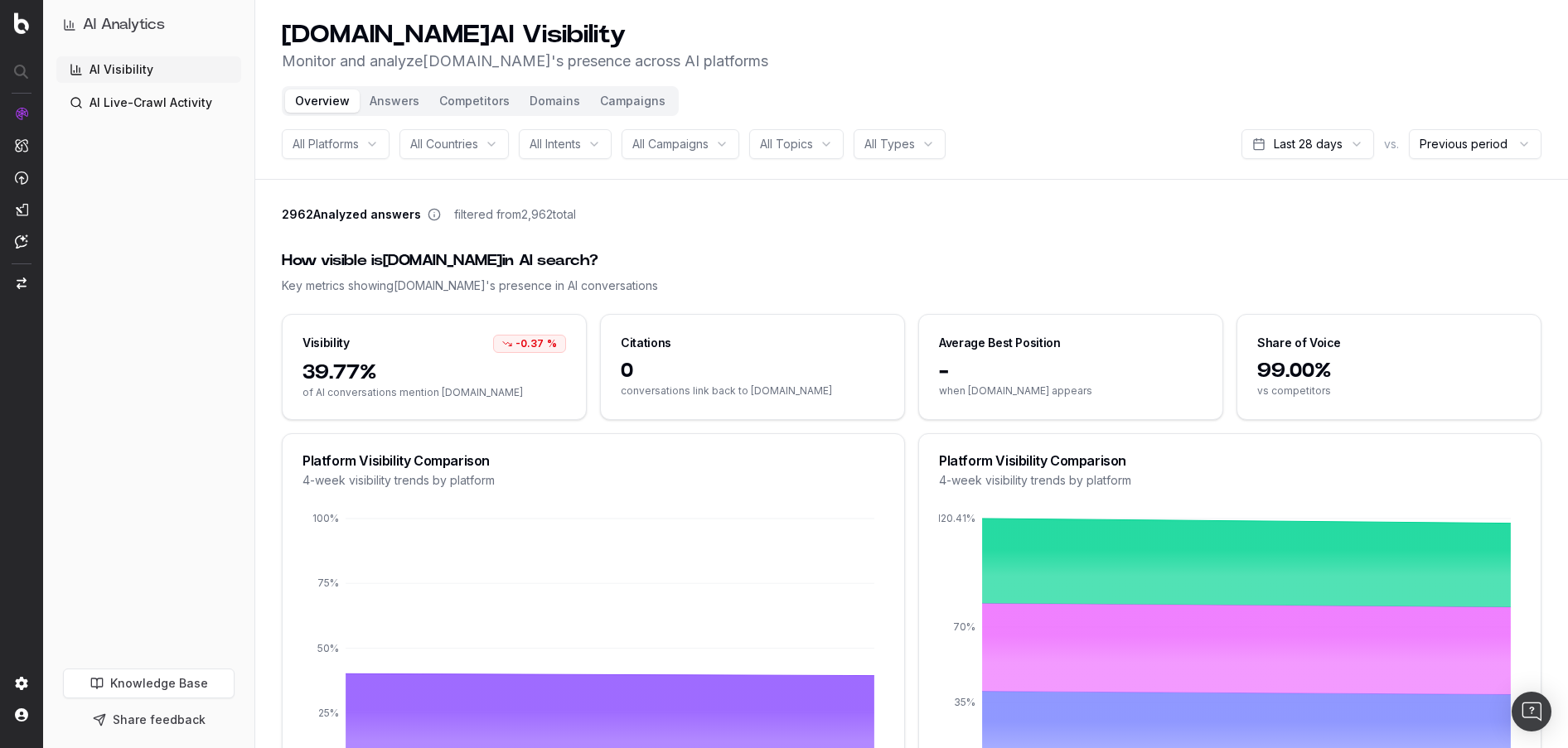
click at [725, 154] on div "All Campaigns" at bounding box center [681, 144] width 117 height 30
click at [829, 149] on div "All Topics" at bounding box center [796, 144] width 94 height 30
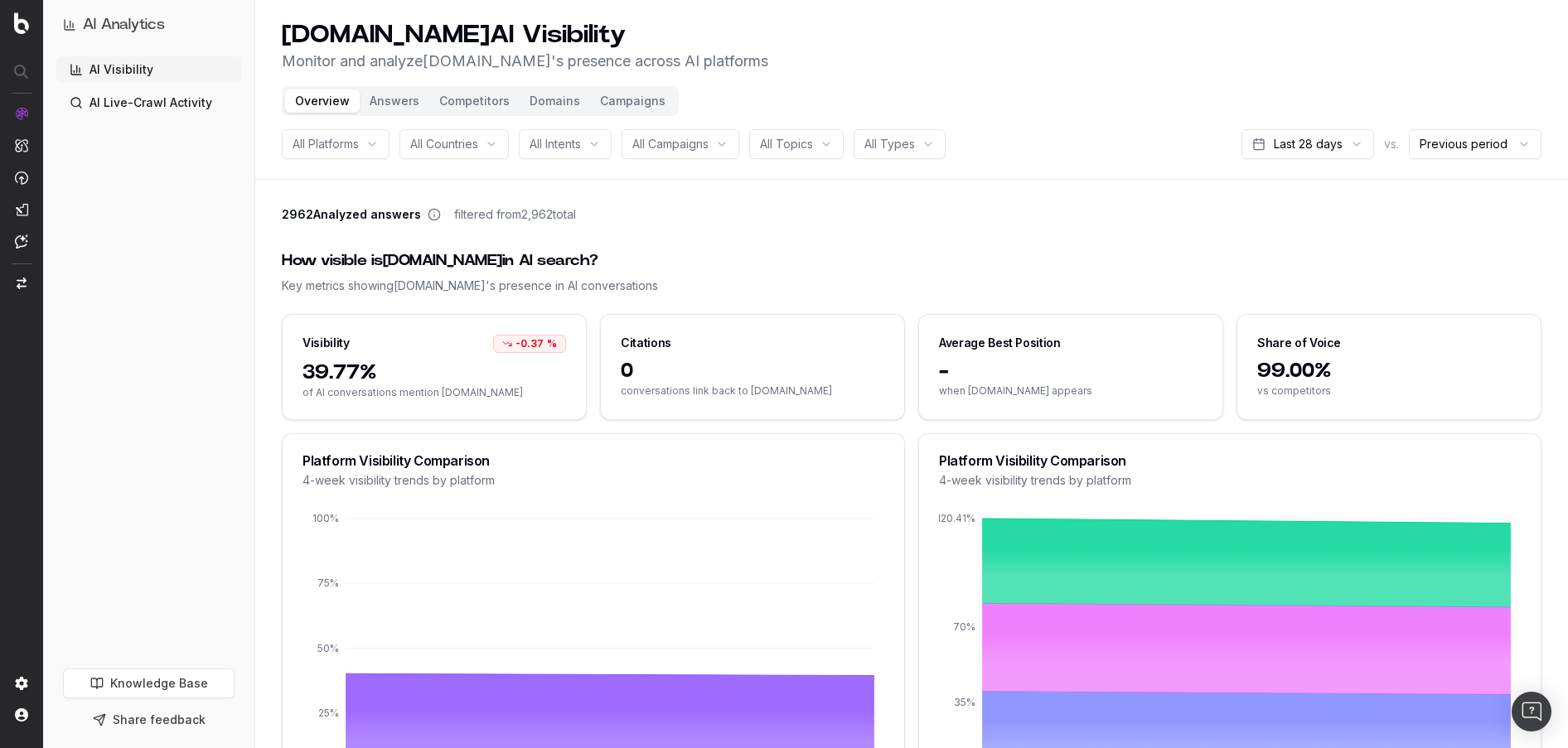
click at [930, 153] on html "AI Analytics AI Visibility AI Live-Crawl Activity Knowledge Base Share feedback…" at bounding box center [784, 374] width 1568 height 748
click at [1034, 162] on html "AI Analytics AI Visibility AI Live-Crawl Activity Knowledge Base Share feedback…" at bounding box center [784, 374] width 1568 height 748
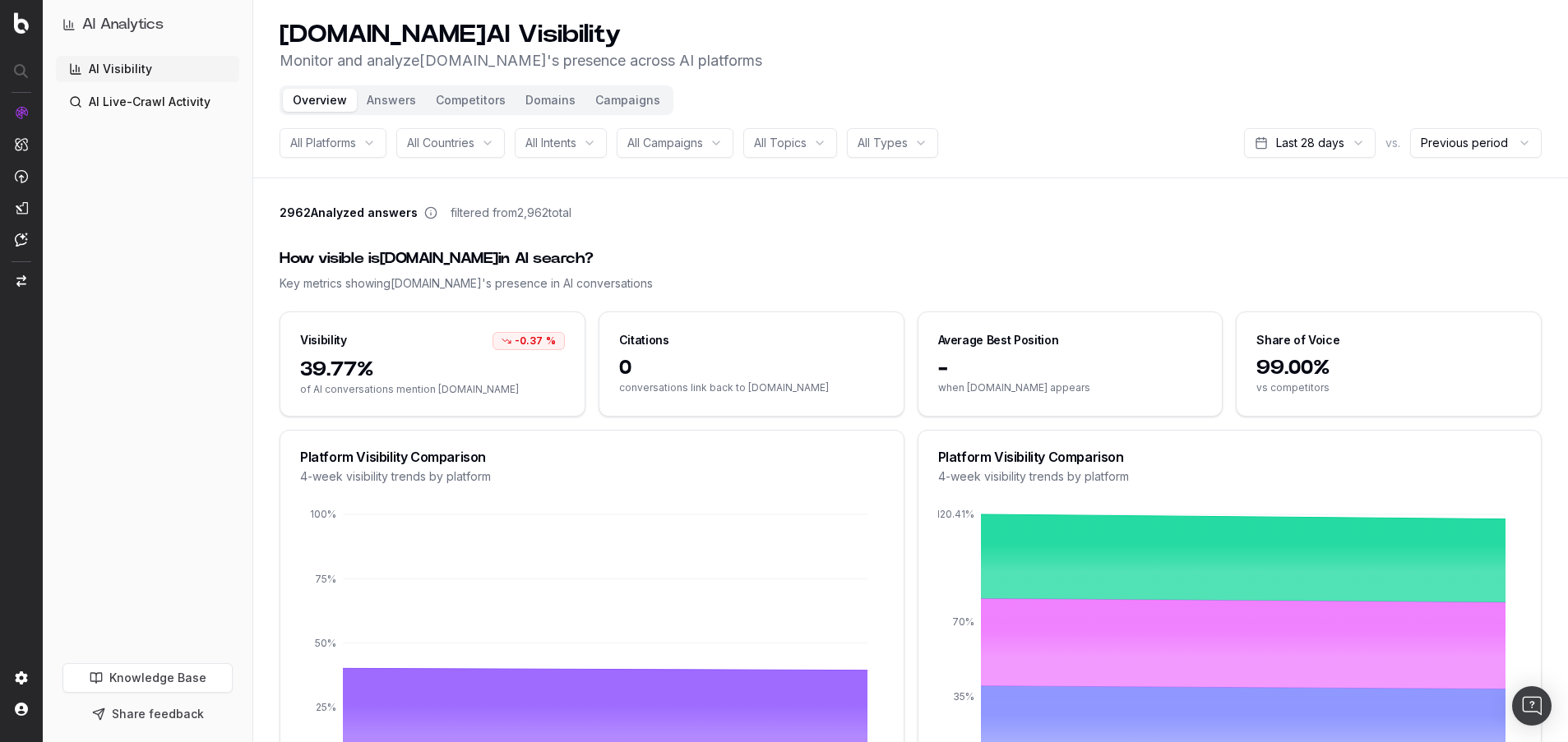
click at [928, 141] on html "AI Analytics AI Visibility AI Live-Crawl Activity Knowledge Base Share feedback…" at bounding box center [784, 371] width 1568 height 742
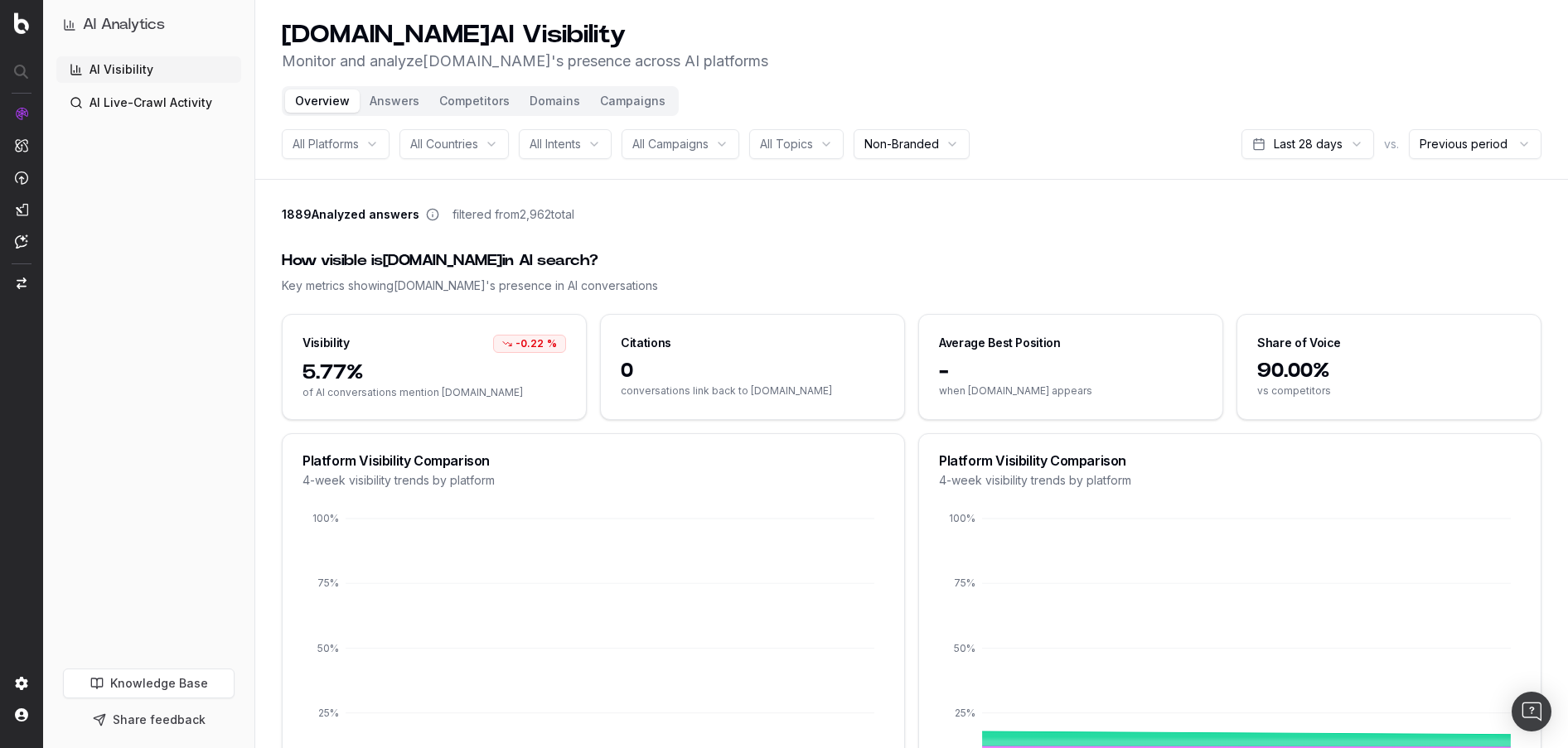
click at [829, 147] on div "All Topics" at bounding box center [796, 144] width 94 height 30
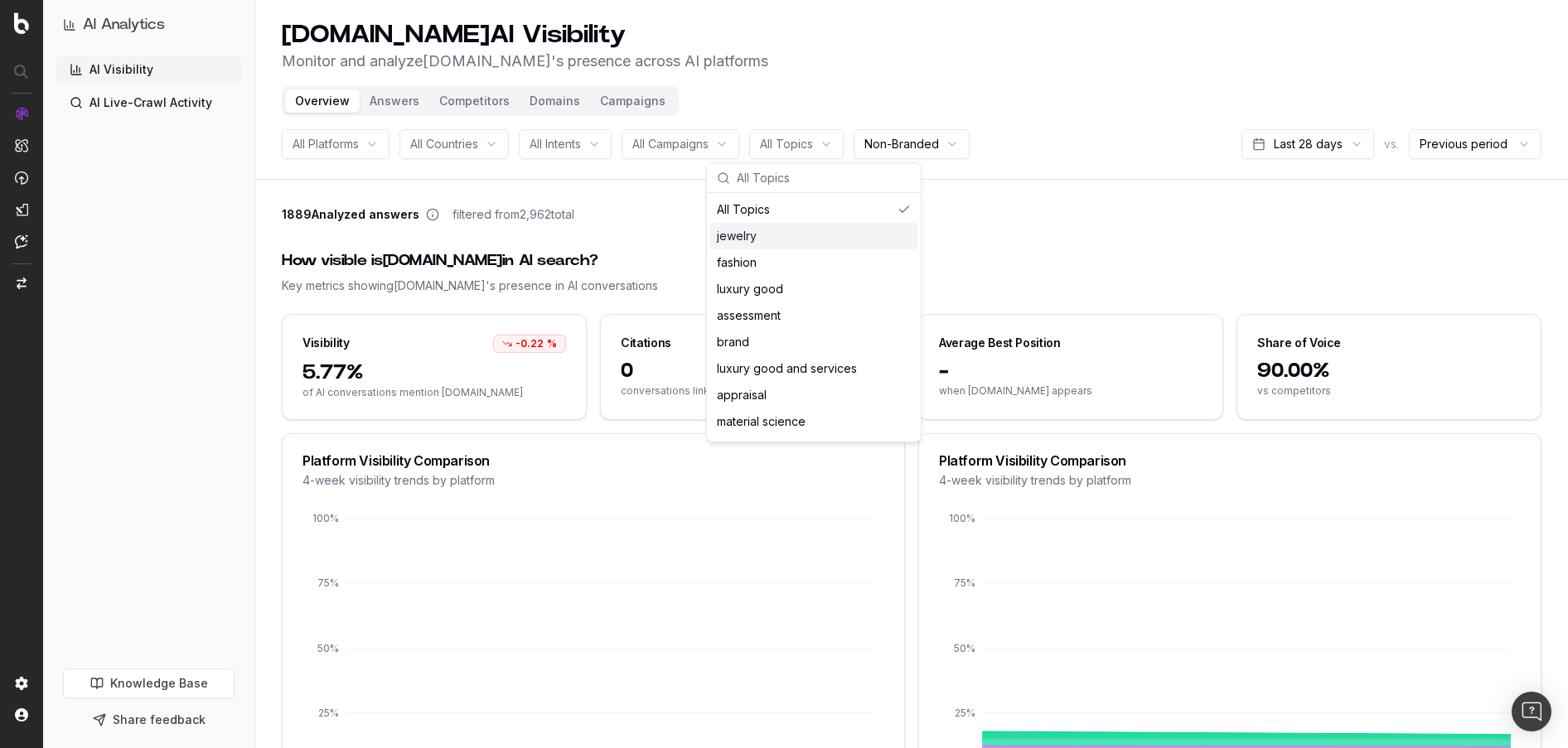
click at [816, 240] on div "jewelry" at bounding box center [814, 236] width 207 height 27
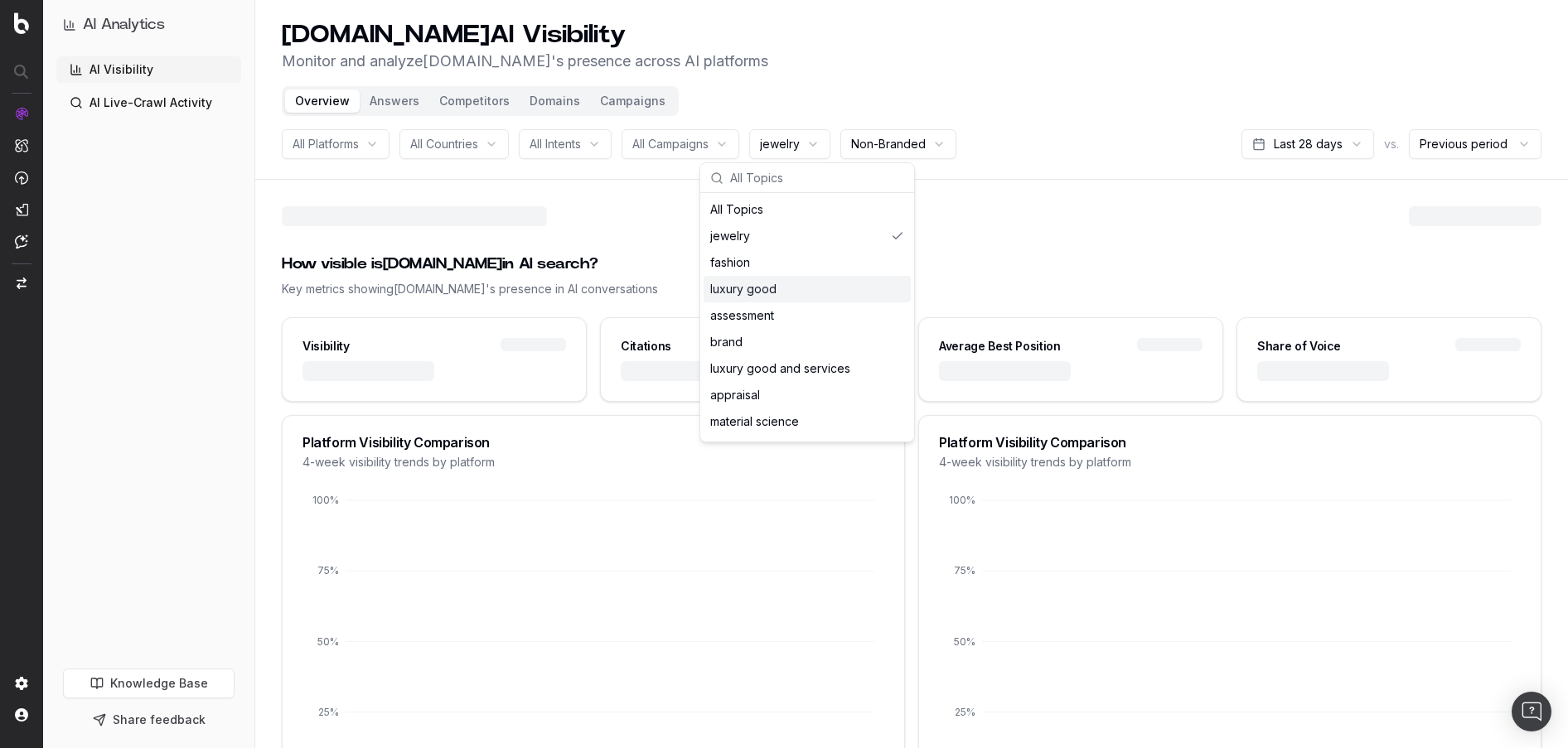
click at [752, 288] on div "luxury good" at bounding box center [808, 289] width 207 height 27
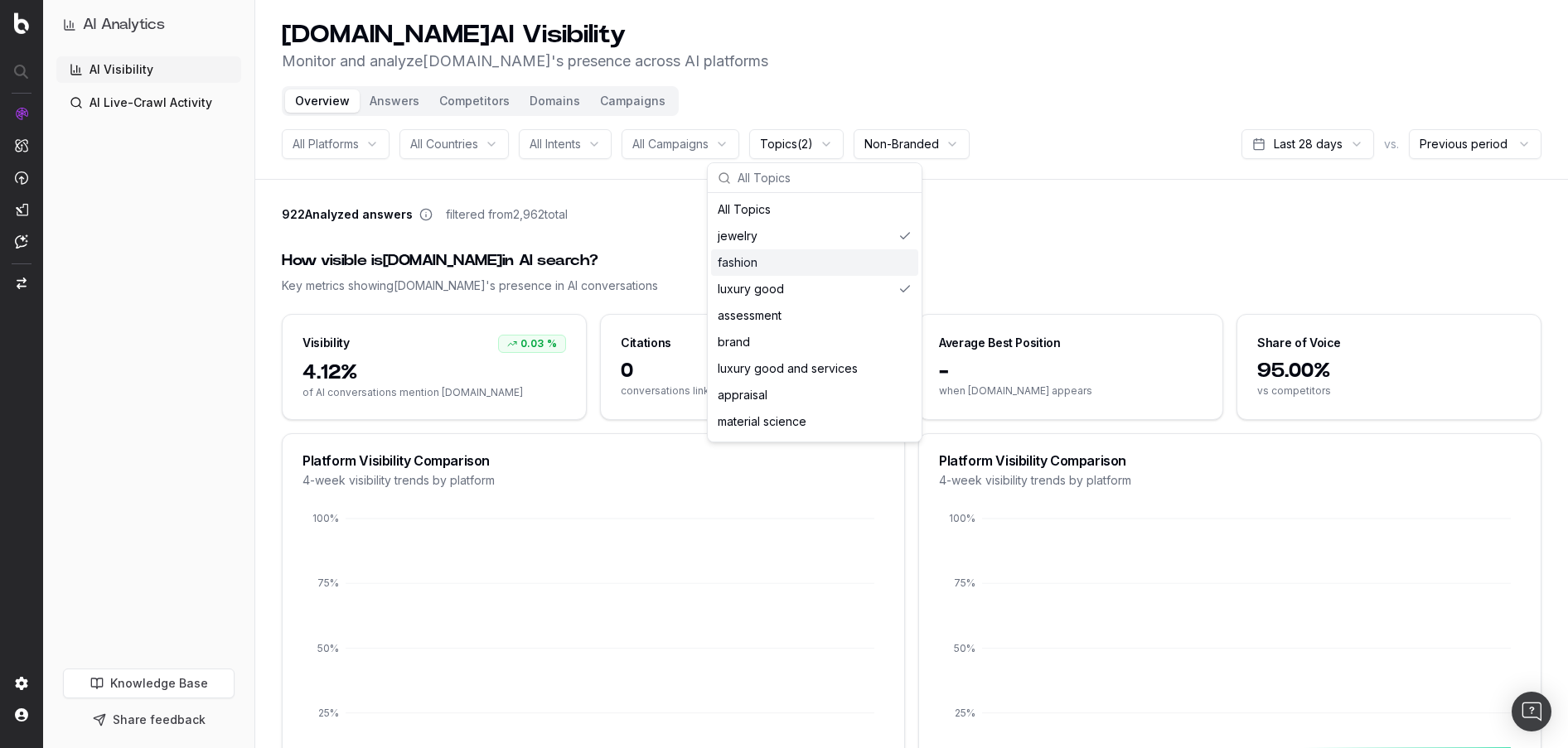
click at [987, 209] on div "922 Analyzed answers filtered from 2,962 total" at bounding box center [911, 218] width 1260 height 23
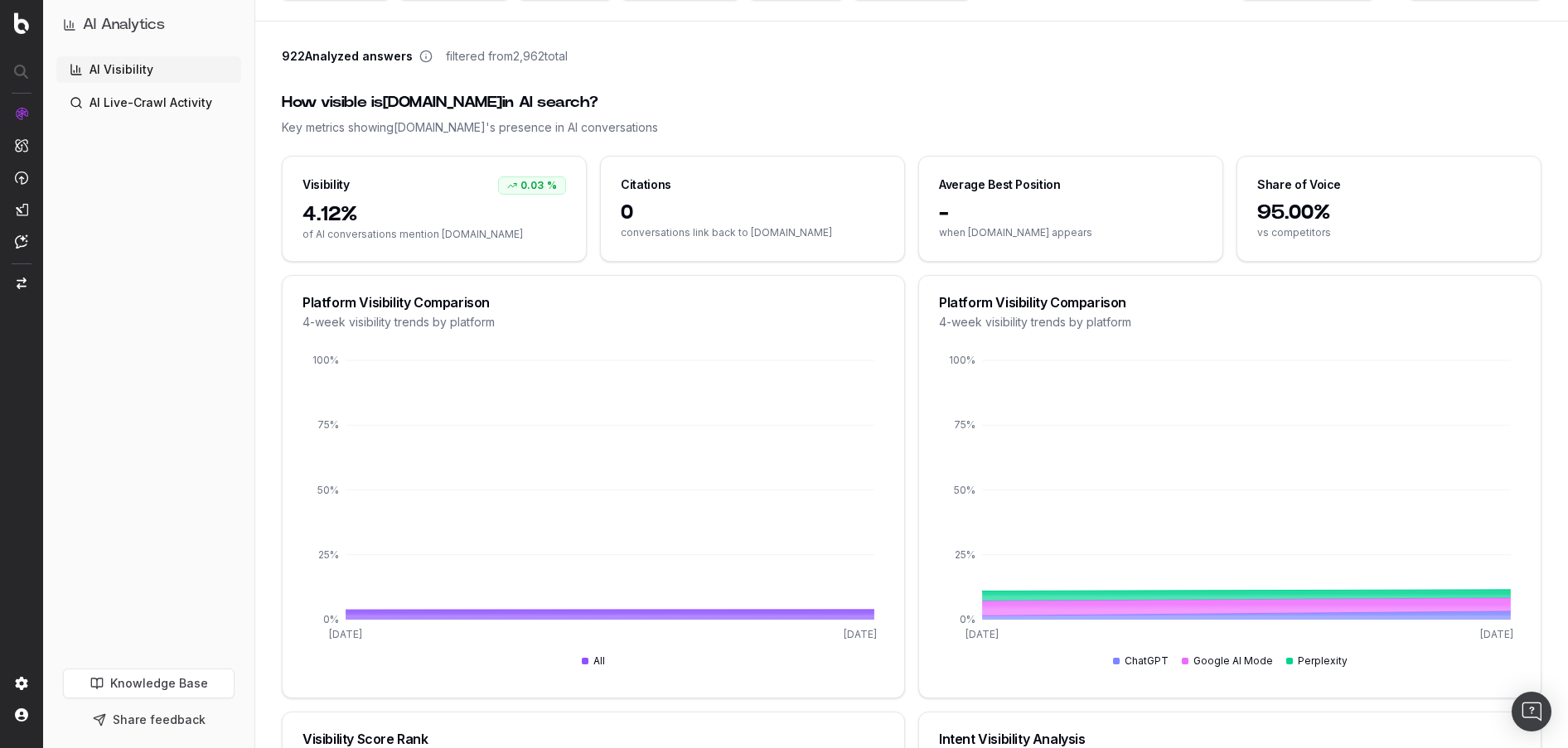
scroll to position [115, 0]
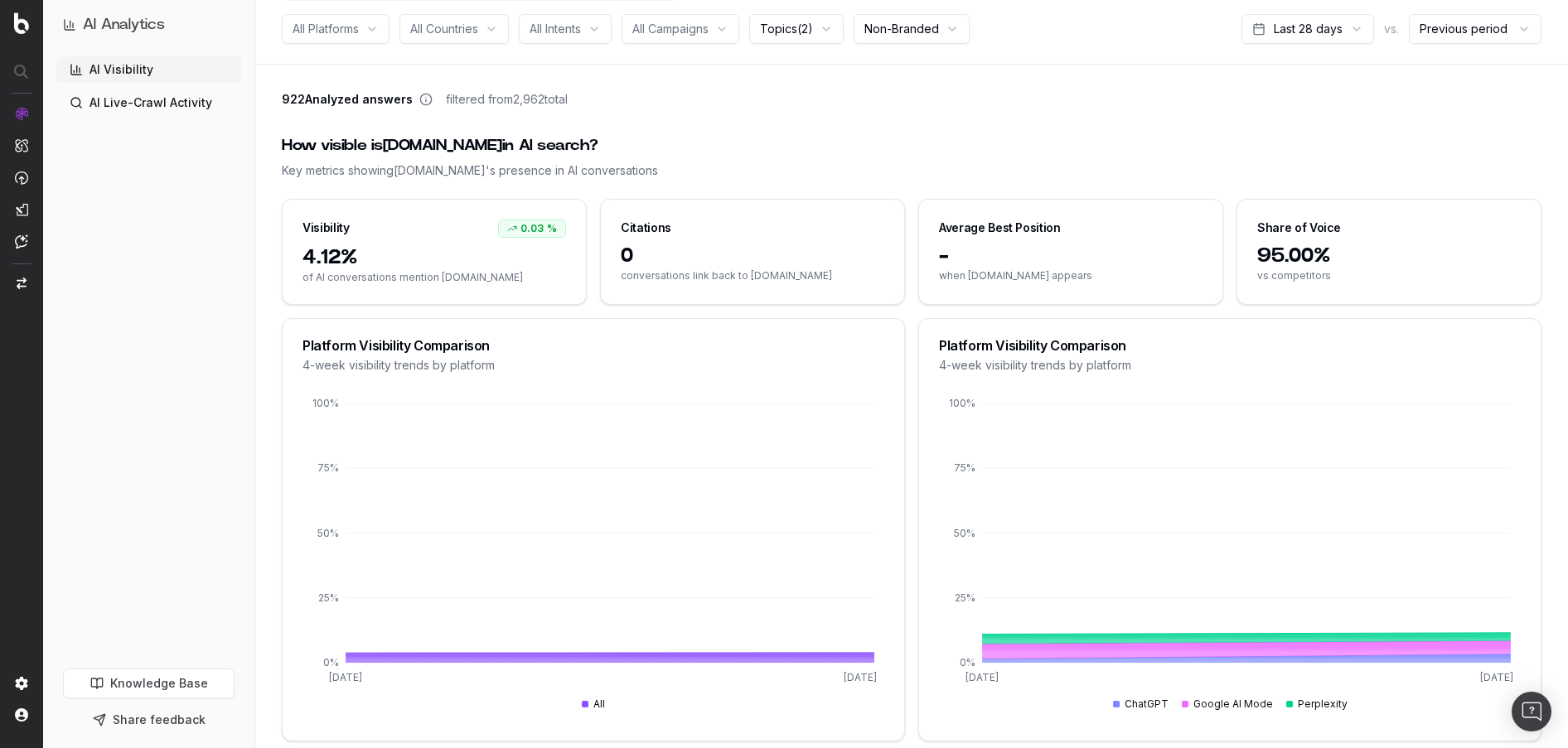
click at [141, 105] on link "AI Live-Crawl Activity" at bounding box center [149, 103] width 185 height 27
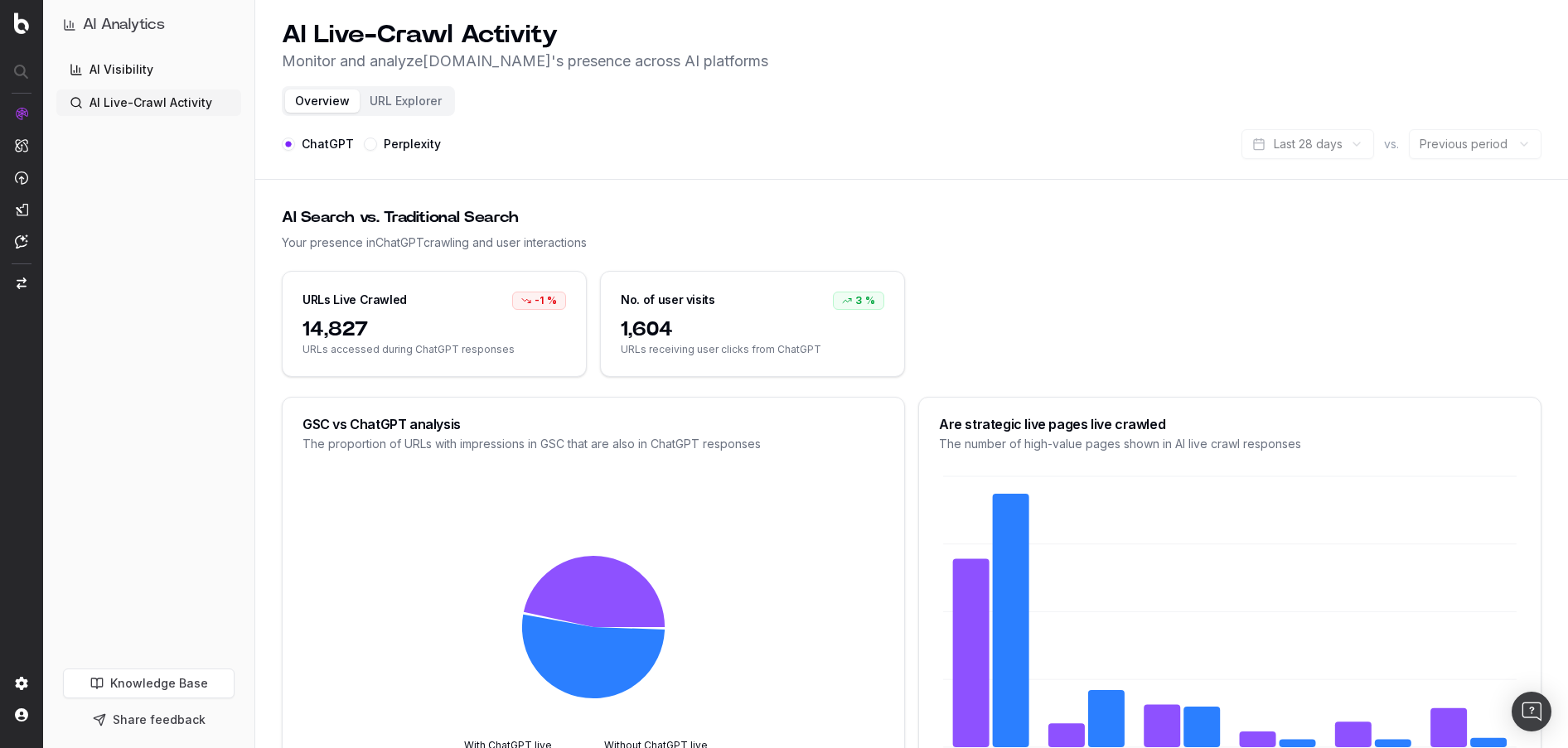
click at [417, 109] on button "URL Explorer" at bounding box center [405, 101] width 92 height 23
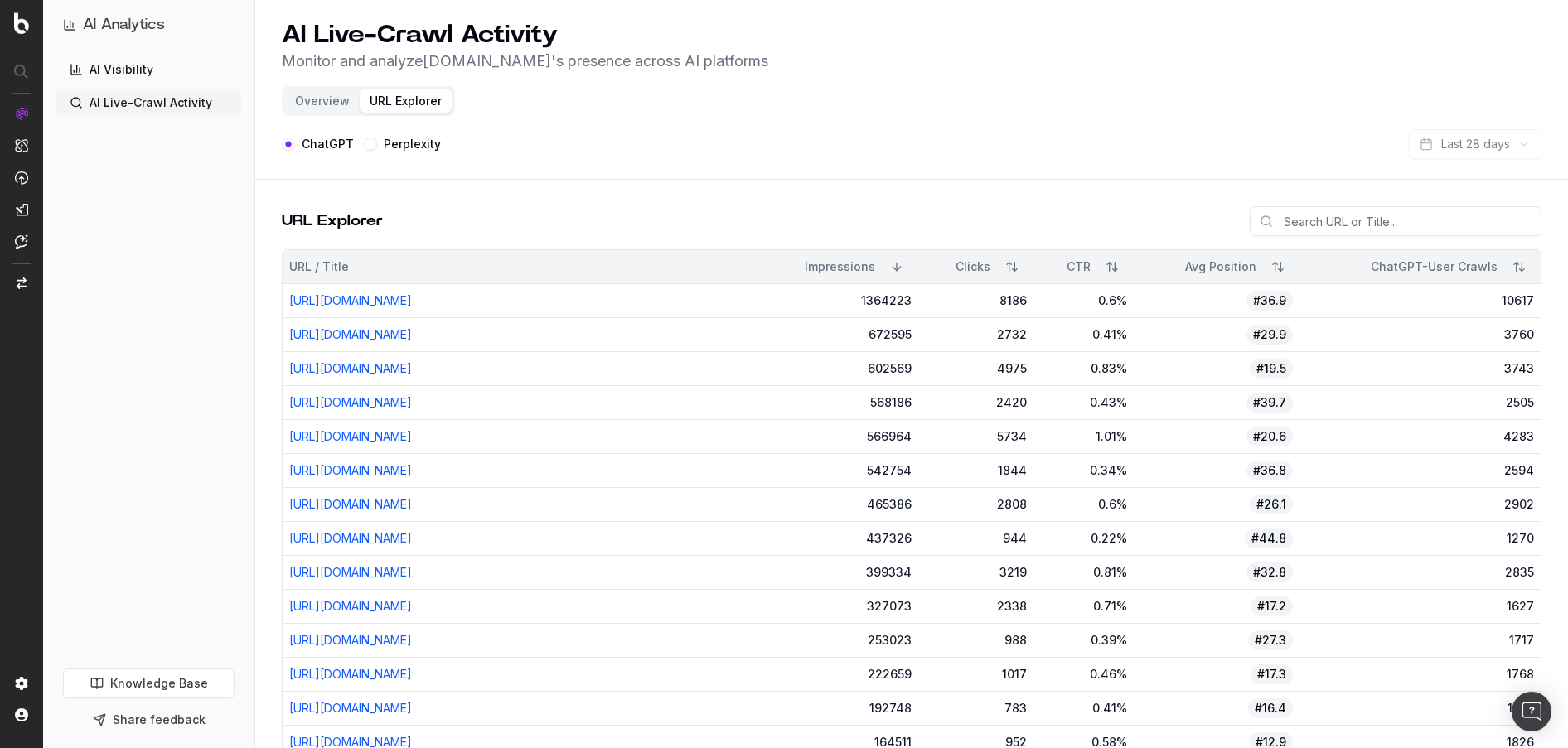
click at [1515, 259] on button "Sort" at bounding box center [1520, 267] width 30 height 30
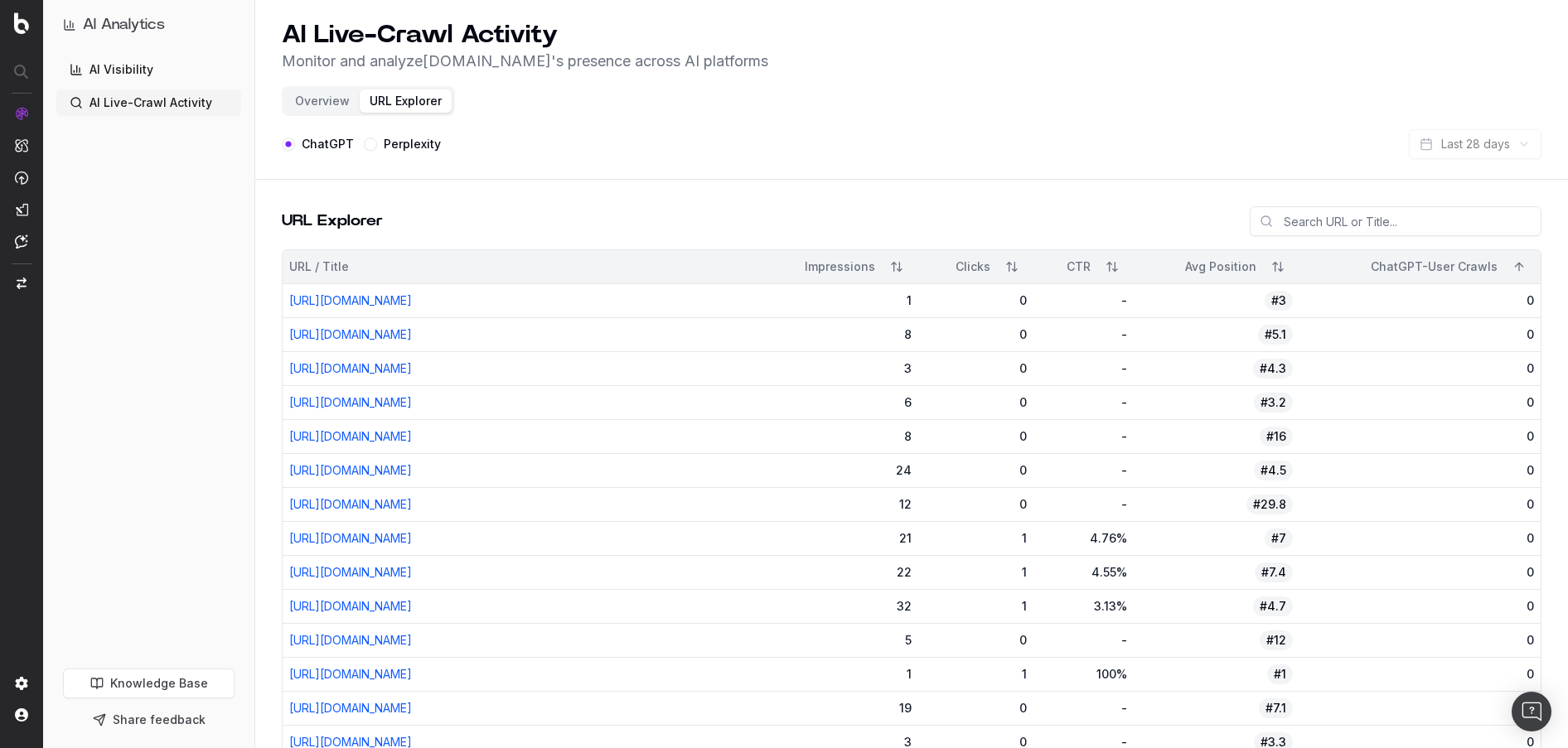
click at [1523, 257] on button "Sort" at bounding box center [1520, 267] width 30 height 30
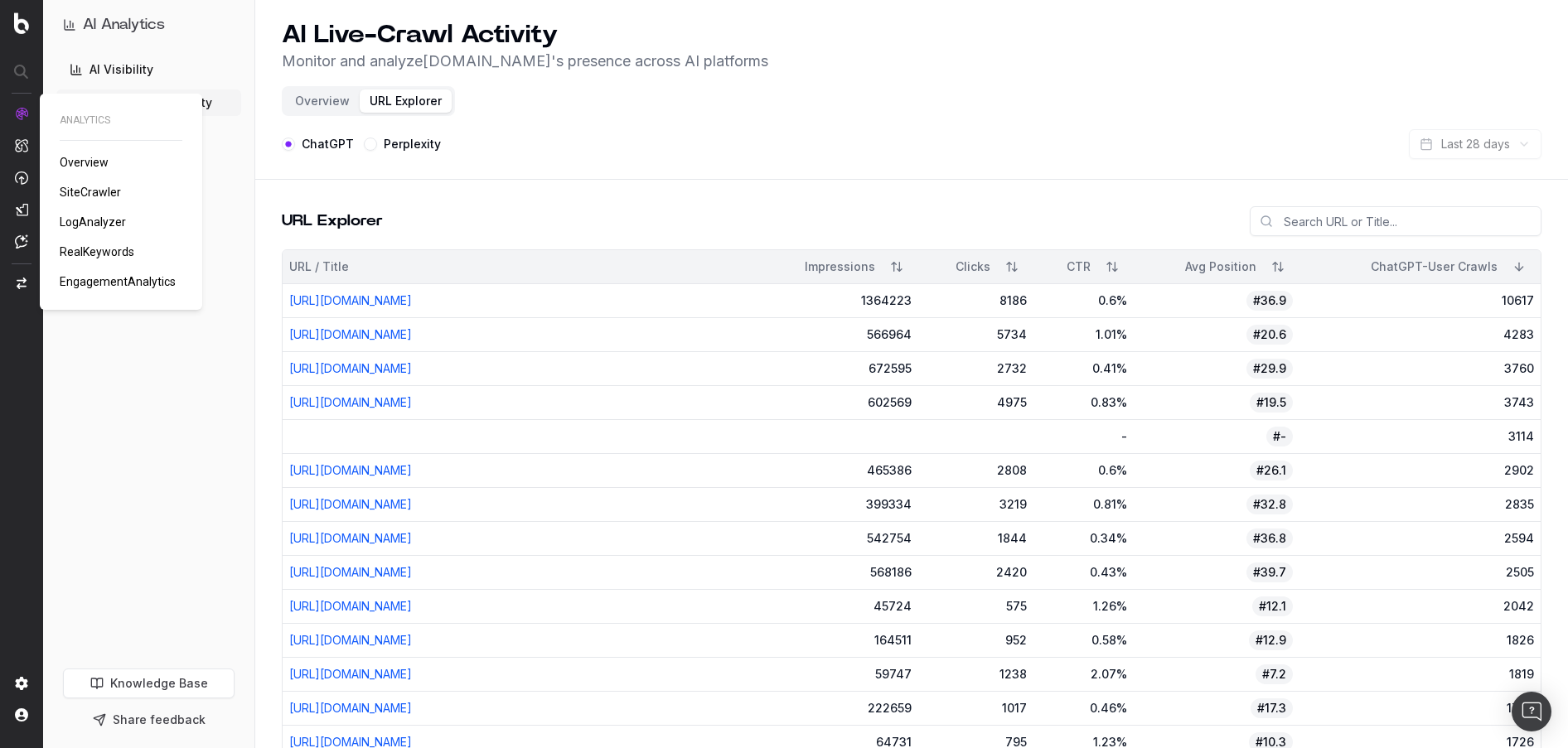
click at [86, 250] on span "RealKeywords" at bounding box center [97, 251] width 74 height 13
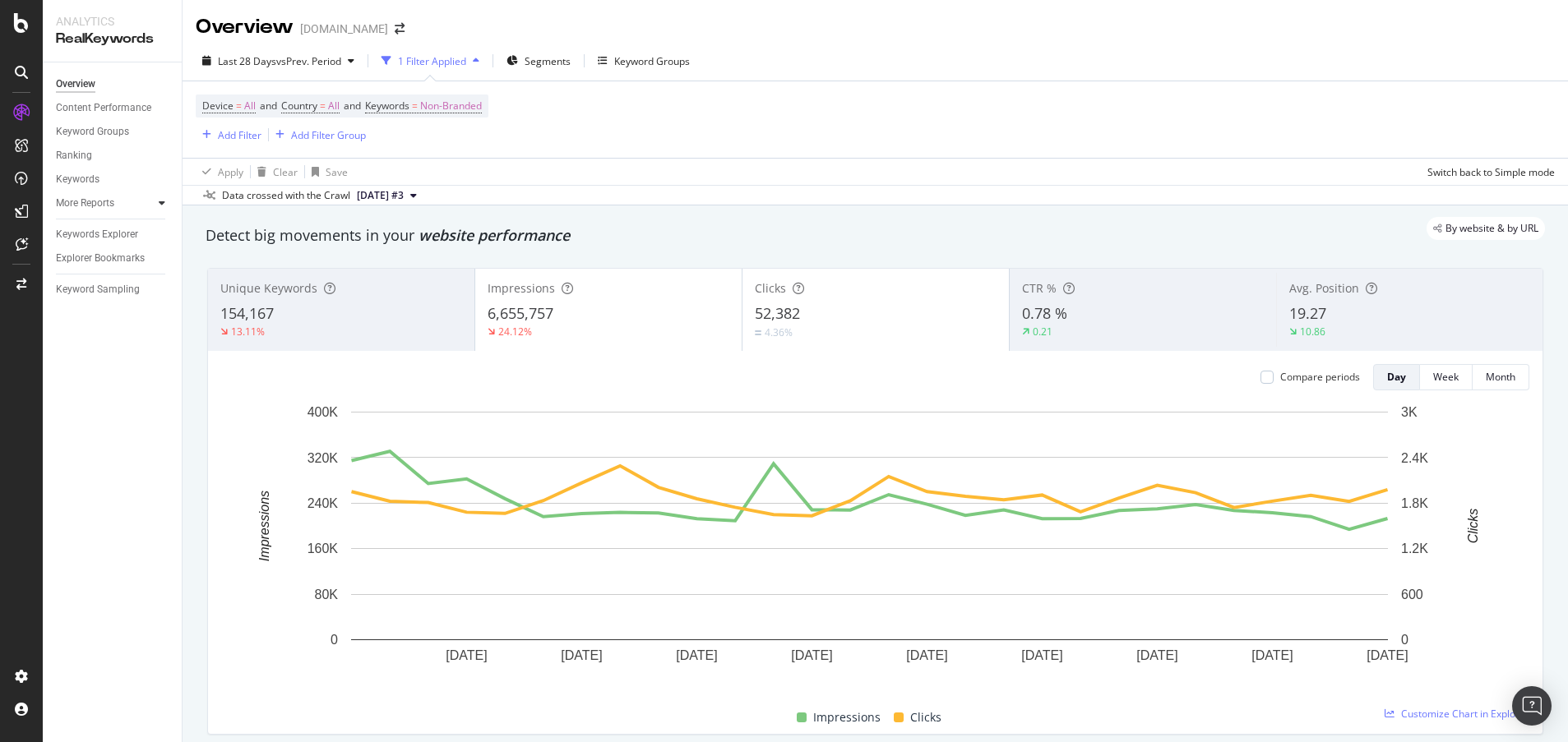
click at [159, 207] on icon at bounding box center [162, 203] width 7 height 10
click at [100, 246] on div "CustomReports" at bounding box center [101, 250] width 81 height 16
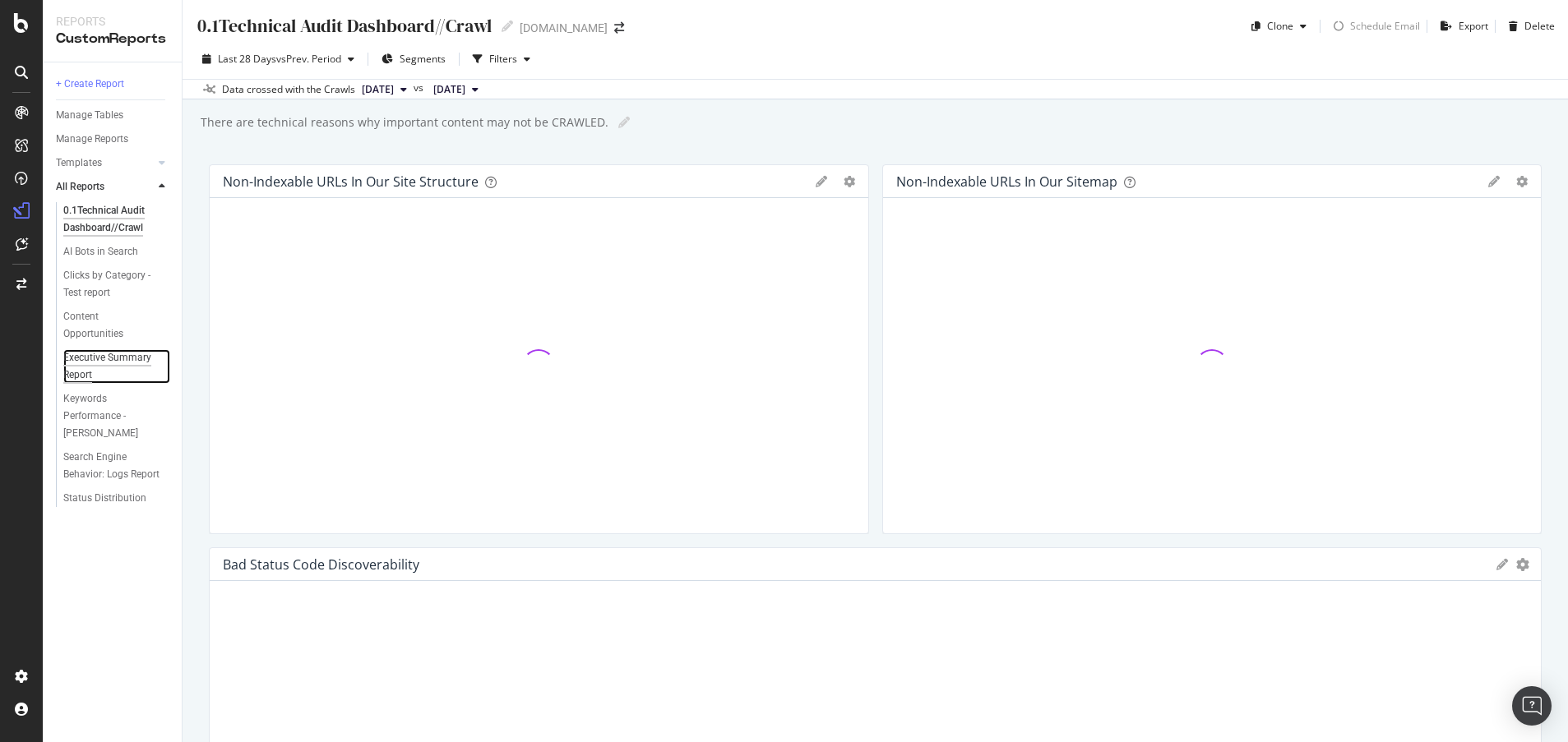
click at [111, 354] on div "Executive Summary Report" at bounding box center [110, 367] width 93 height 34
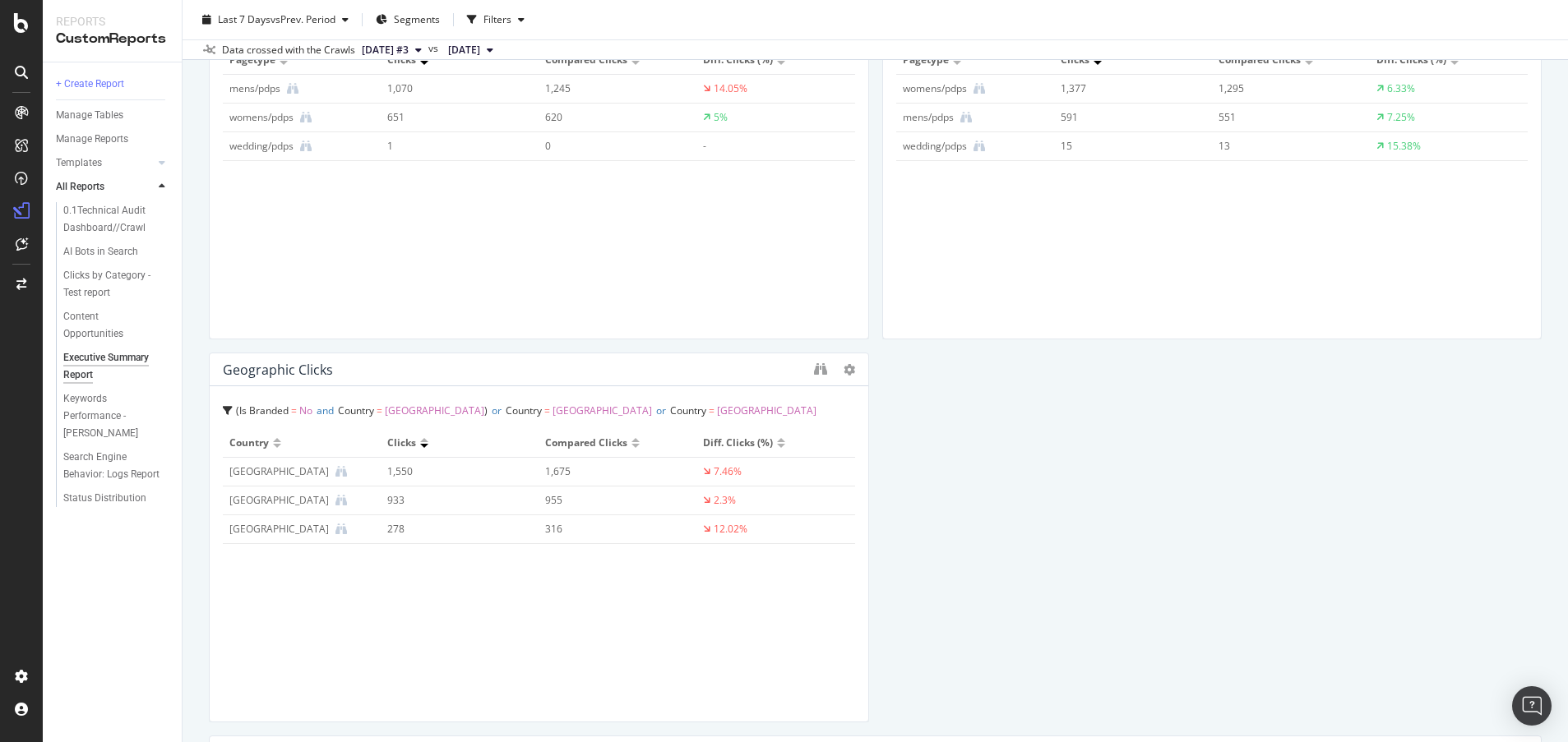
scroll to position [186, 0]
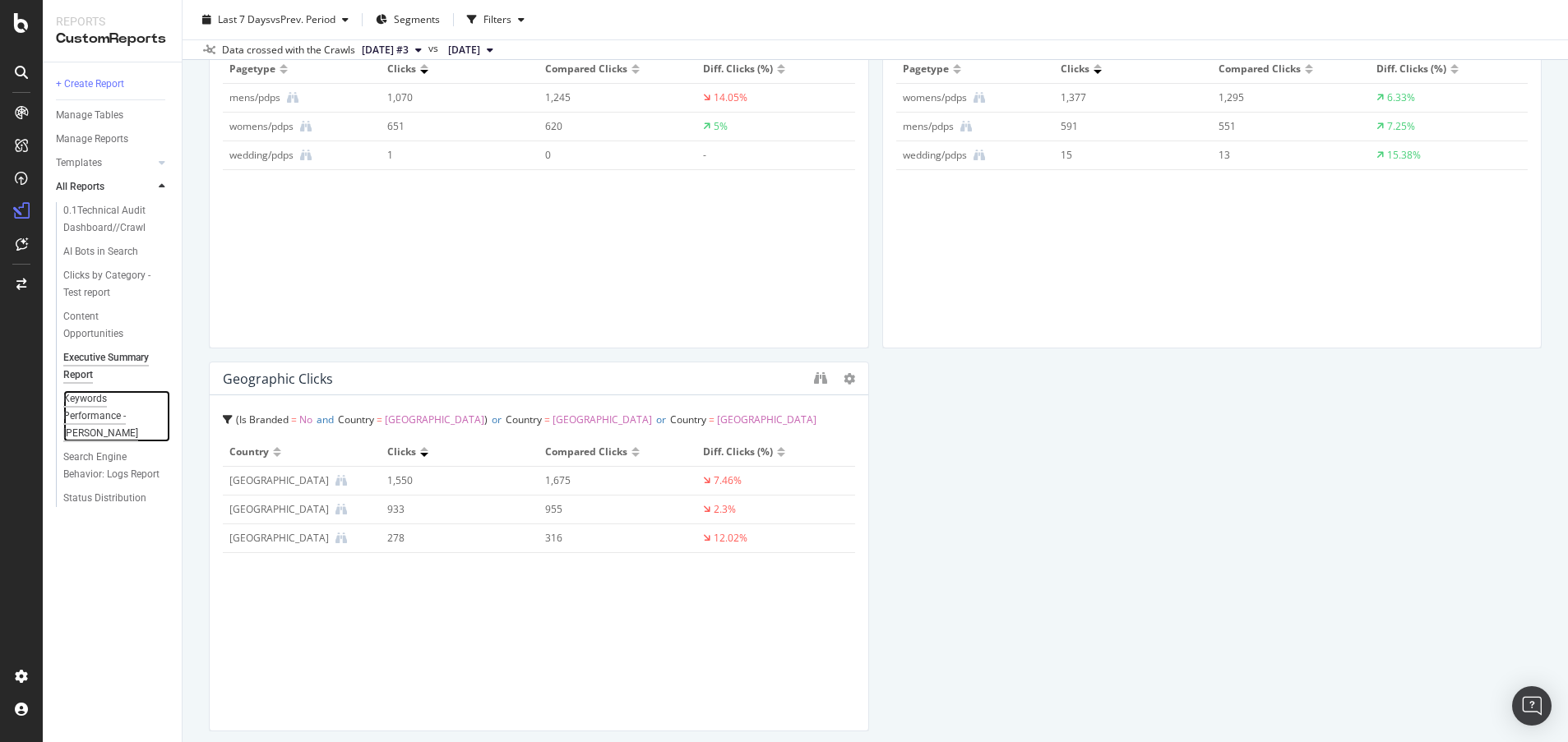
click at [96, 411] on div "Keywords Performance - Rachel WIP" at bounding box center [112, 416] width 98 height 51
